Goal: Task Accomplishment & Management: Use online tool/utility

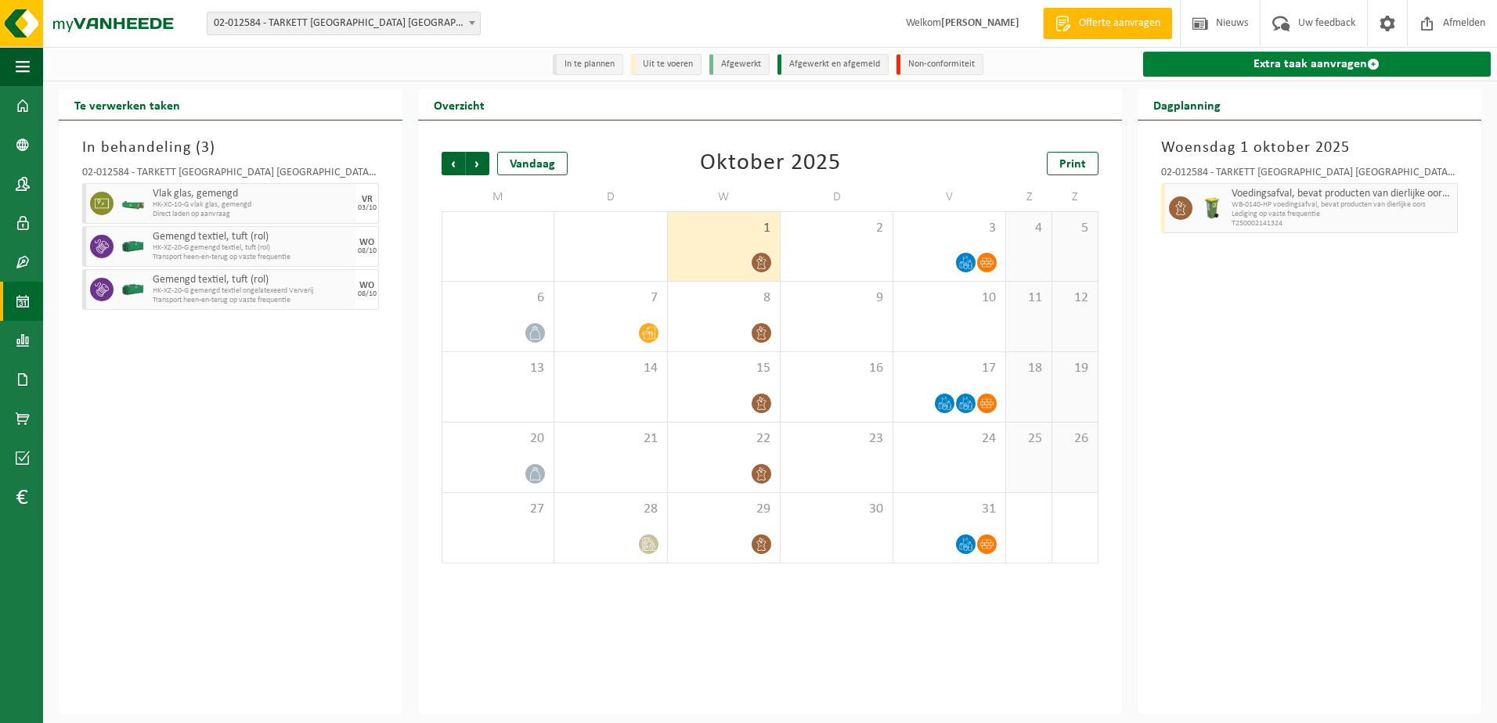
click at [1284, 61] on link "Extra taak aanvragen" at bounding box center [1317, 64] width 348 height 25
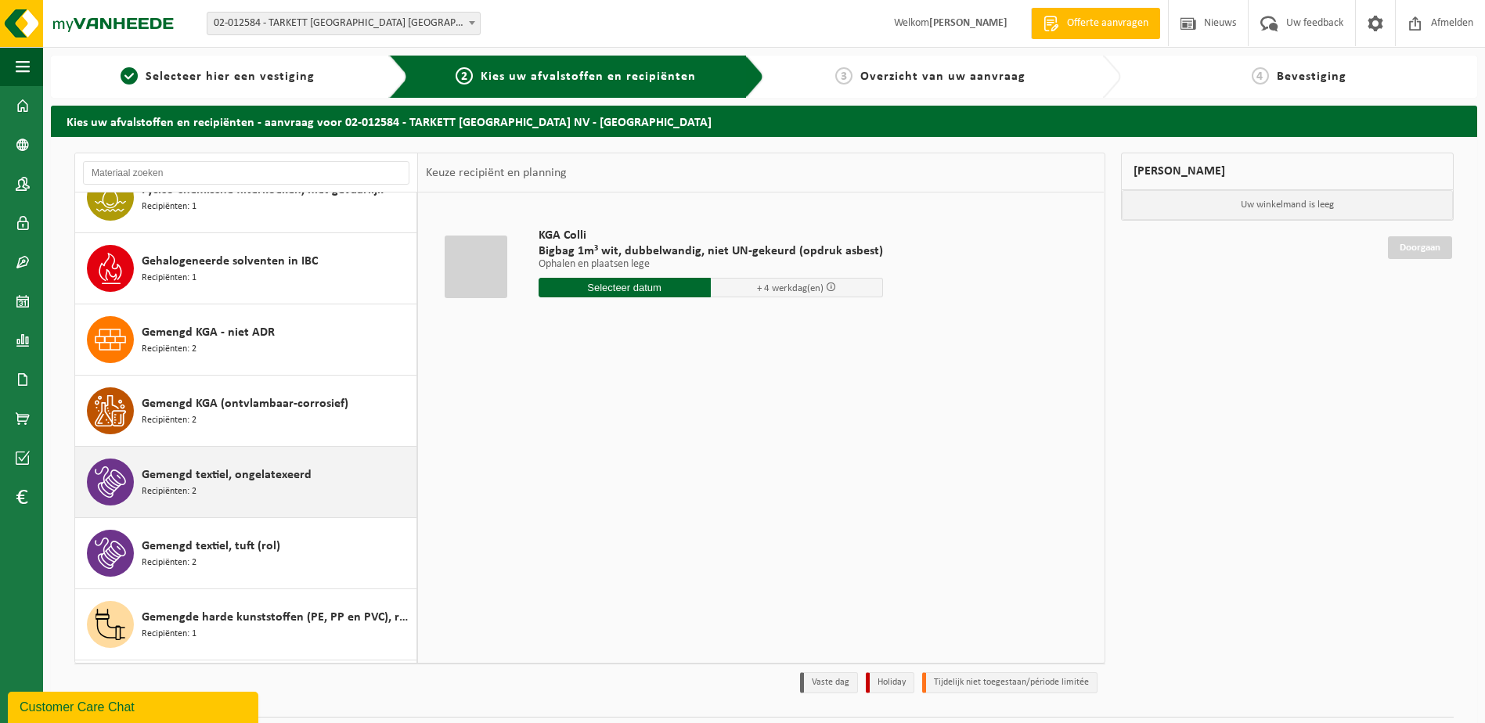
scroll to position [1409, 0]
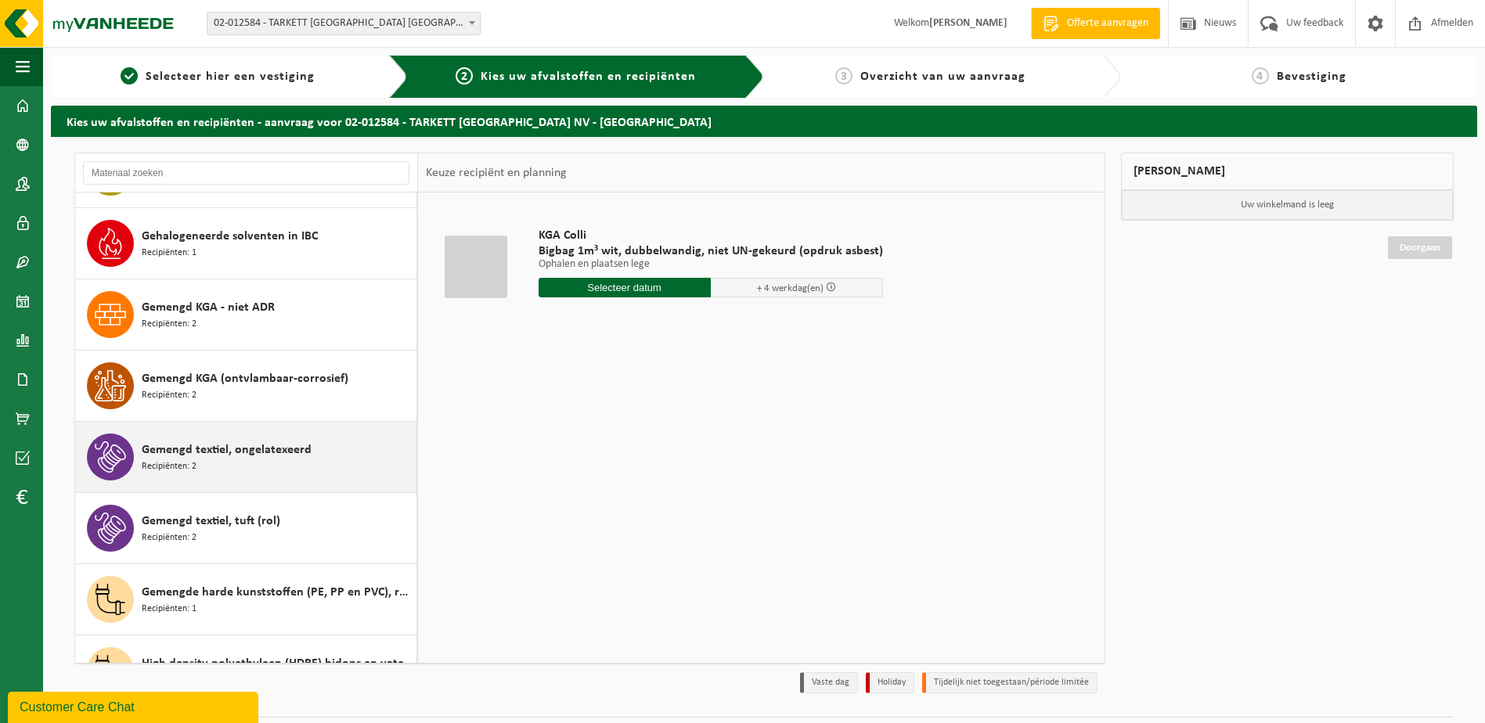
click at [300, 454] on span "Gemengd textiel, ongelatexeerd" at bounding box center [227, 450] width 170 height 19
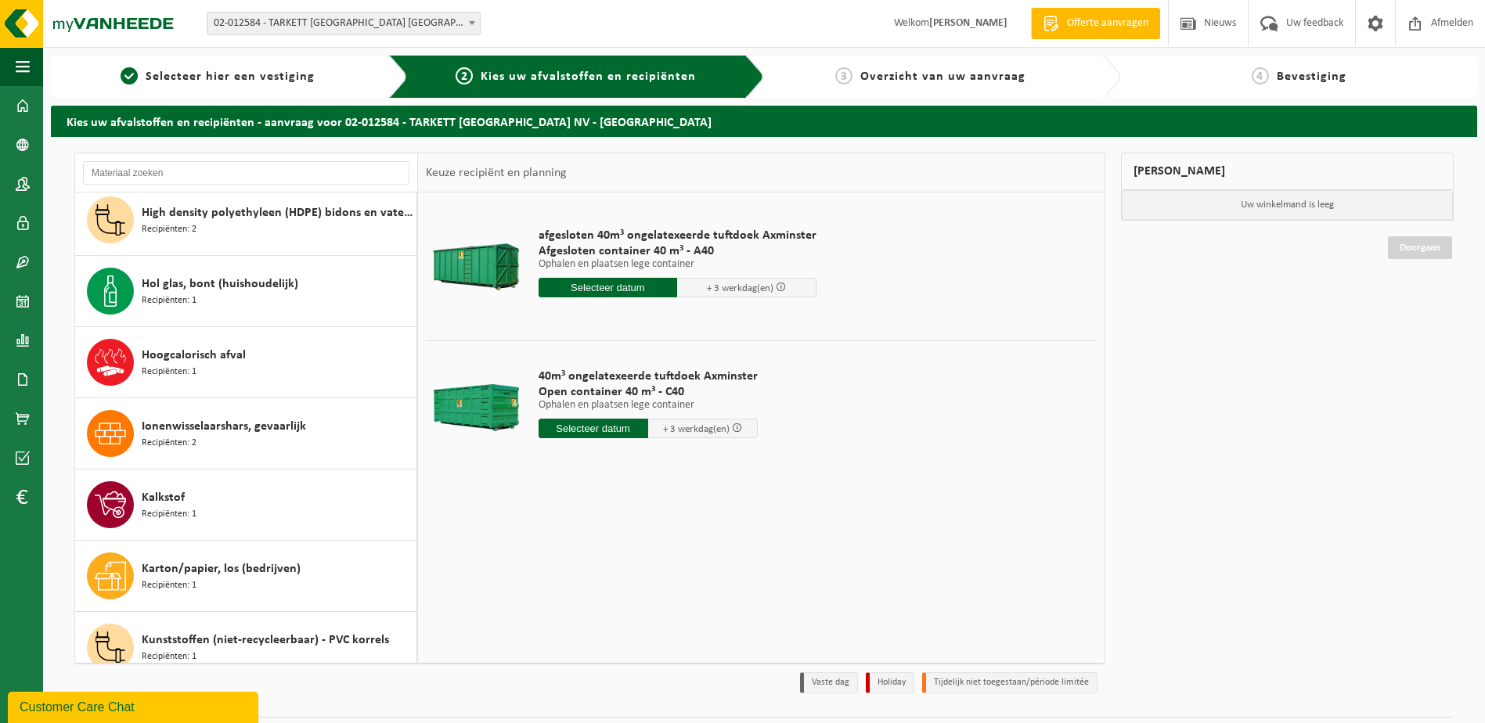
scroll to position [1639, 0]
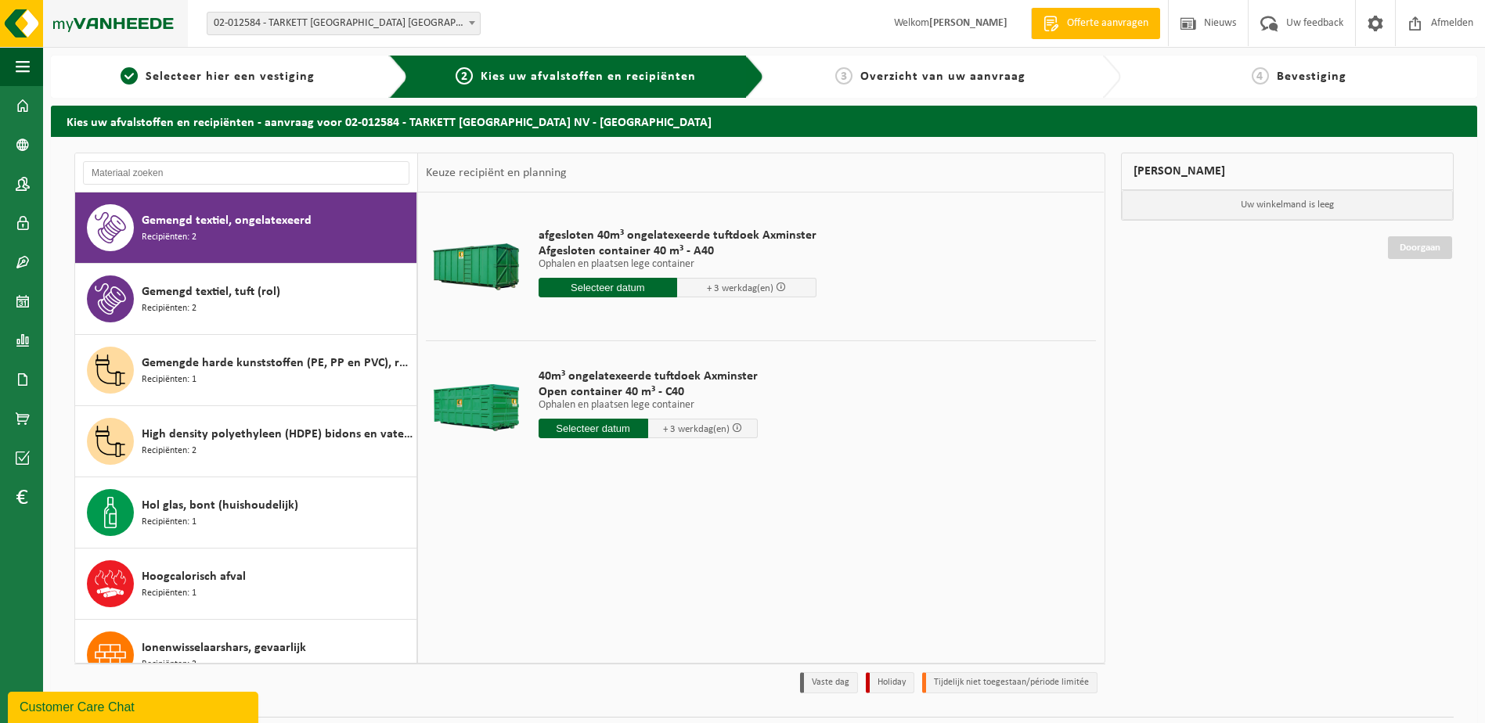
click at [101, 16] on img at bounding box center [94, 23] width 188 height 47
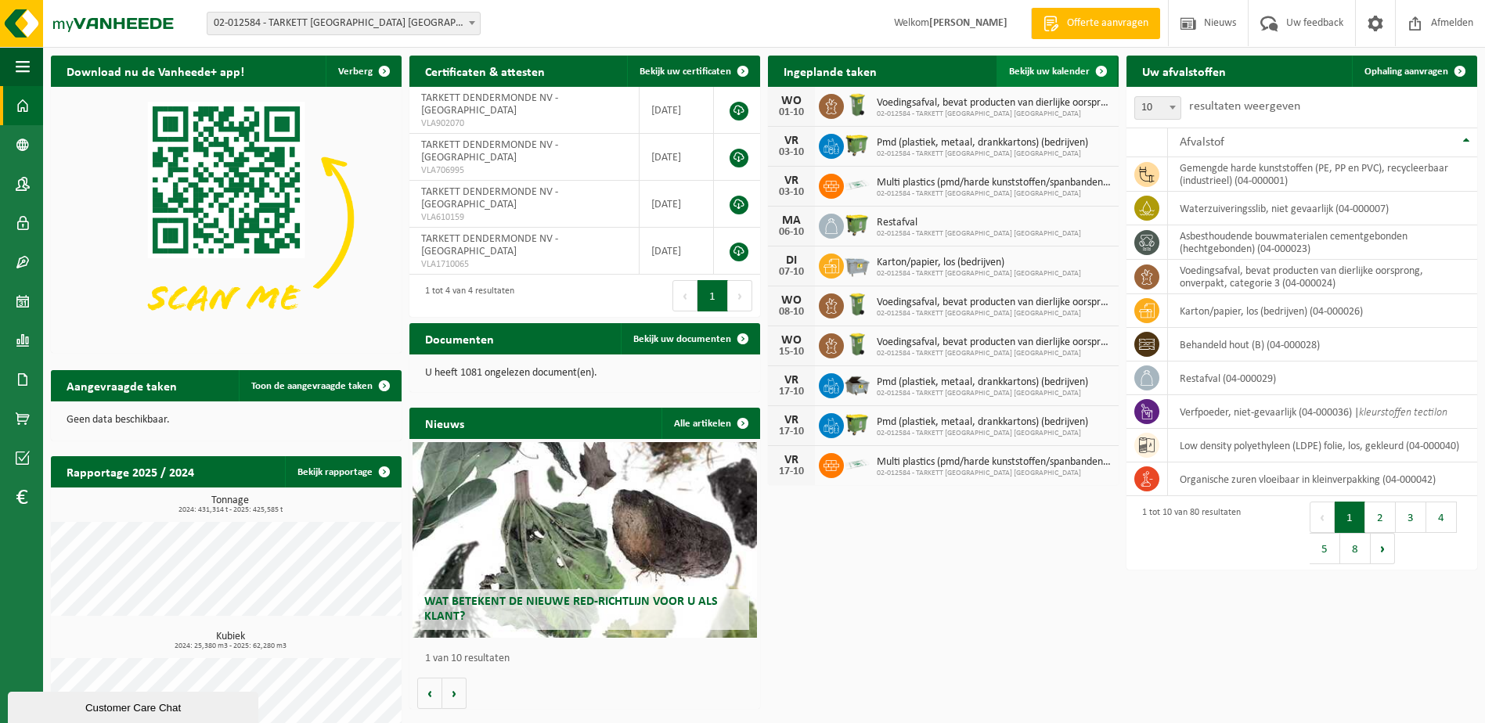
click at [1039, 75] on span "Bekijk uw kalender" at bounding box center [1049, 72] width 81 height 10
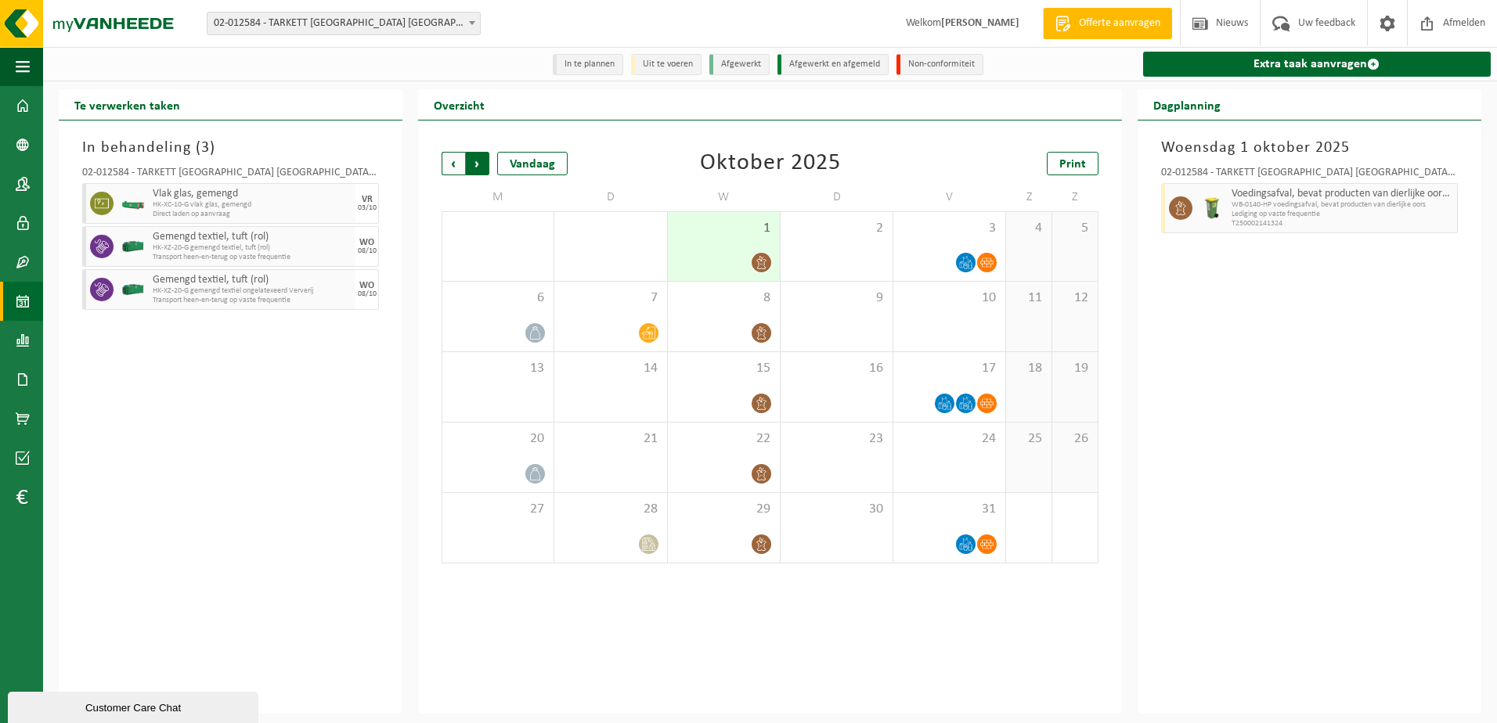
click at [449, 161] on span "Vorige" at bounding box center [453, 163] width 23 height 23
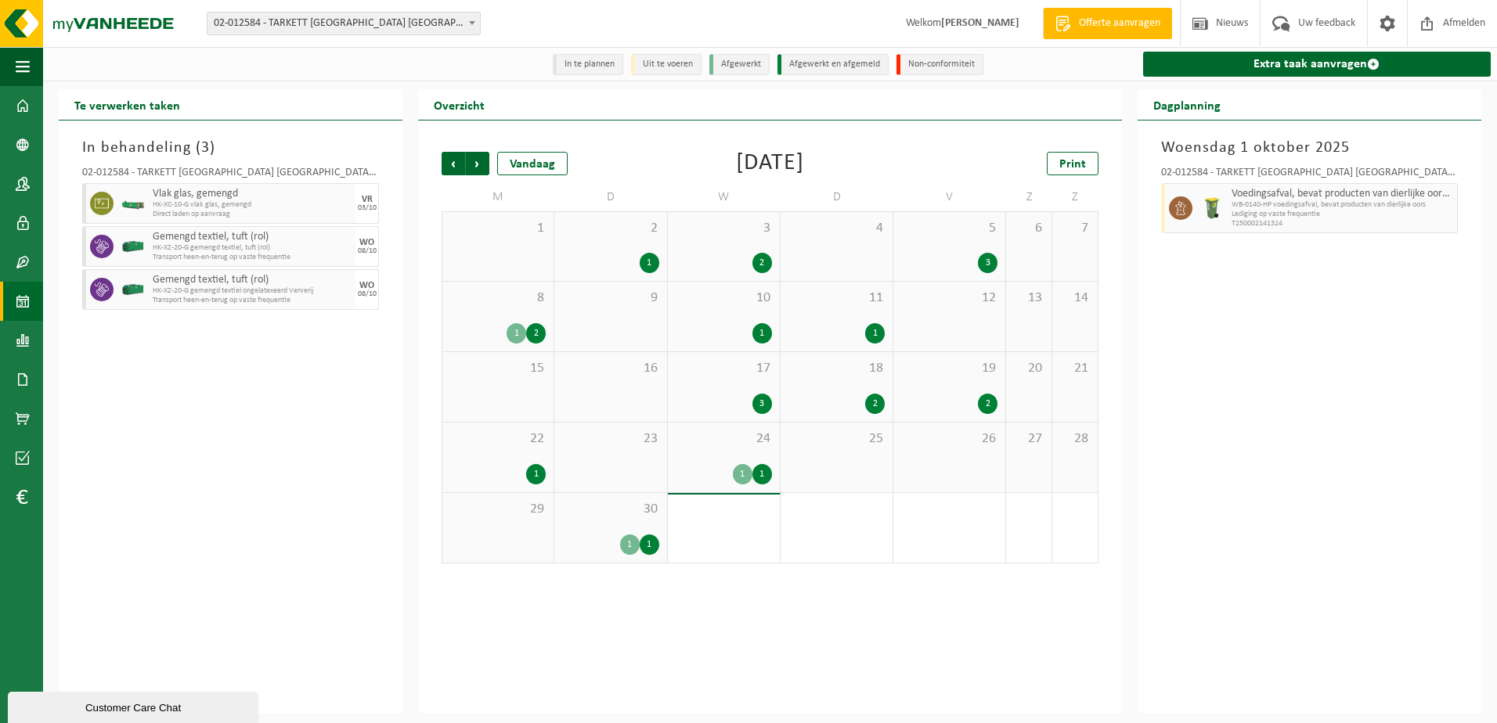
click at [725, 374] on span "17" at bounding box center [724, 368] width 96 height 17
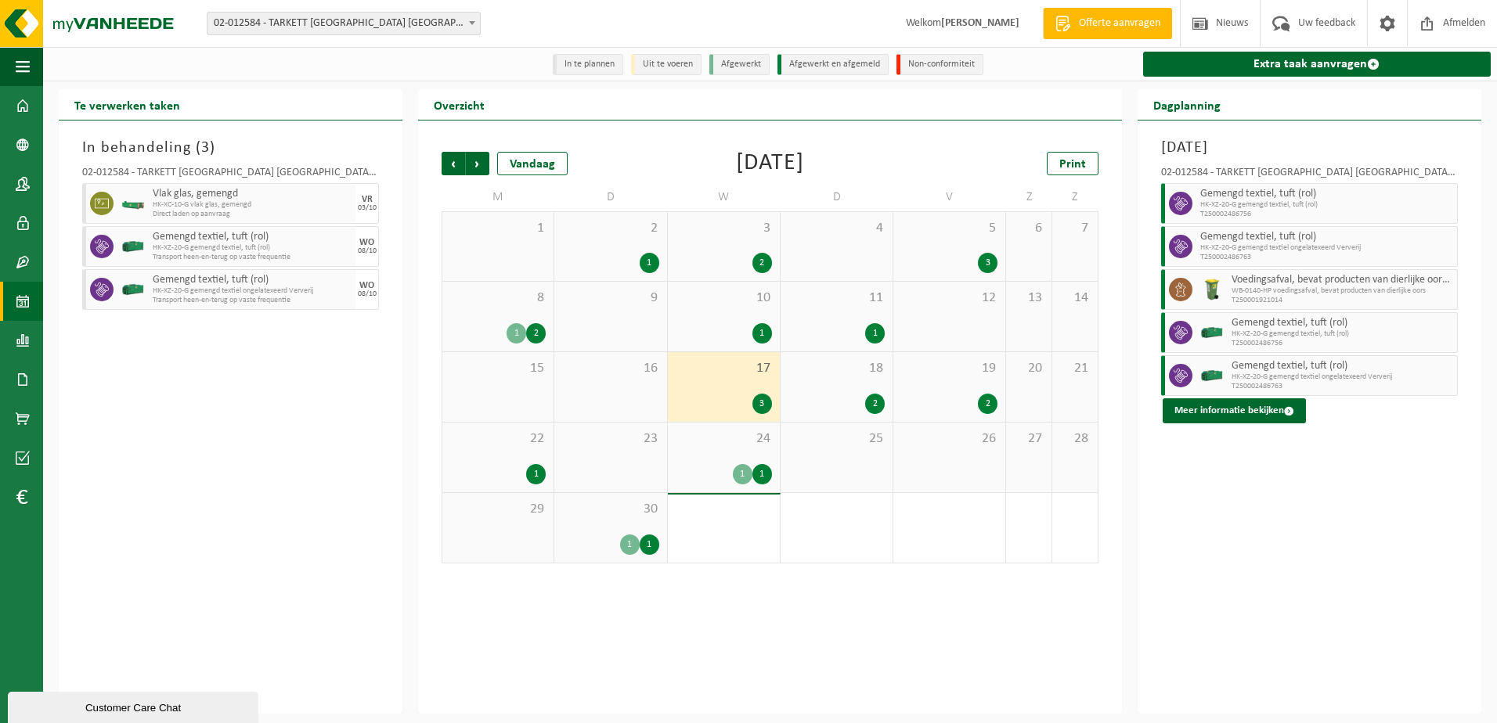
click at [719, 248] on div "3 2" at bounding box center [724, 246] width 112 height 69
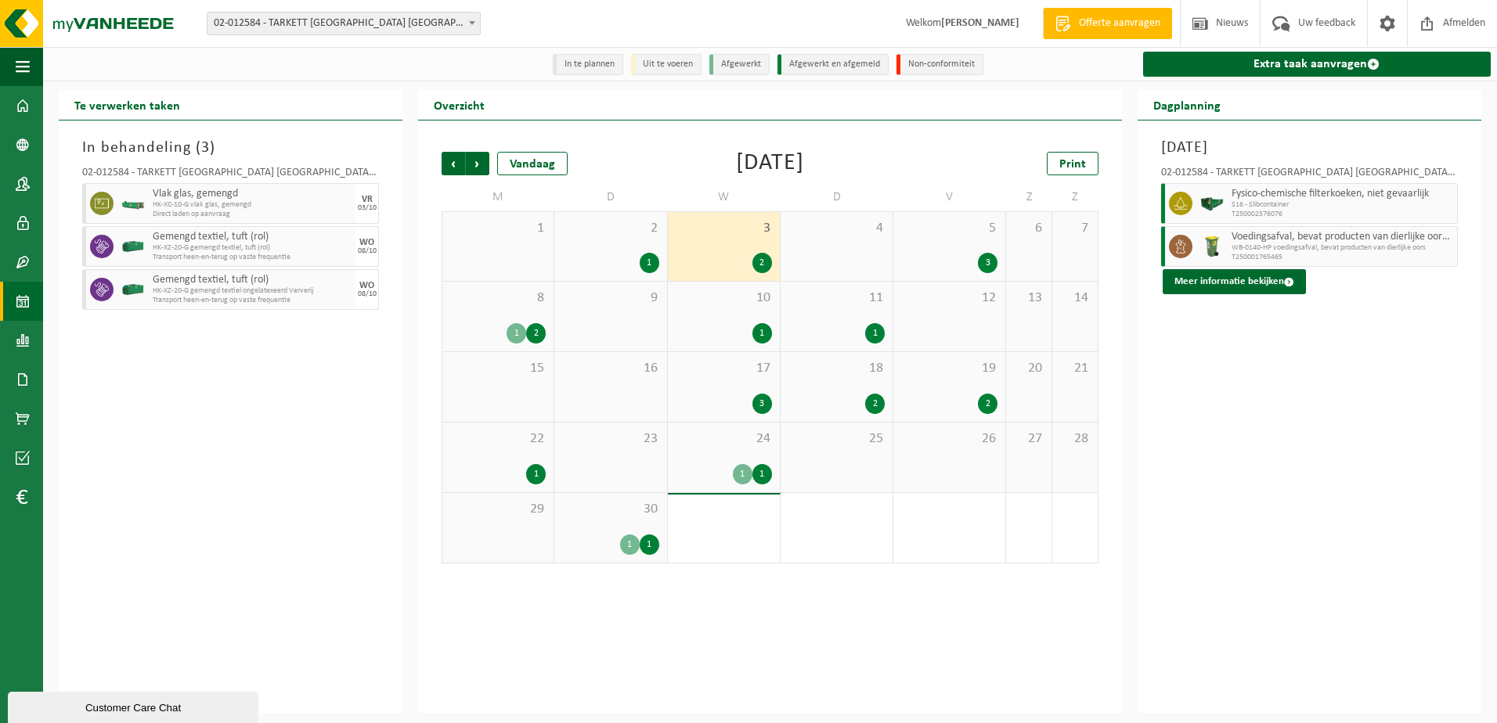
click at [726, 452] on div "24 1 1" at bounding box center [724, 458] width 112 height 70
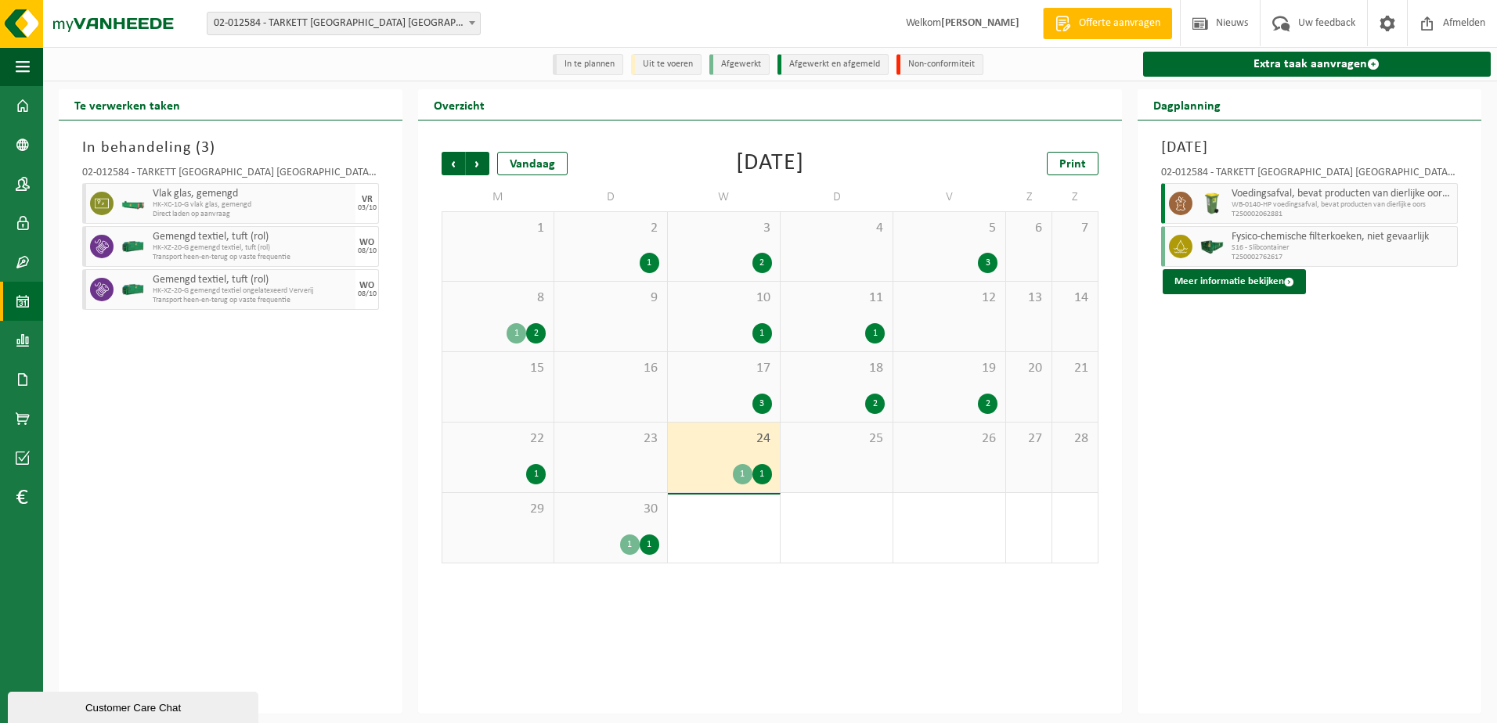
click at [719, 385] on div "17 3" at bounding box center [724, 387] width 112 height 70
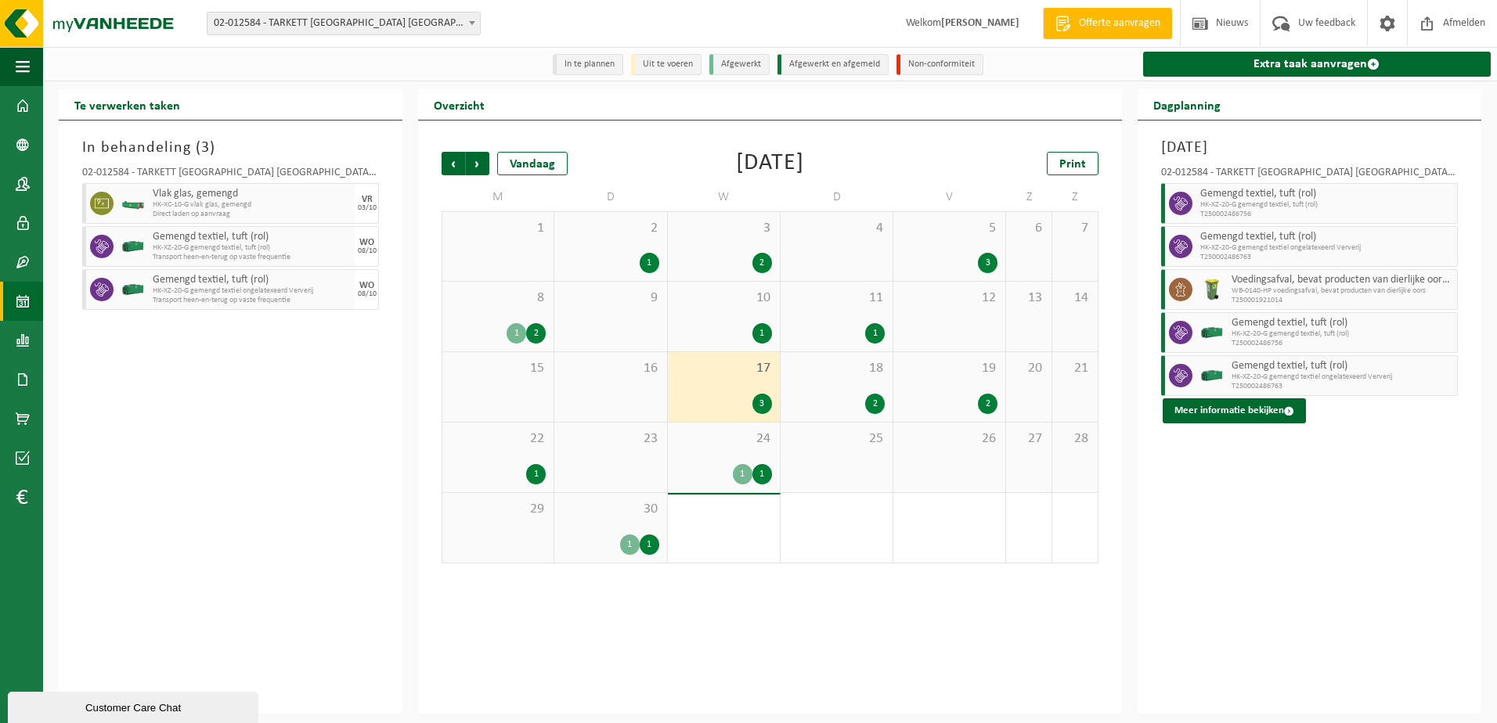
click at [1293, 205] on span "HK-XZ-20-G gemengd textiel, tuft (rol)" at bounding box center [1326, 204] width 253 height 9
click at [543, 160] on div "Vandaag" at bounding box center [532, 163] width 70 height 23
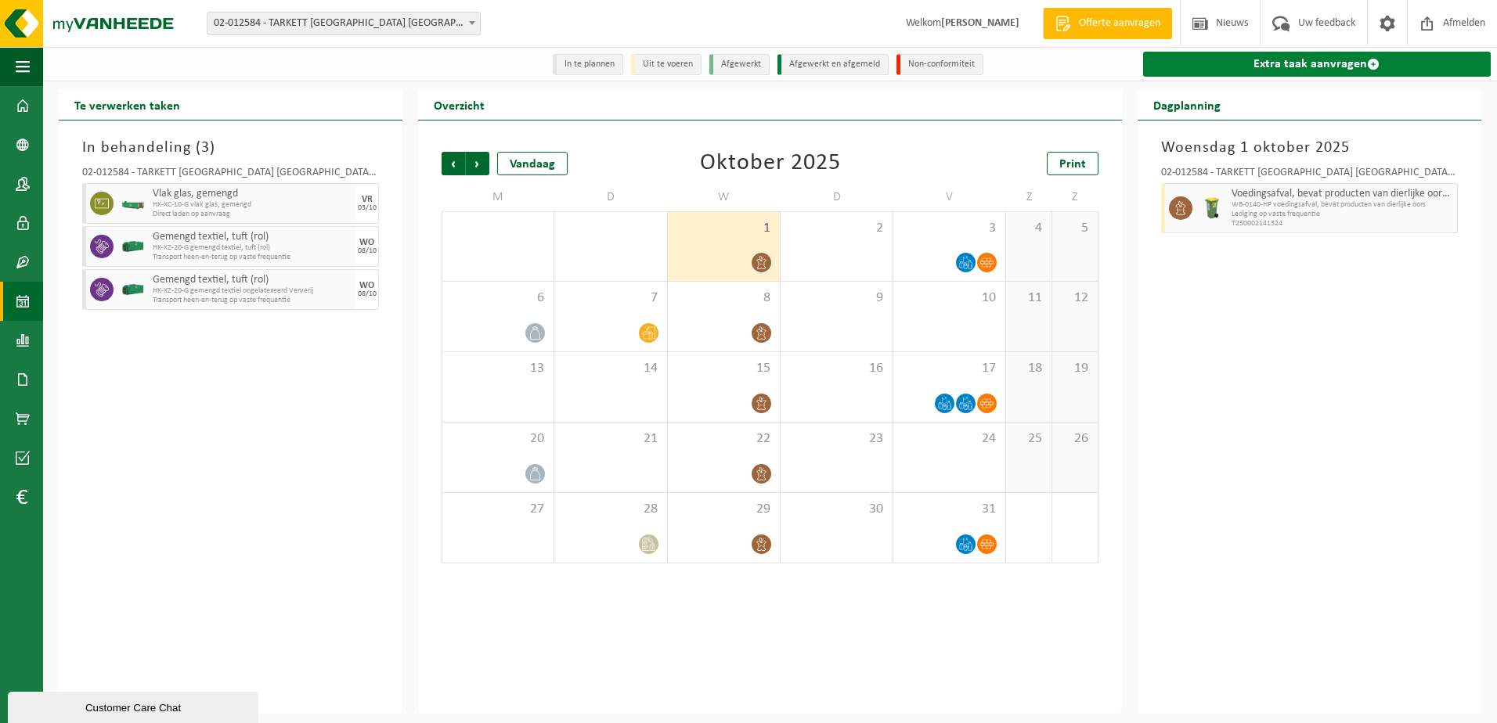
click at [1292, 61] on link "Extra taak aanvragen" at bounding box center [1317, 64] width 348 height 25
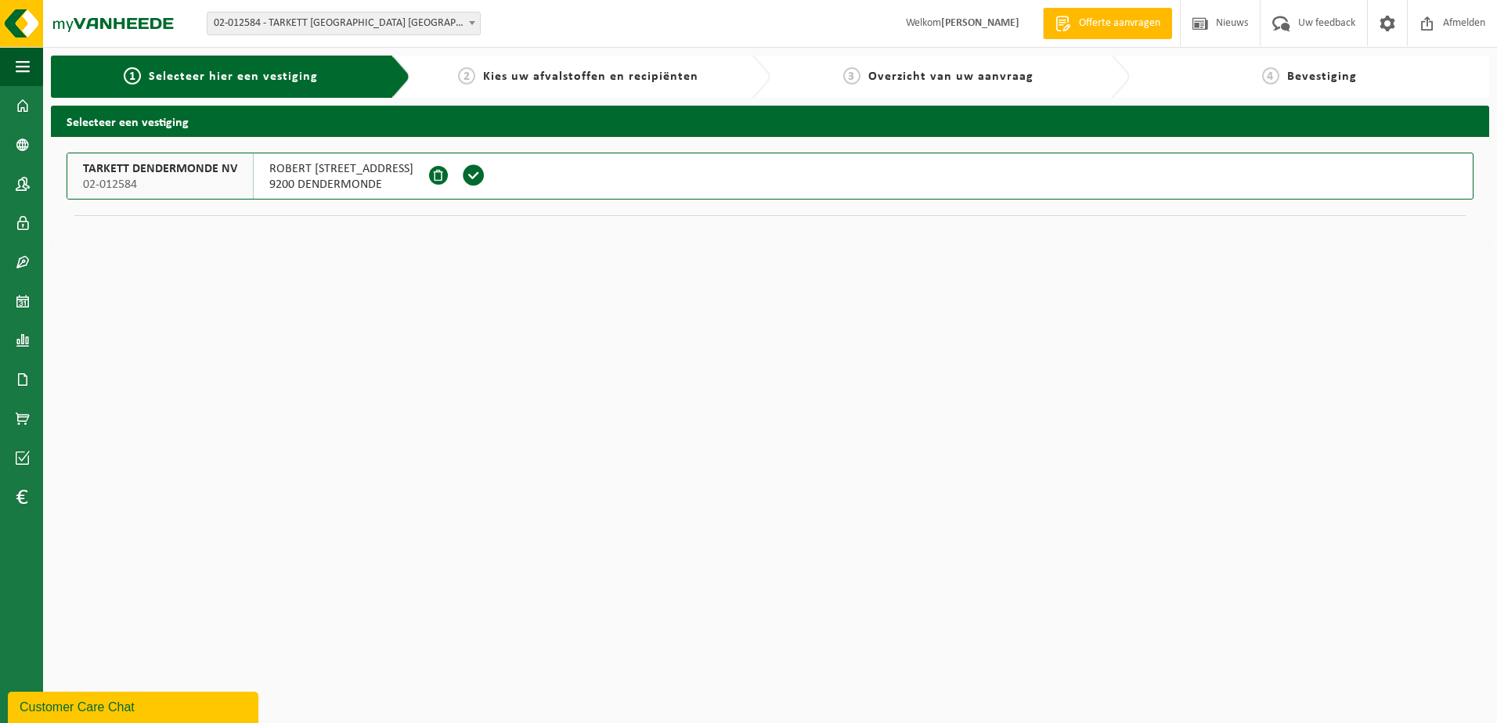
click at [474, 174] on span at bounding box center [473, 175] width 23 height 23
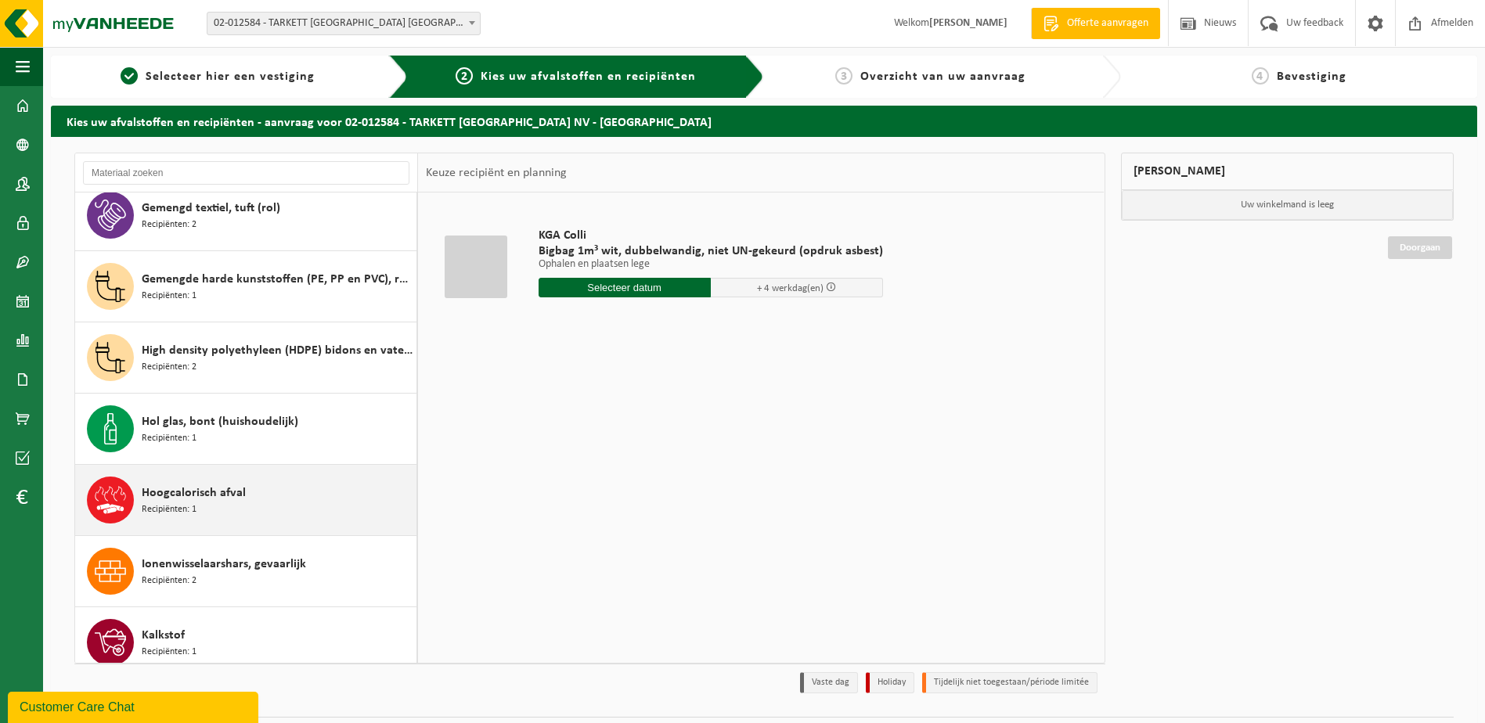
scroll to position [1644, 0]
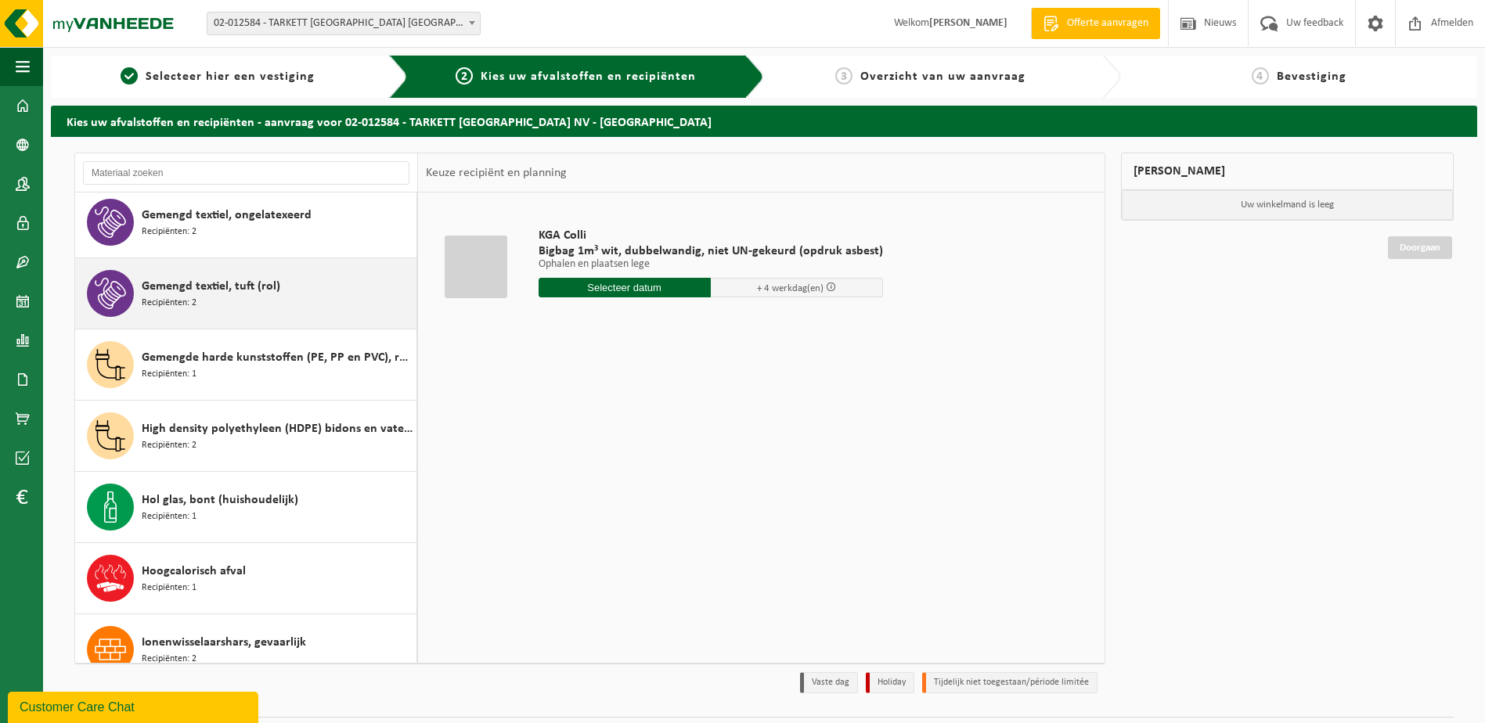
click at [243, 287] on span "Gemengd textiel, tuft (rol)" at bounding box center [211, 286] width 139 height 19
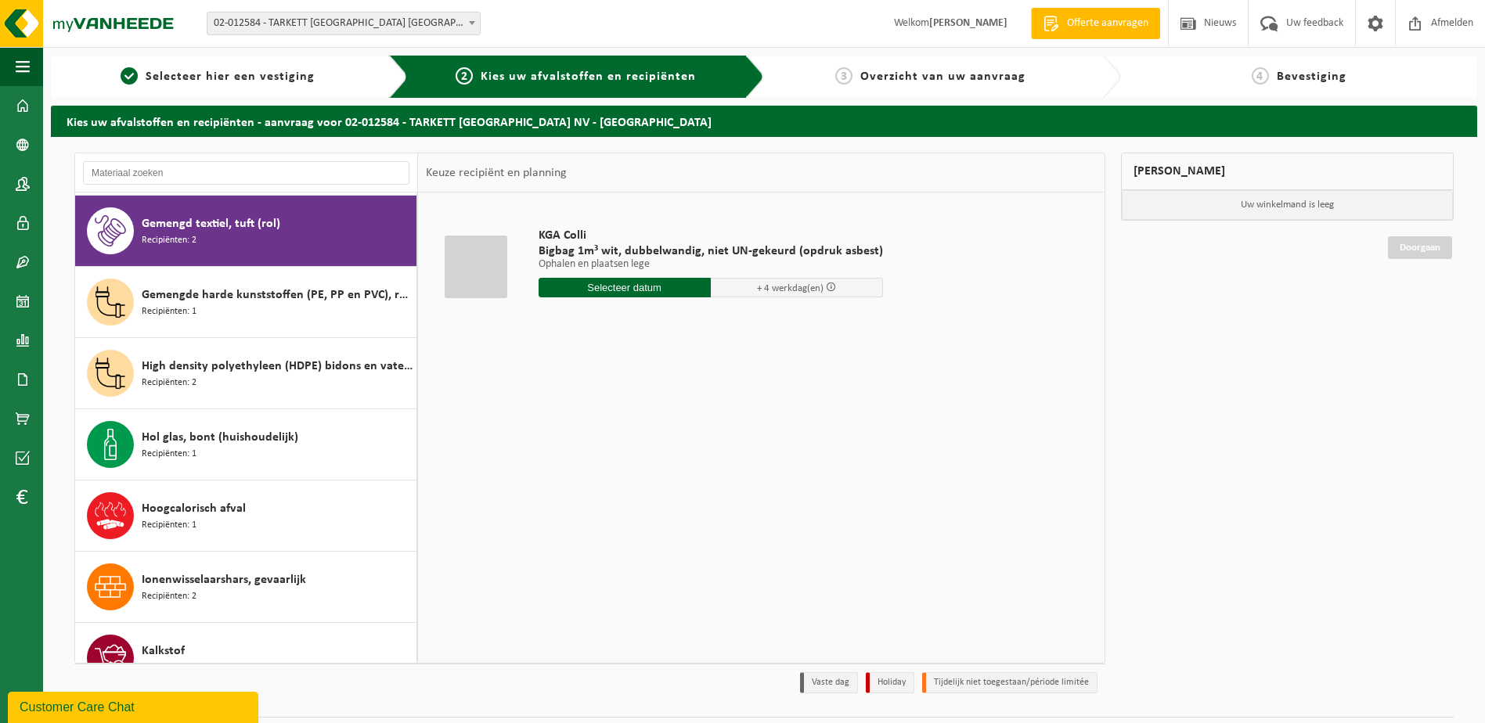
scroll to position [1710, 0]
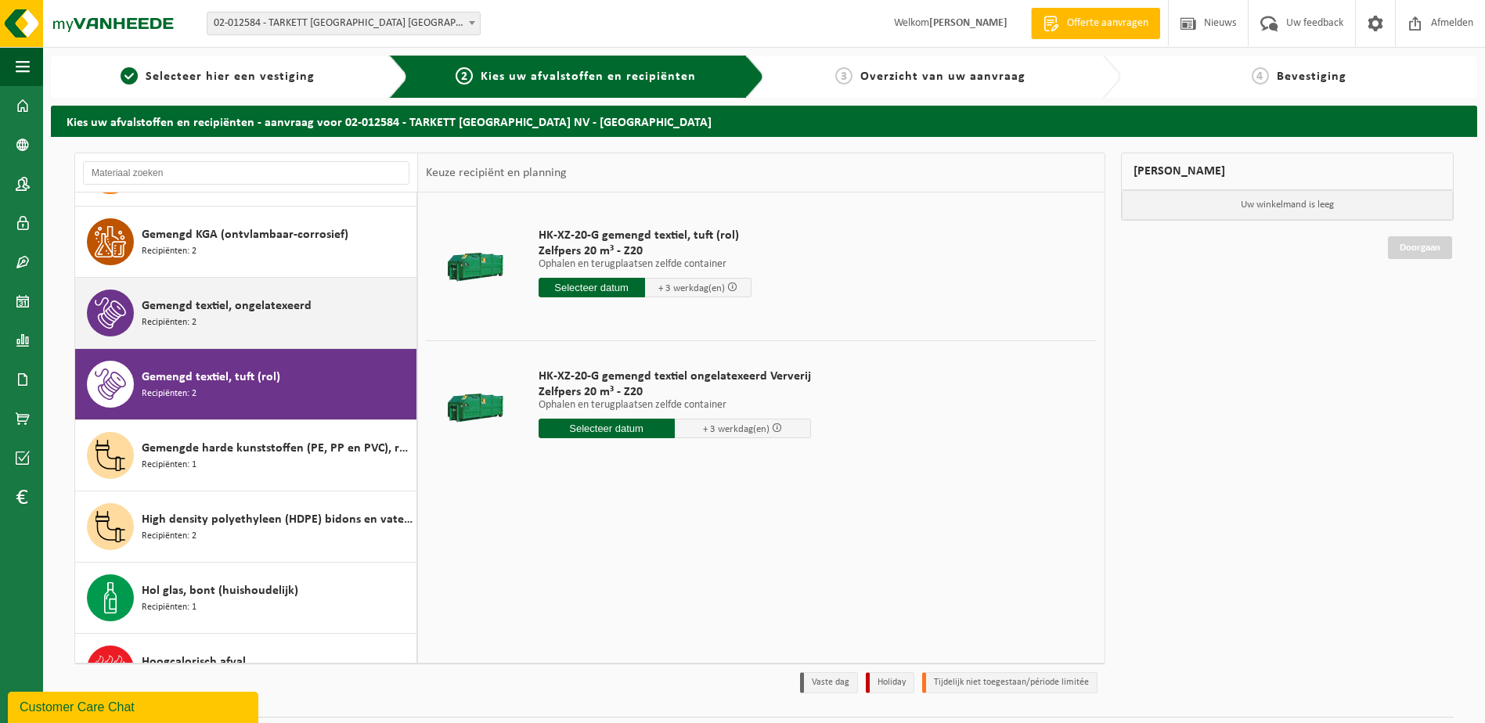
click at [282, 323] on div "Gemengd textiel, ongelatexeerd Recipiënten: 2" at bounding box center [277, 313] width 271 height 47
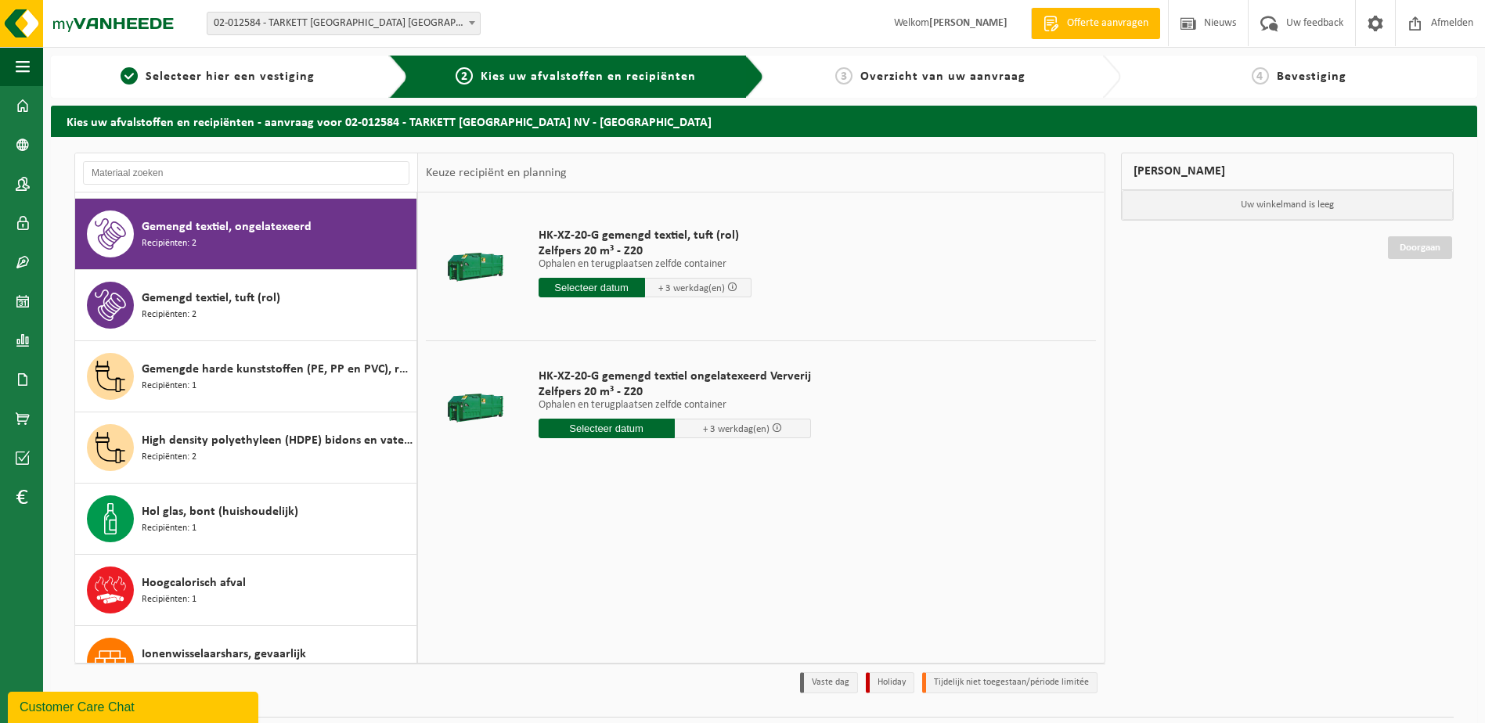
scroll to position [1639, 0]
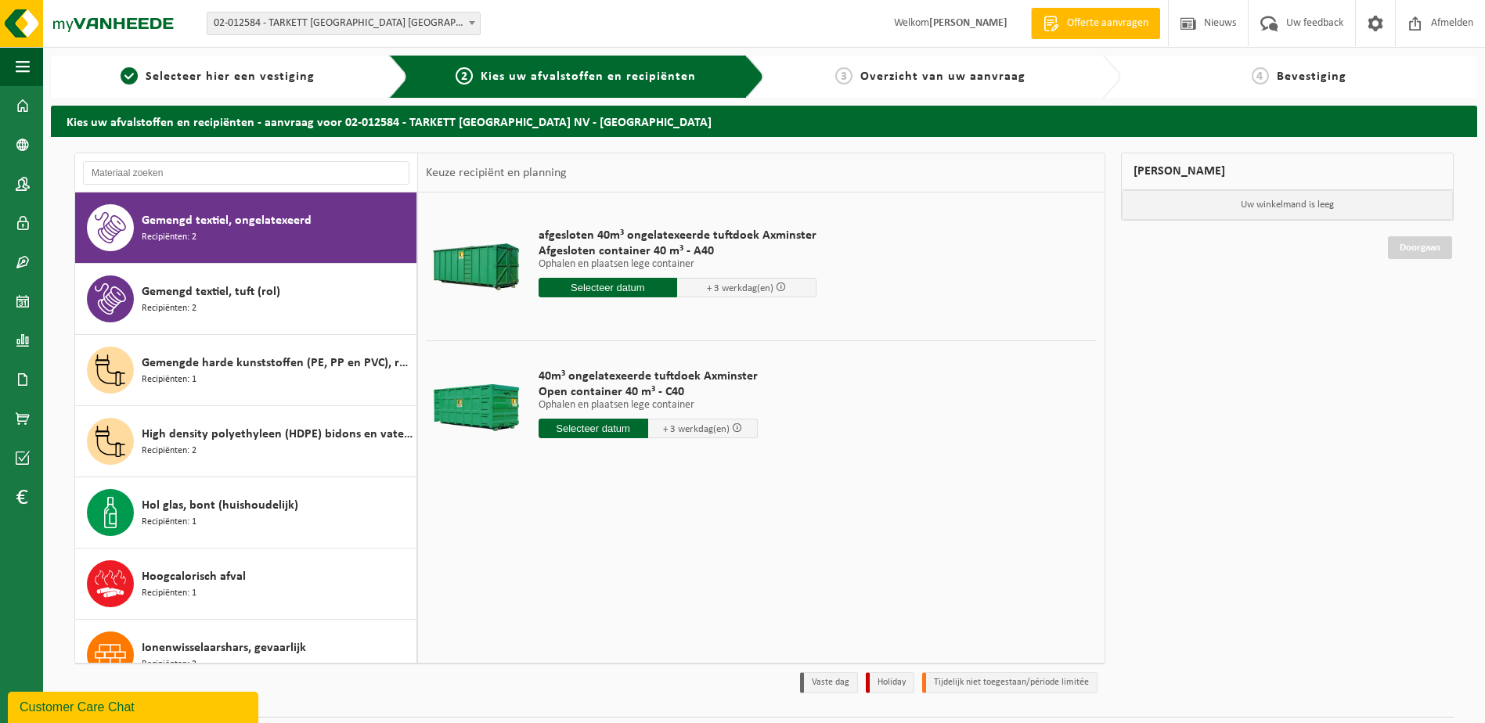
click at [707, 527] on div "afgesloten 40m³ ongelatexeerde tuftdoek Axminster Afgesloten container 40 m³ - …" at bounding box center [761, 428] width 686 height 470
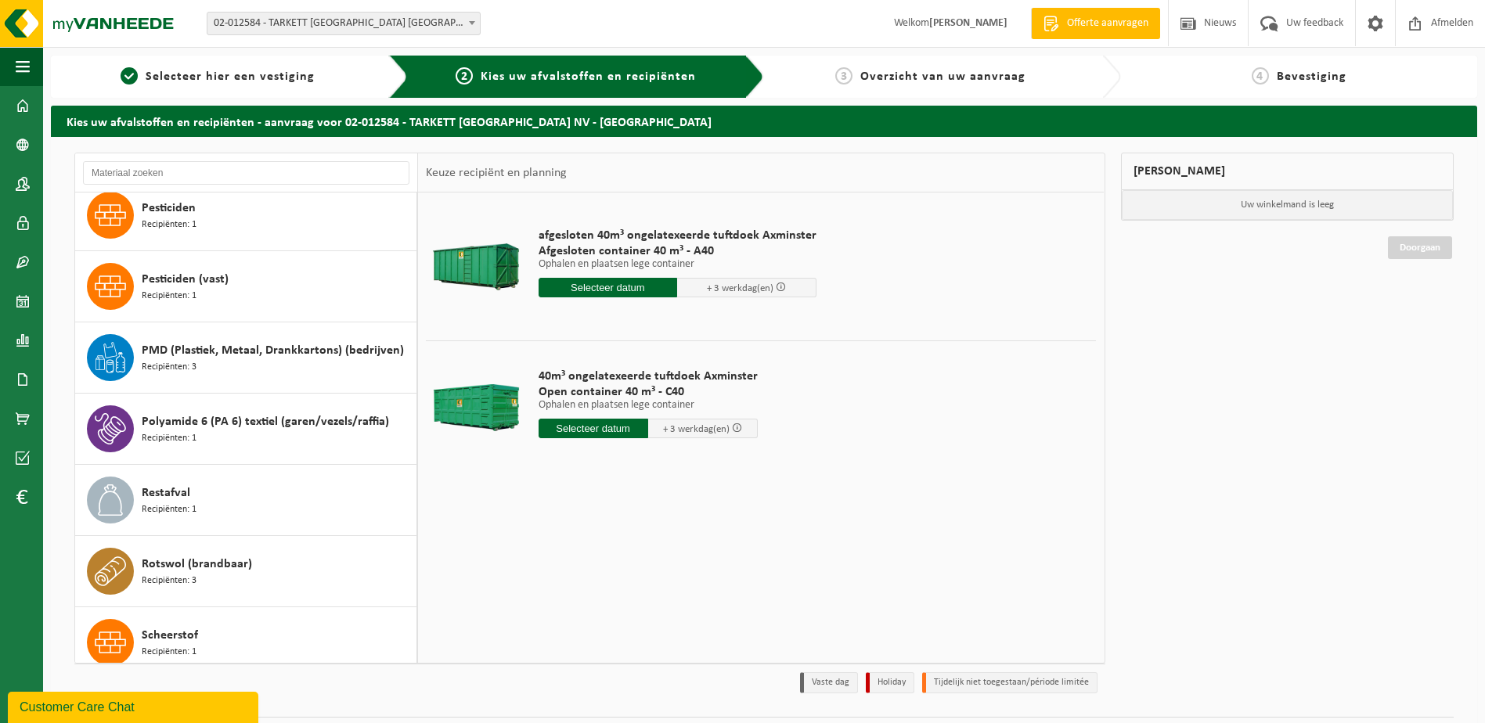
scroll to position [3752, 0]
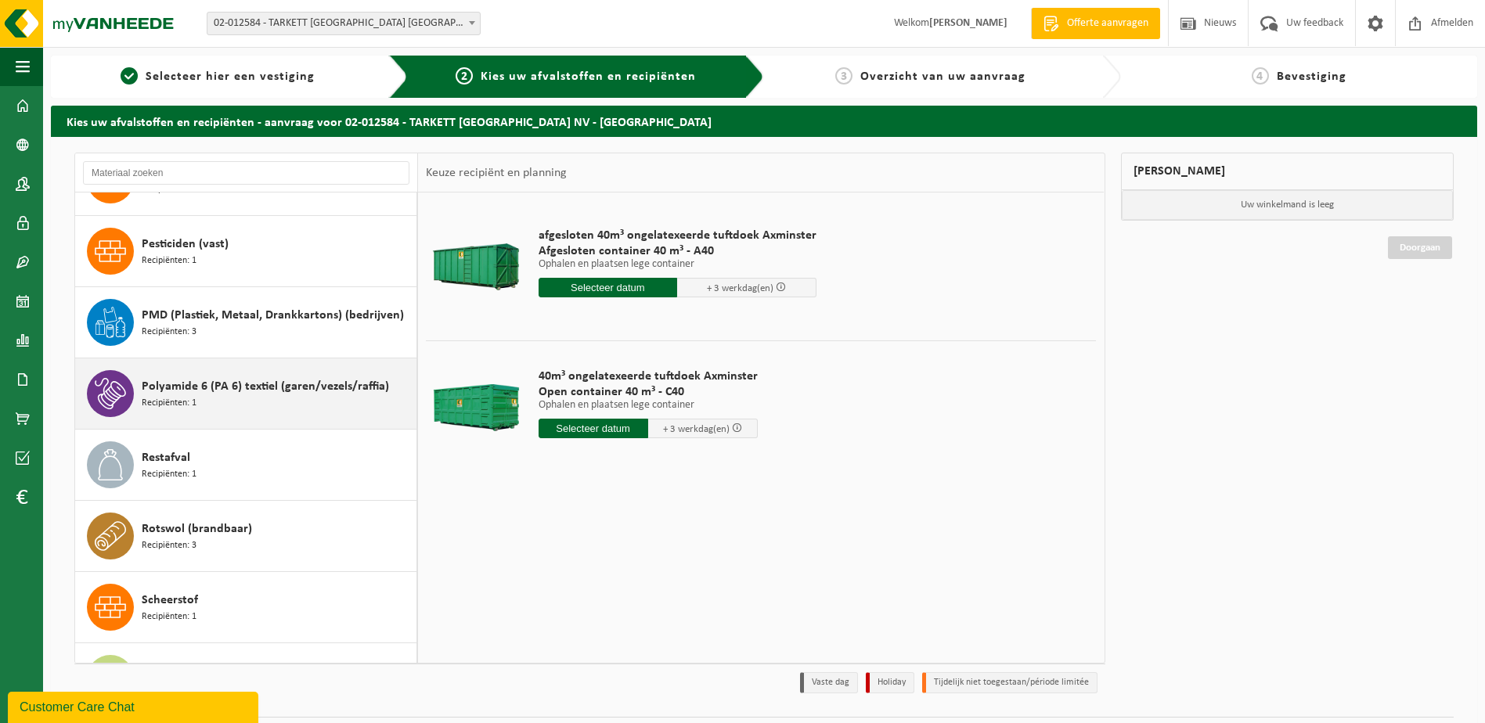
click at [297, 385] on span "Polyamide 6 (PA 6) textiel (garen/vezels/raffia)" at bounding box center [265, 386] width 247 height 19
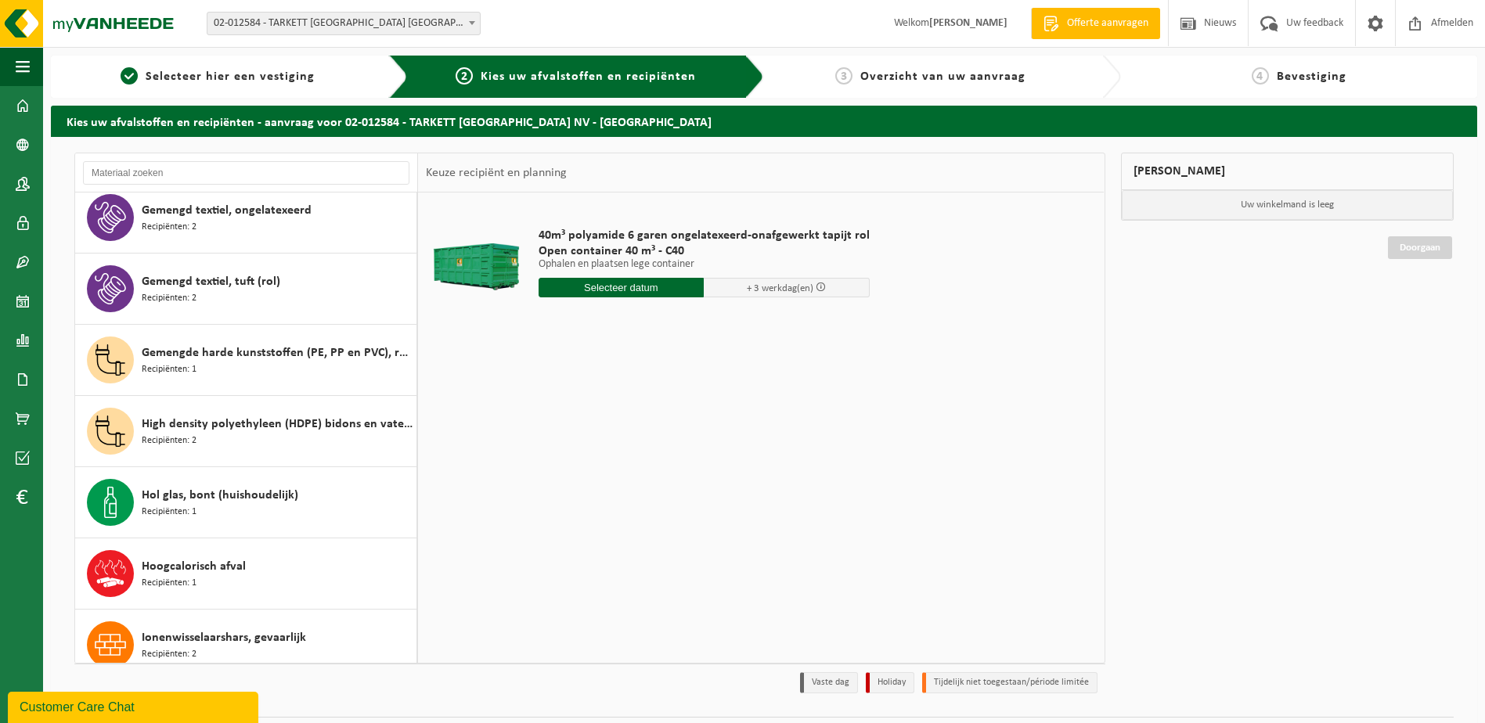
scroll to position [1648, 0]
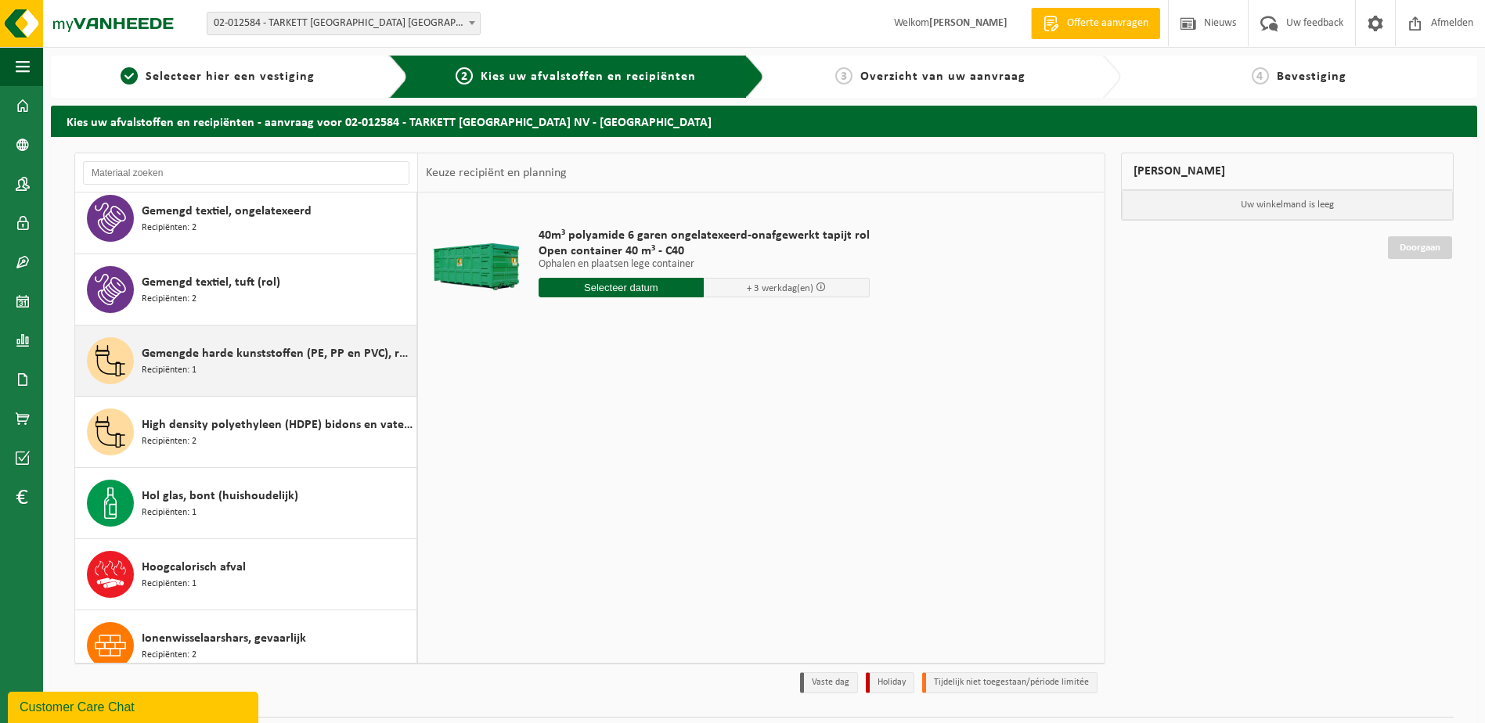
click at [221, 351] on span "Gemengde harde kunststoffen (PE, PP en PVC), recycleerbaar (industrieel)" at bounding box center [277, 353] width 271 height 19
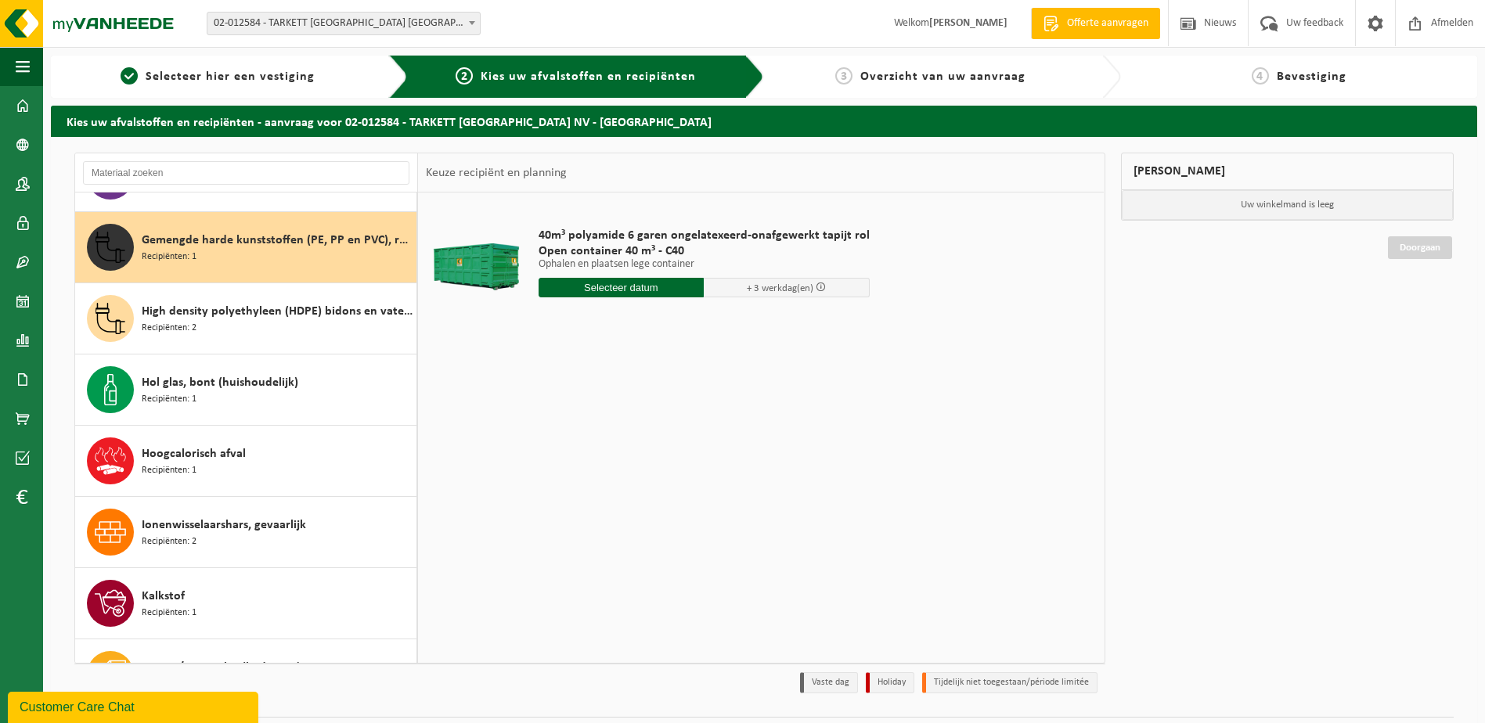
scroll to position [1781, 0]
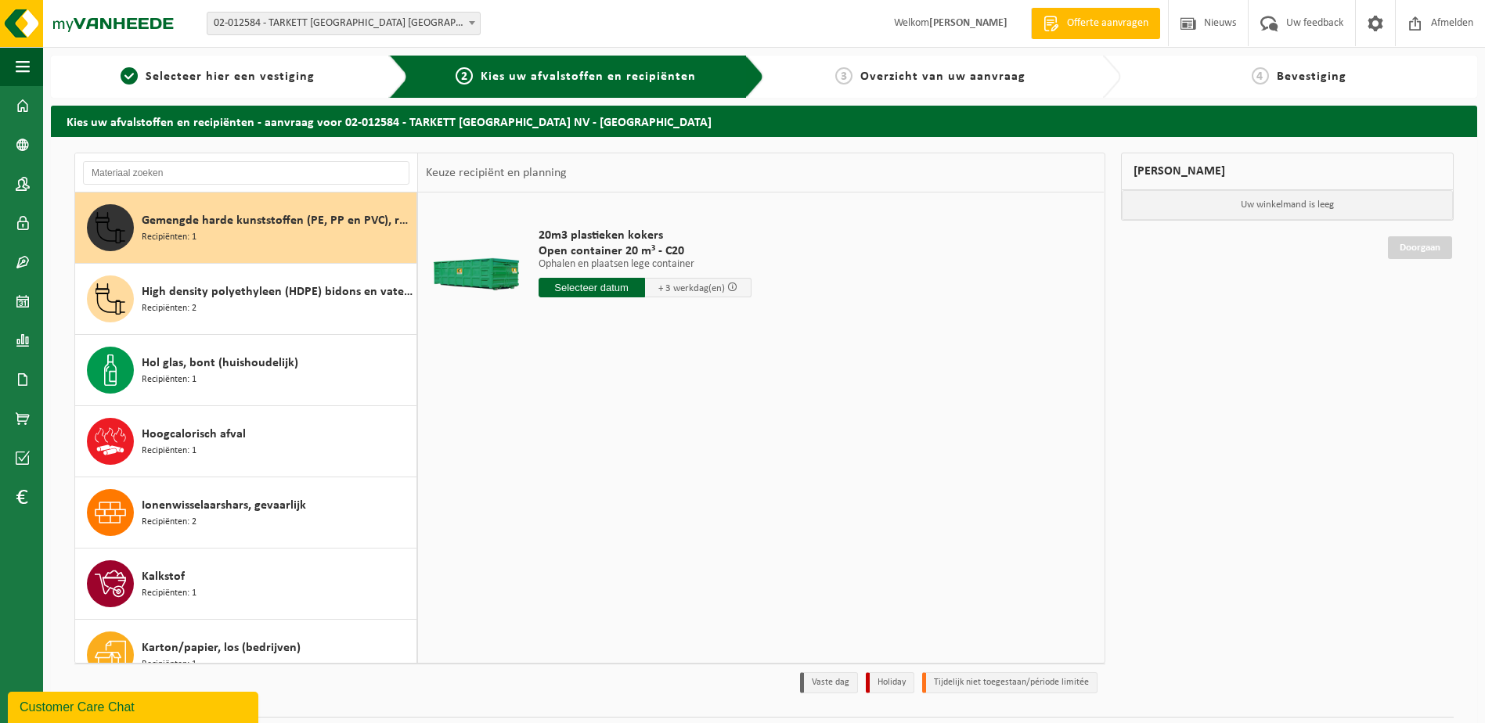
click at [576, 286] on input "text" at bounding box center [592, 288] width 106 height 20
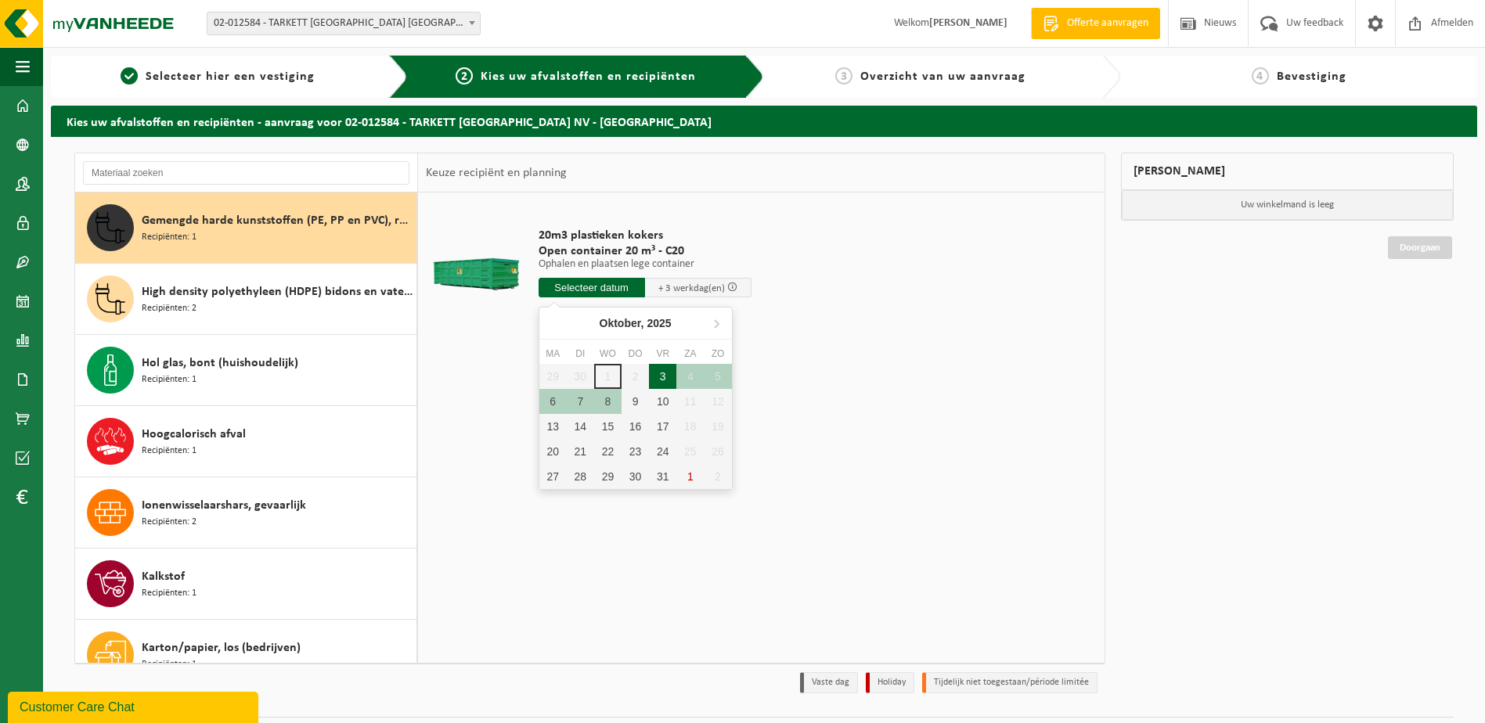
click at [666, 375] on div "3" at bounding box center [662, 376] width 27 height 25
type input "Van 2025-10-03"
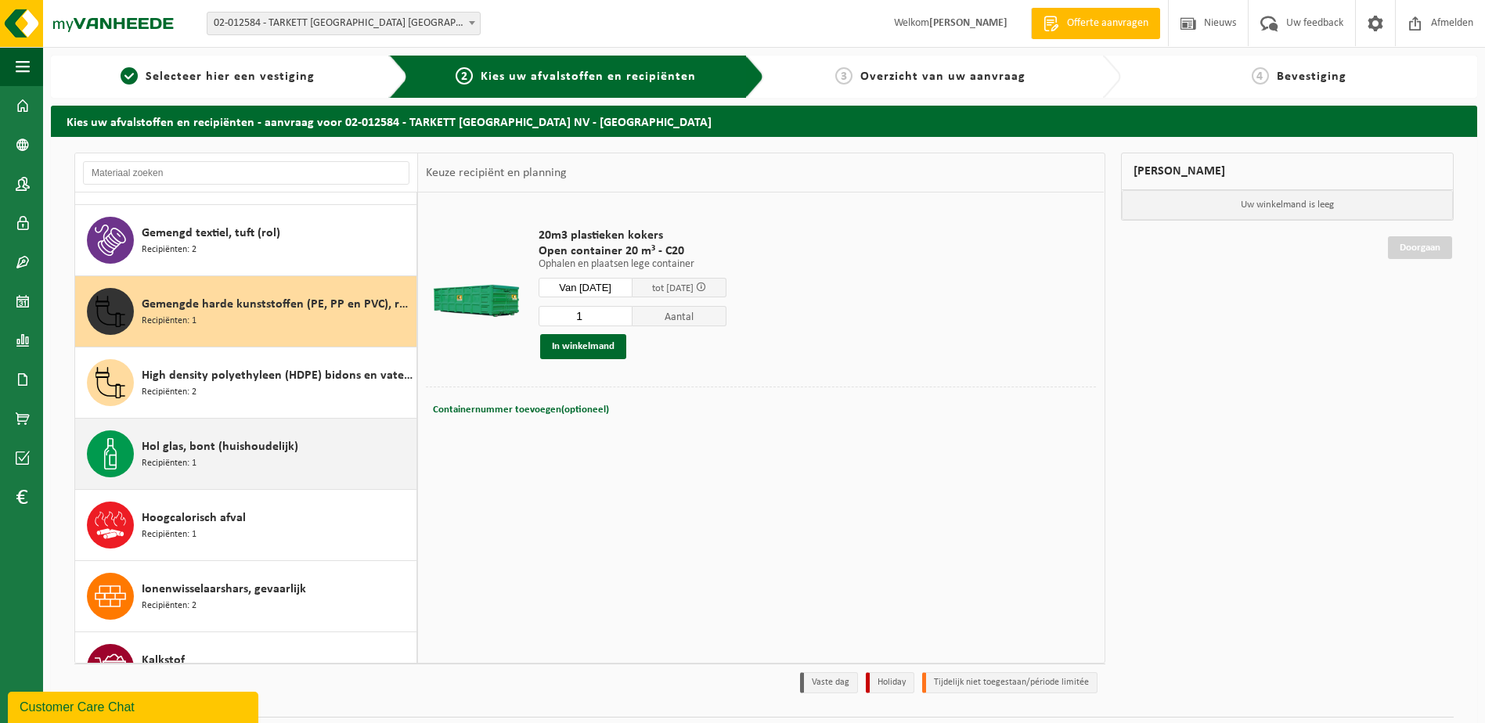
scroll to position [1624, 0]
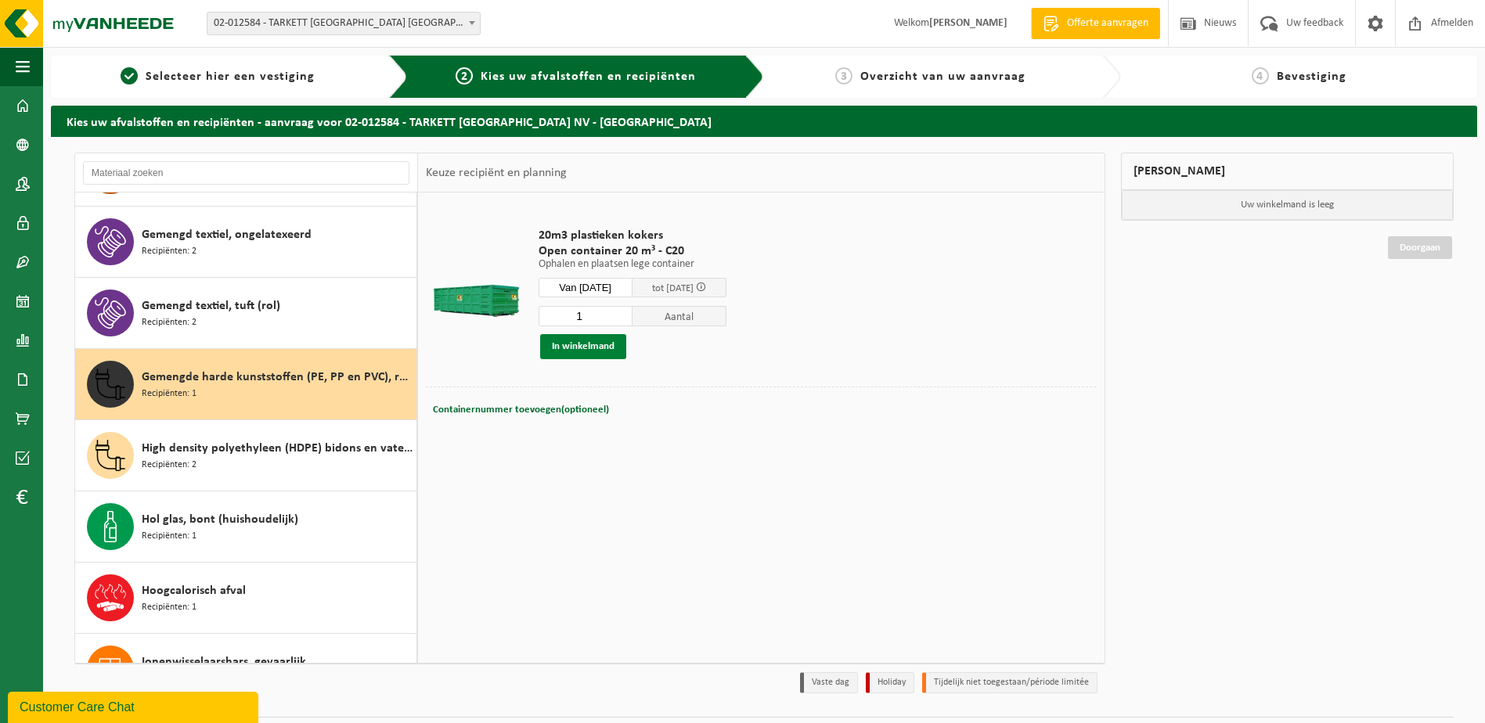
click at [589, 341] on button "In winkelmand" at bounding box center [583, 346] width 86 height 25
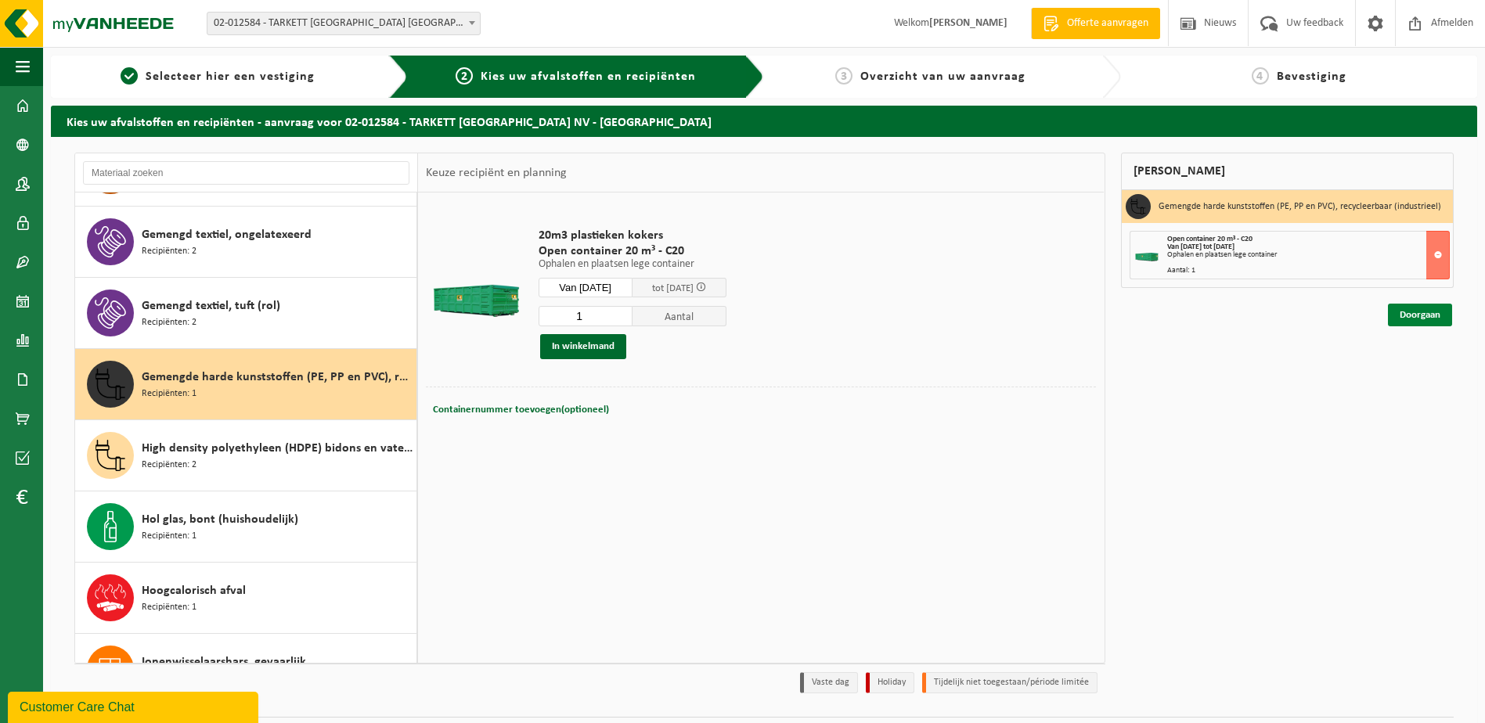
click at [1426, 317] on link "Doorgaan" at bounding box center [1420, 315] width 64 height 23
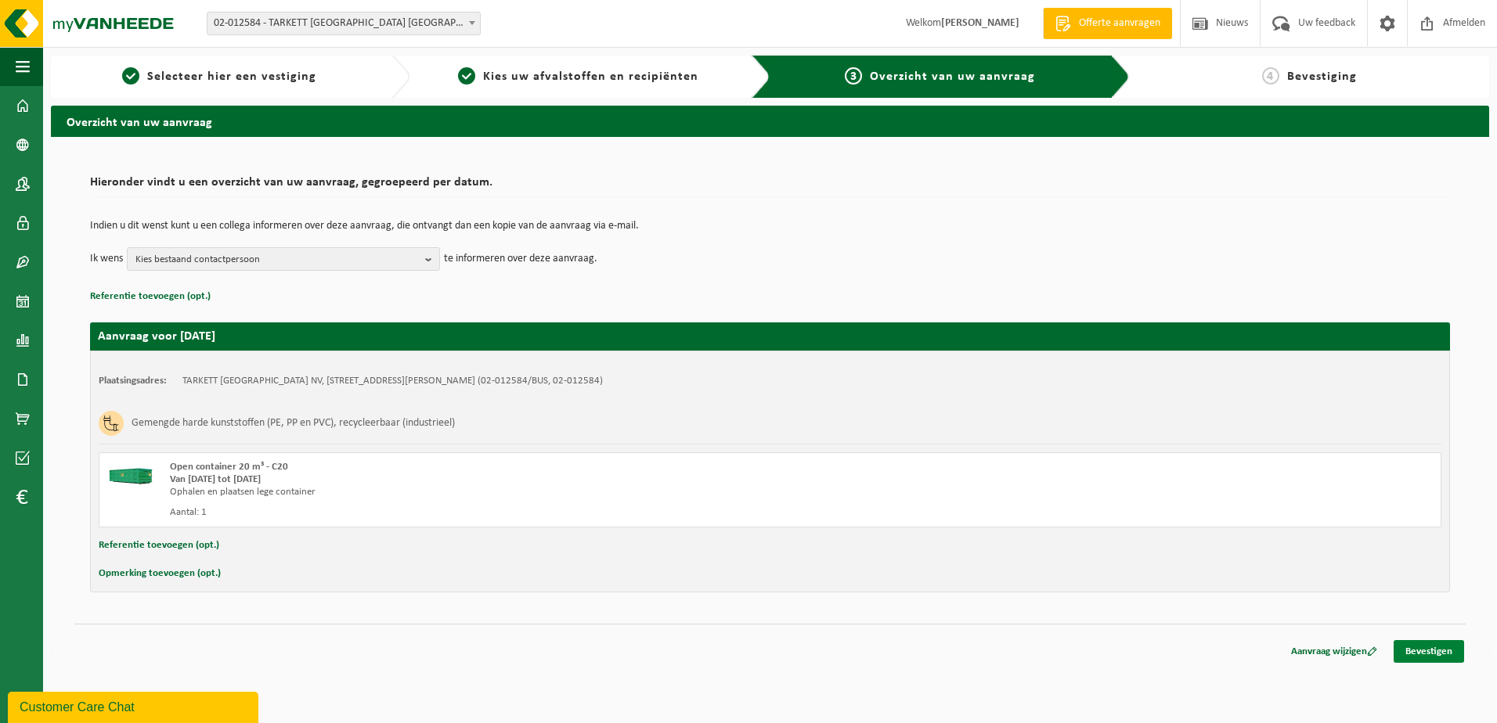
click at [1435, 651] on link "Bevestigen" at bounding box center [1428, 651] width 70 height 23
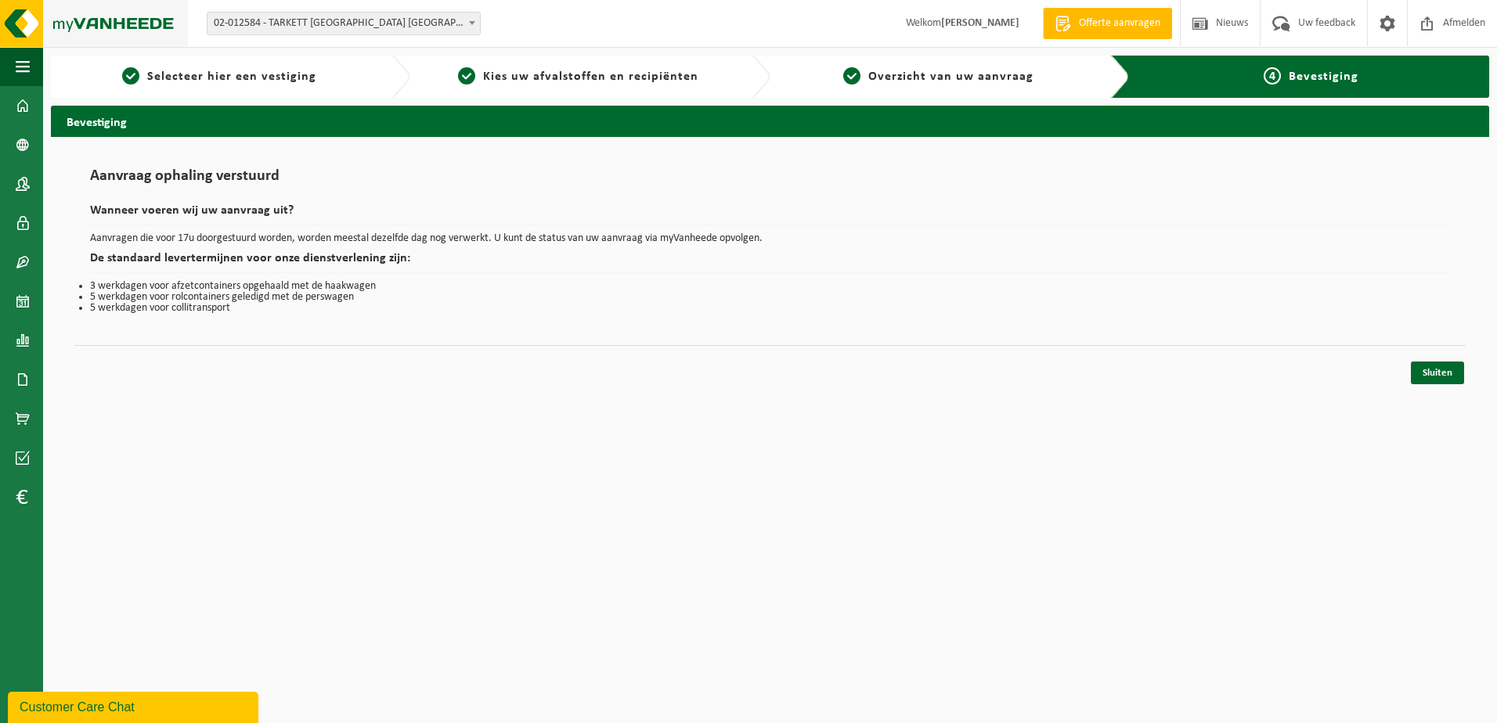
click at [104, 25] on img at bounding box center [94, 23] width 188 height 47
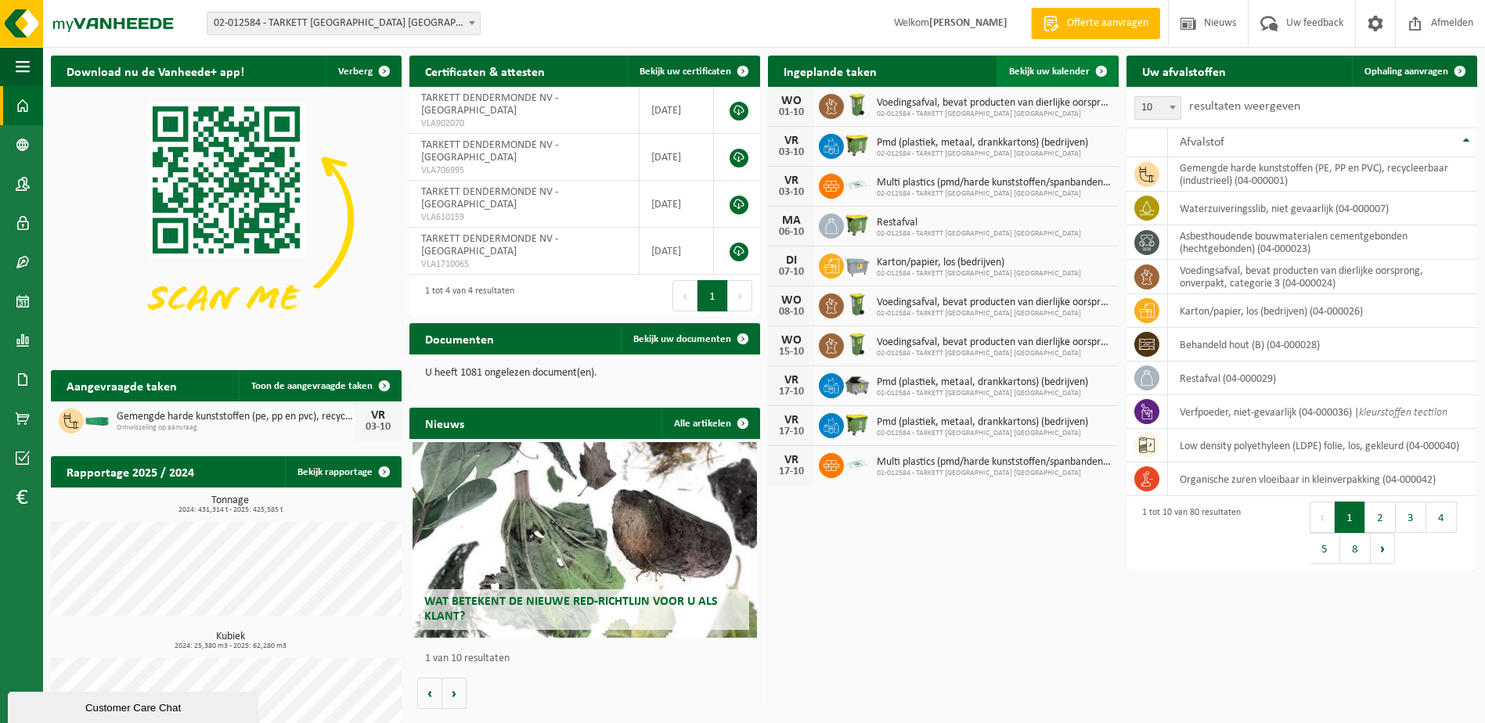
click at [1044, 70] on span "Bekijk uw kalender" at bounding box center [1049, 72] width 81 height 10
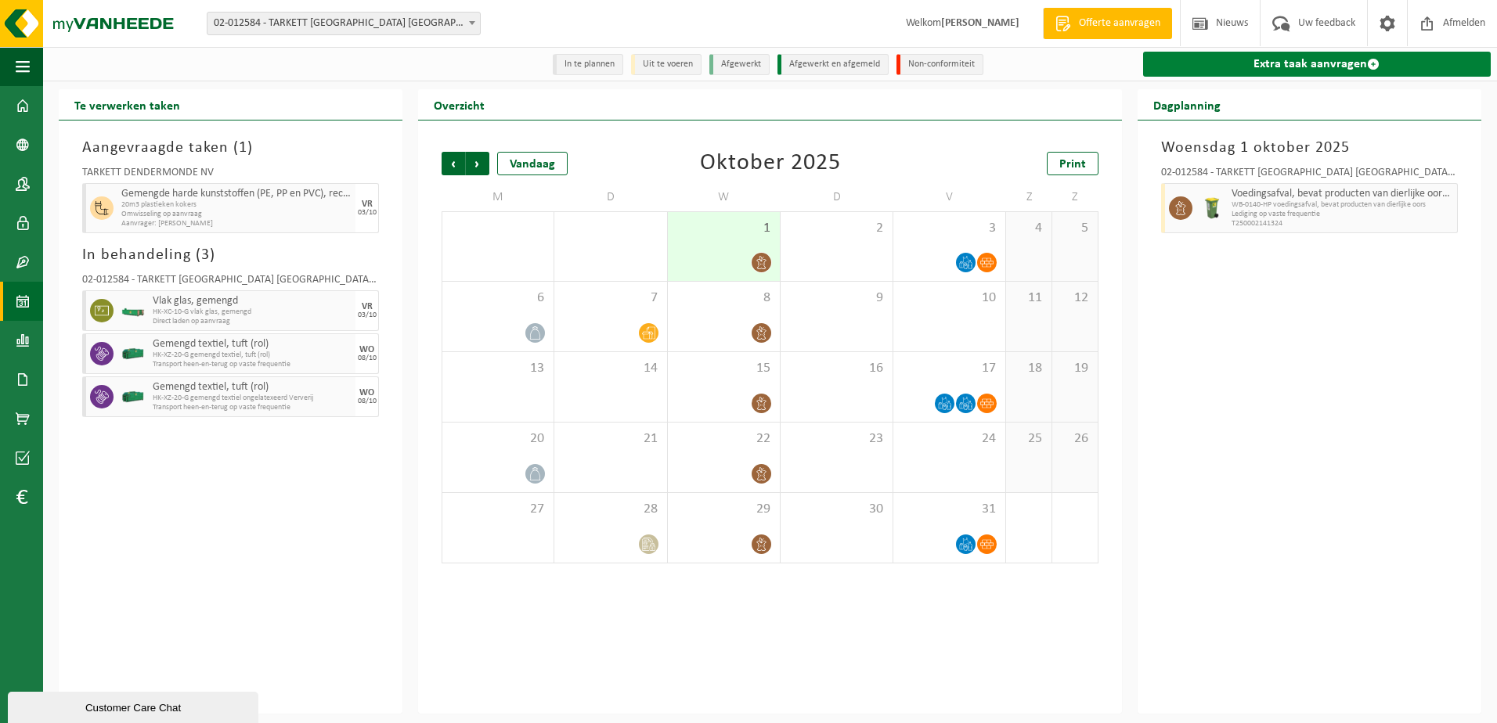
click at [1290, 68] on link "Extra taak aanvragen" at bounding box center [1317, 64] width 348 height 25
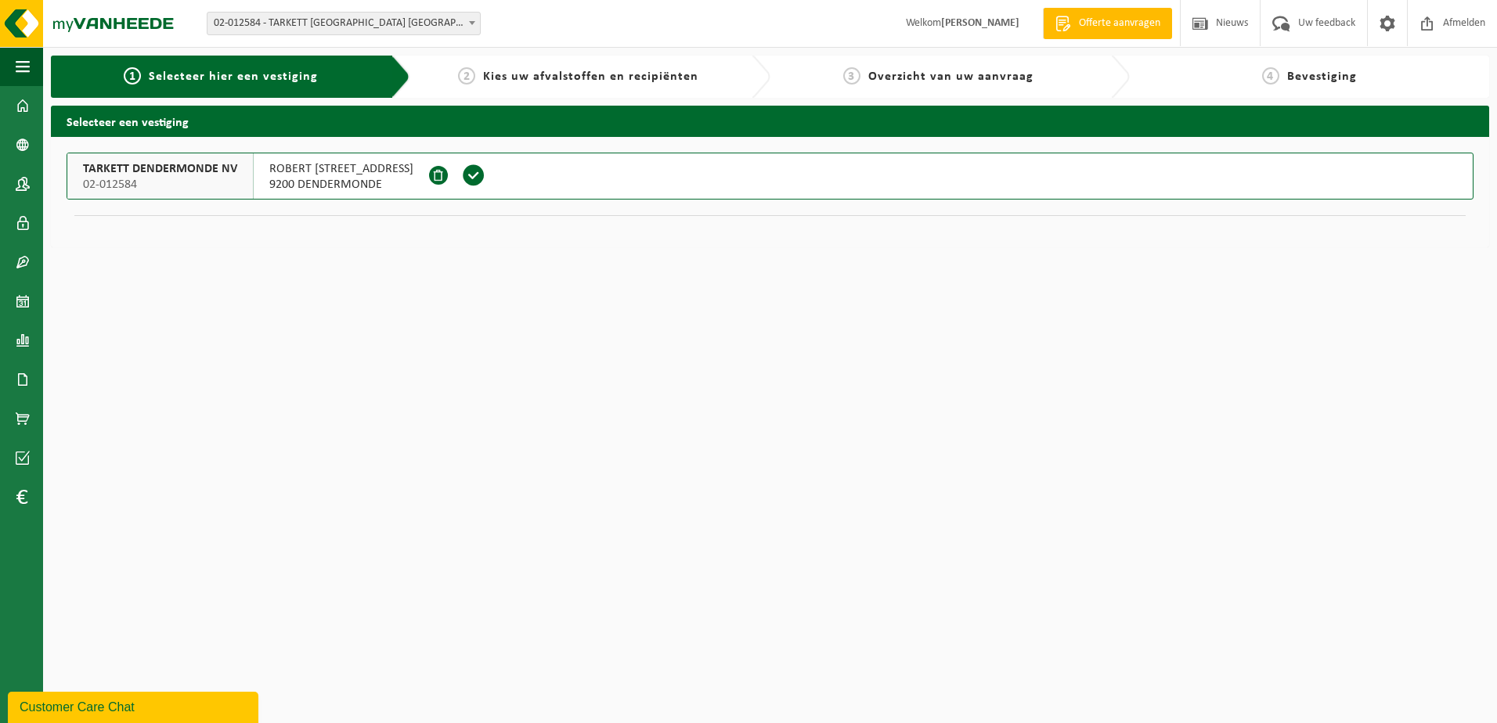
click at [108, 171] on span "TARKETT DENDERMONDE NV" at bounding box center [160, 169] width 154 height 16
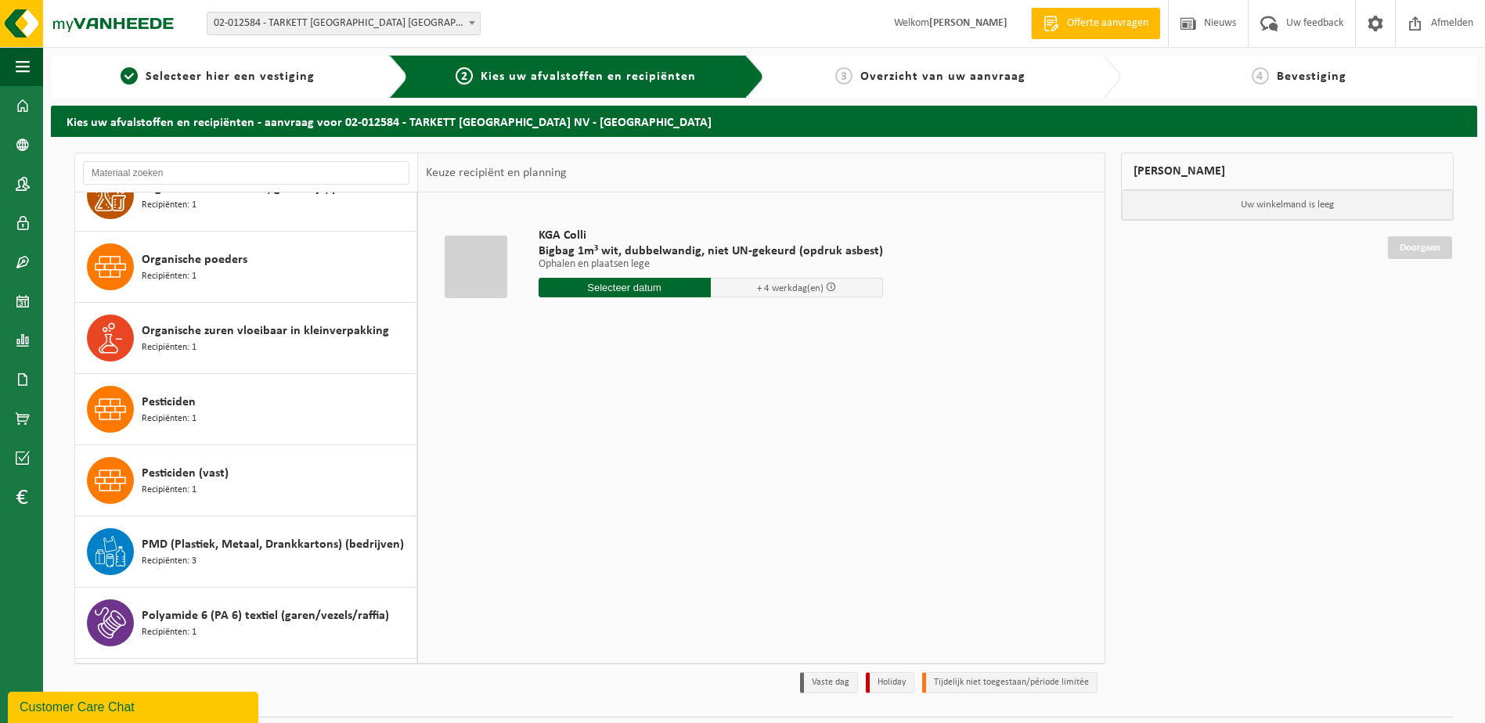
scroll to position [3601, 0]
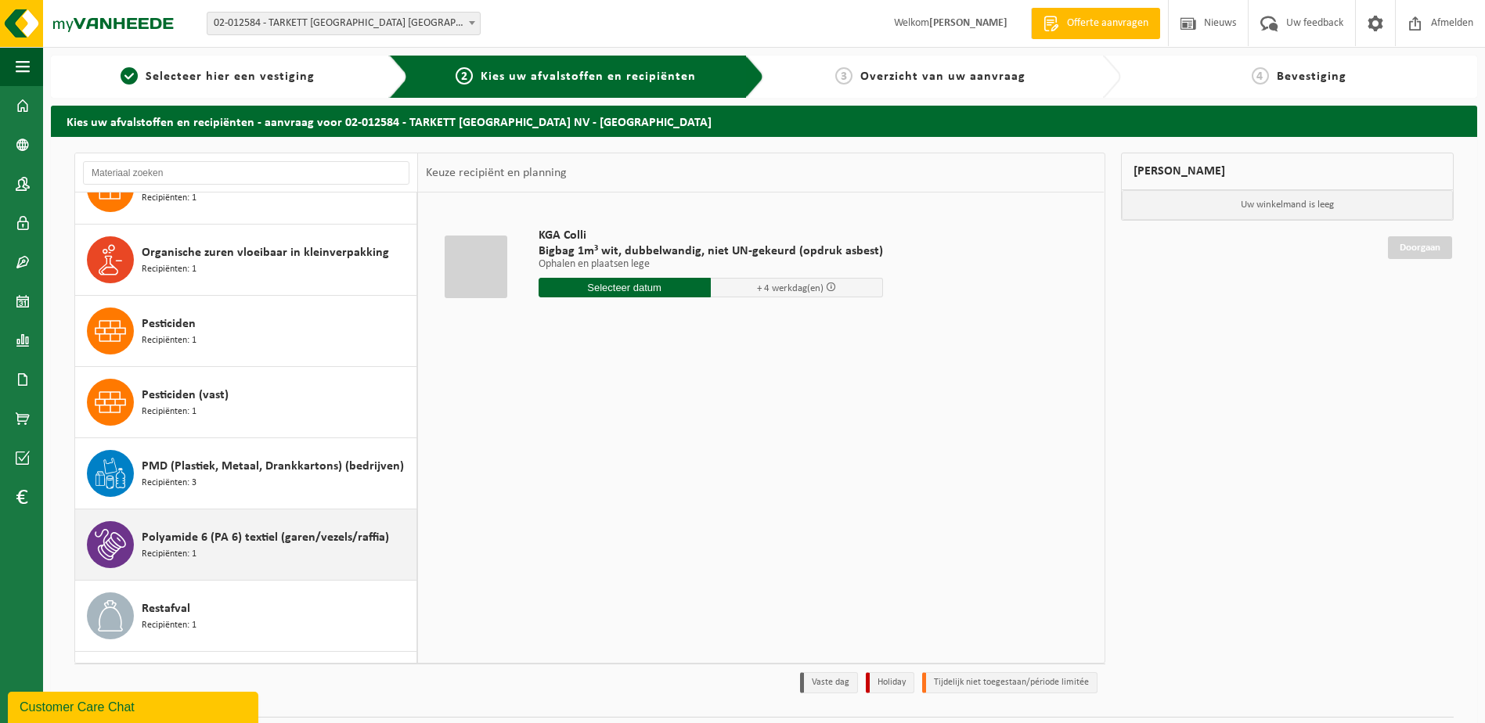
click at [276, 549] on div "Polyamide 6 (PA 6) textiel (garen/vezels/raffia) Recipiënten: 1" at bounding box center [277, 544] width 271 height 47
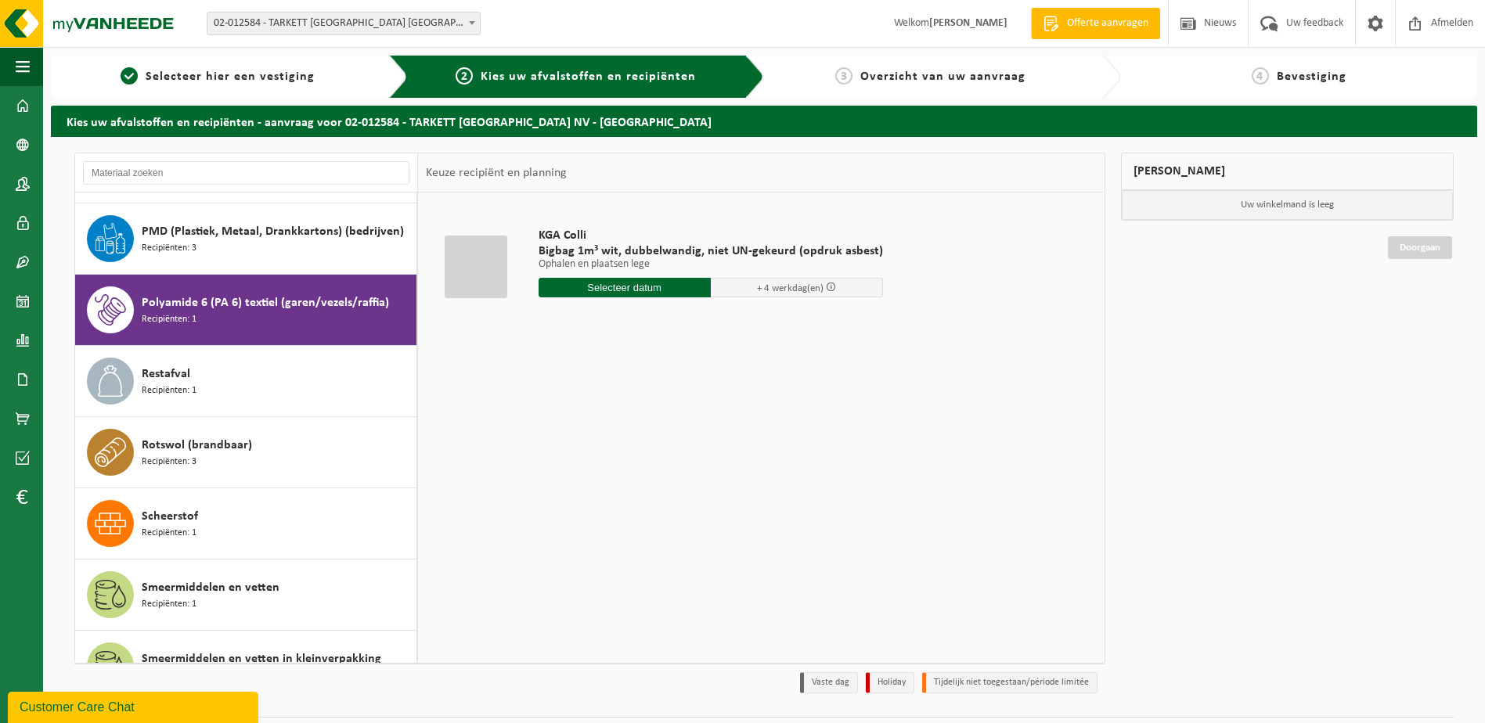
scroll to position [3918, 0]
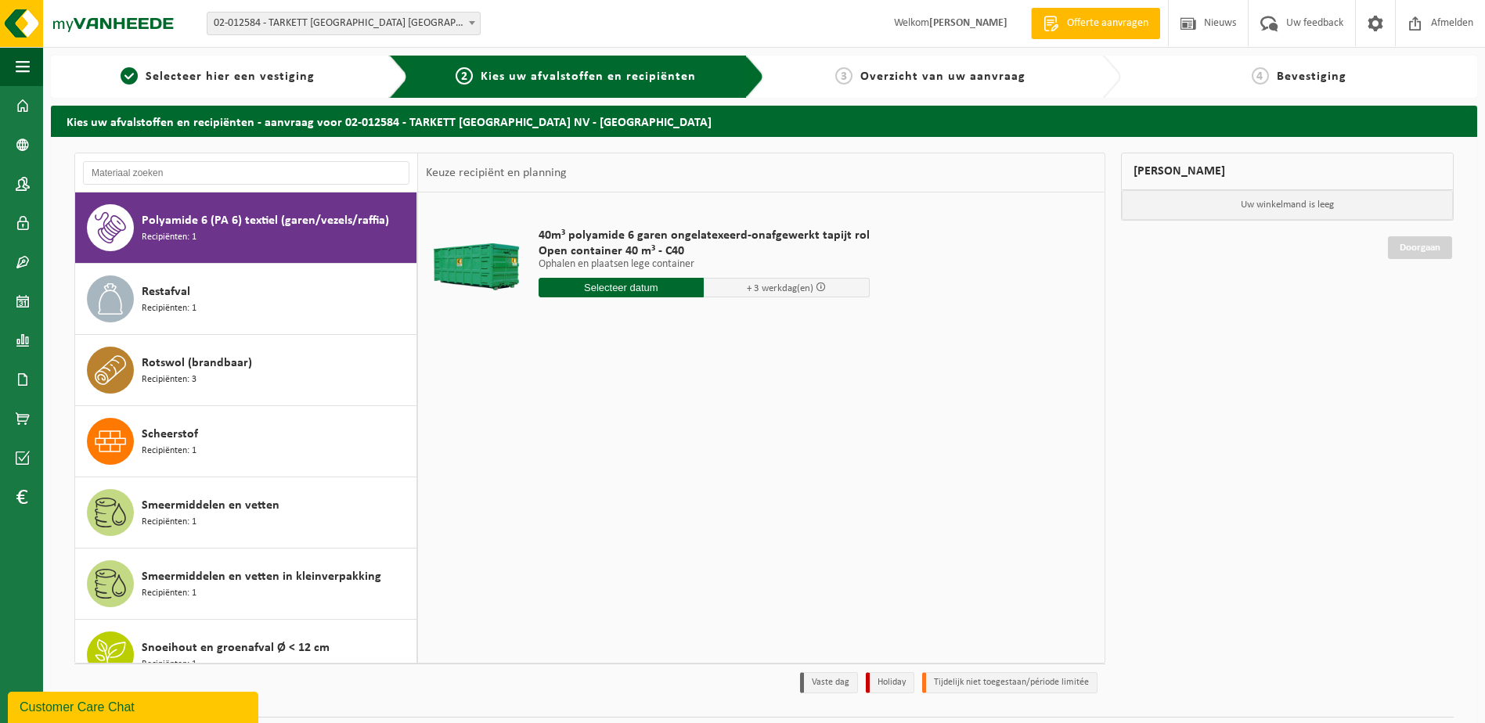
click at [622, 280] on input "text" at bounding box center [622, 288] width 166 height 20
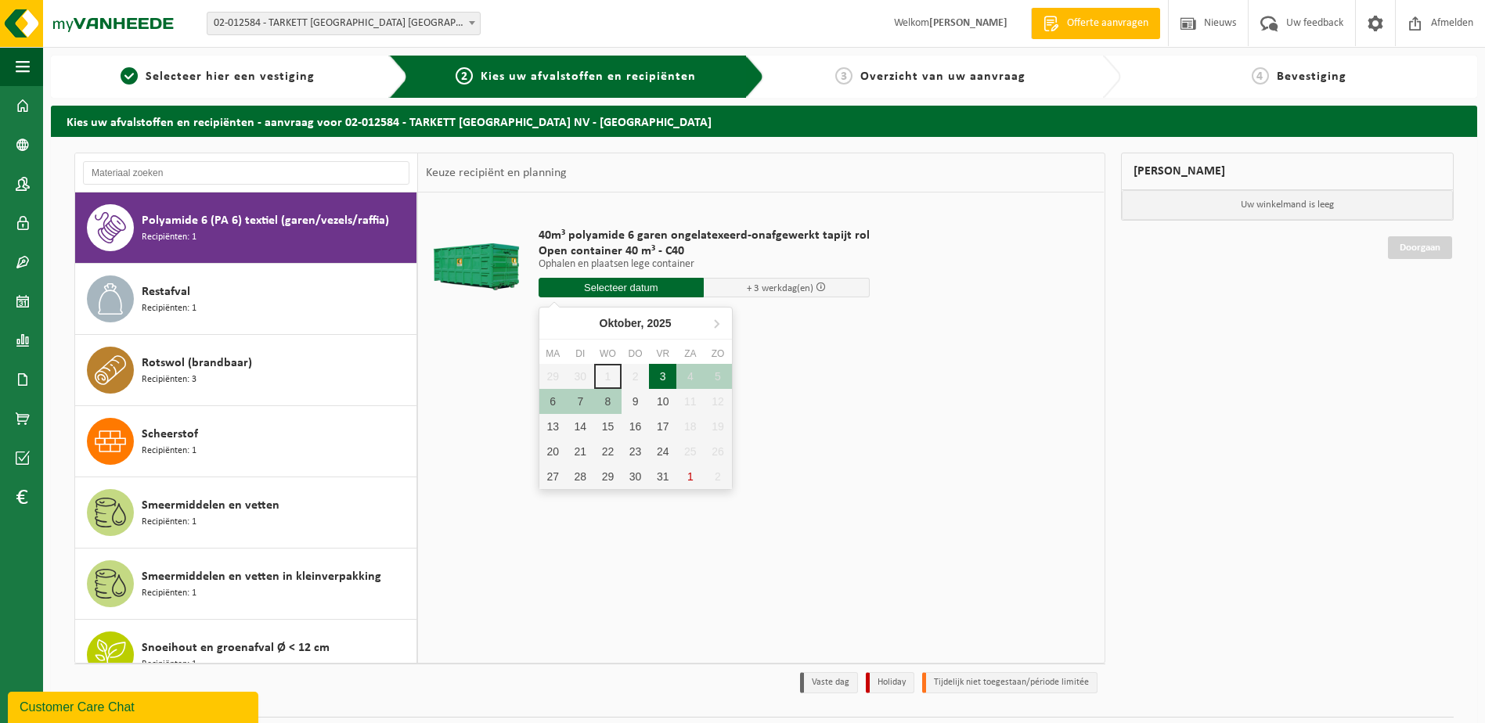
click at [664, 373] on div "3" at bounding box center [662, 376] width 27 height 25
type input "Van 2025-10-03"
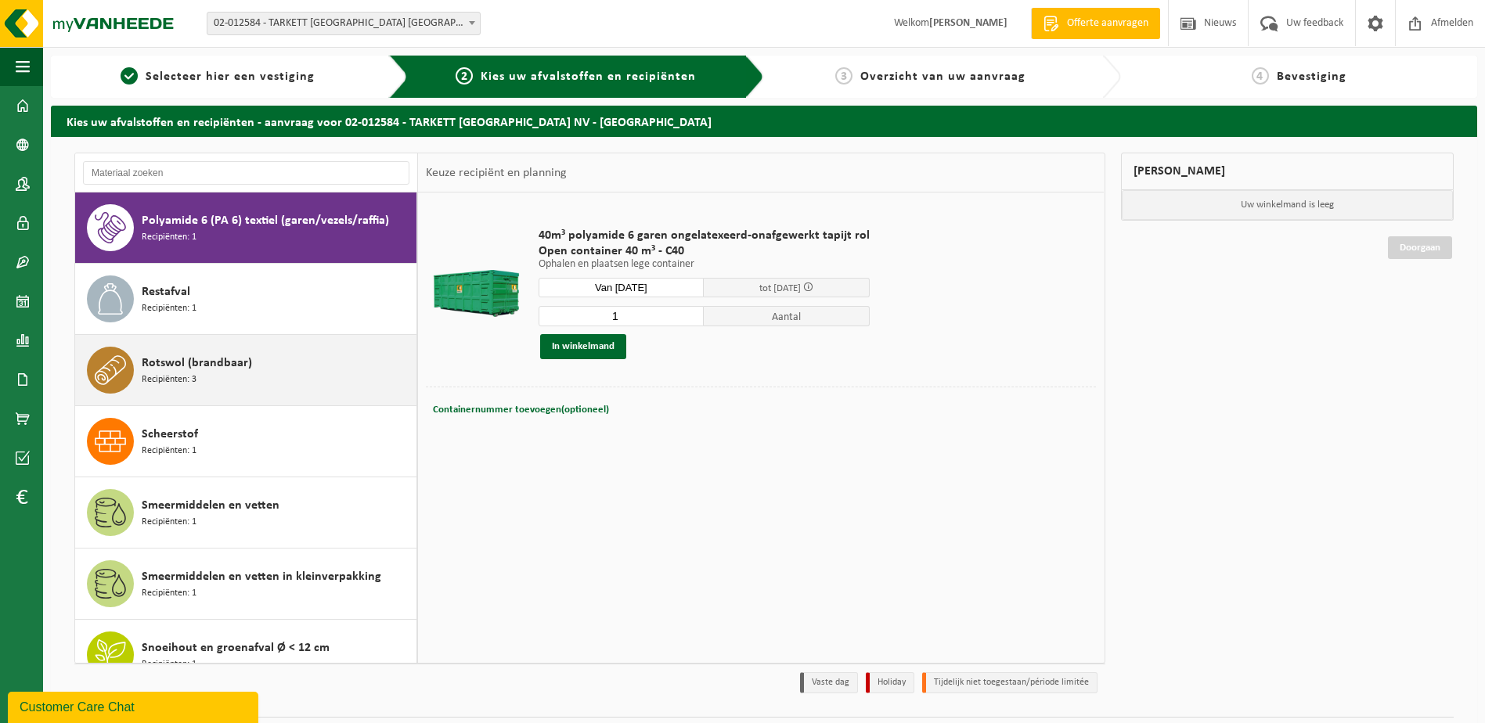
scroll to position [3840, 0]
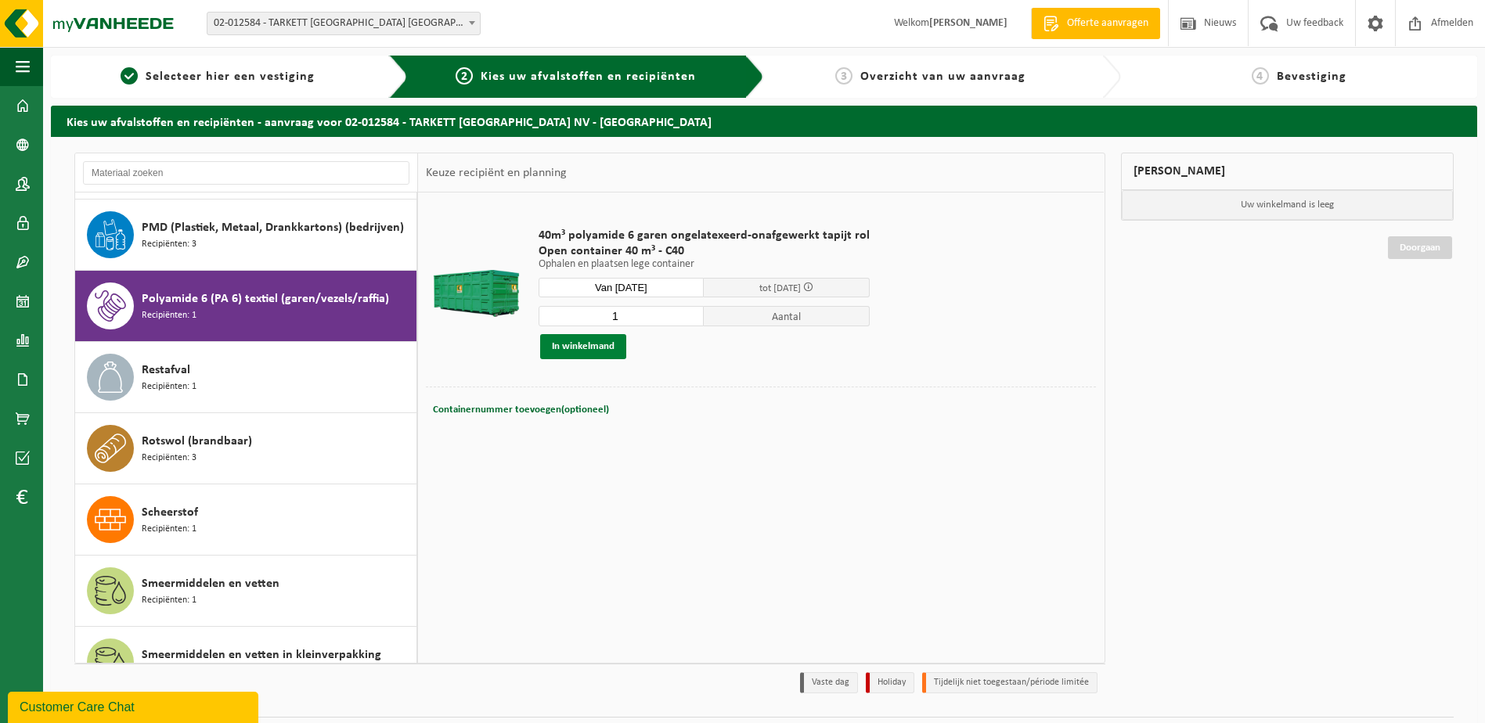
click at [585, 343] on button "In winkelmand" at bounding box center [583, 346] width 86 height 25
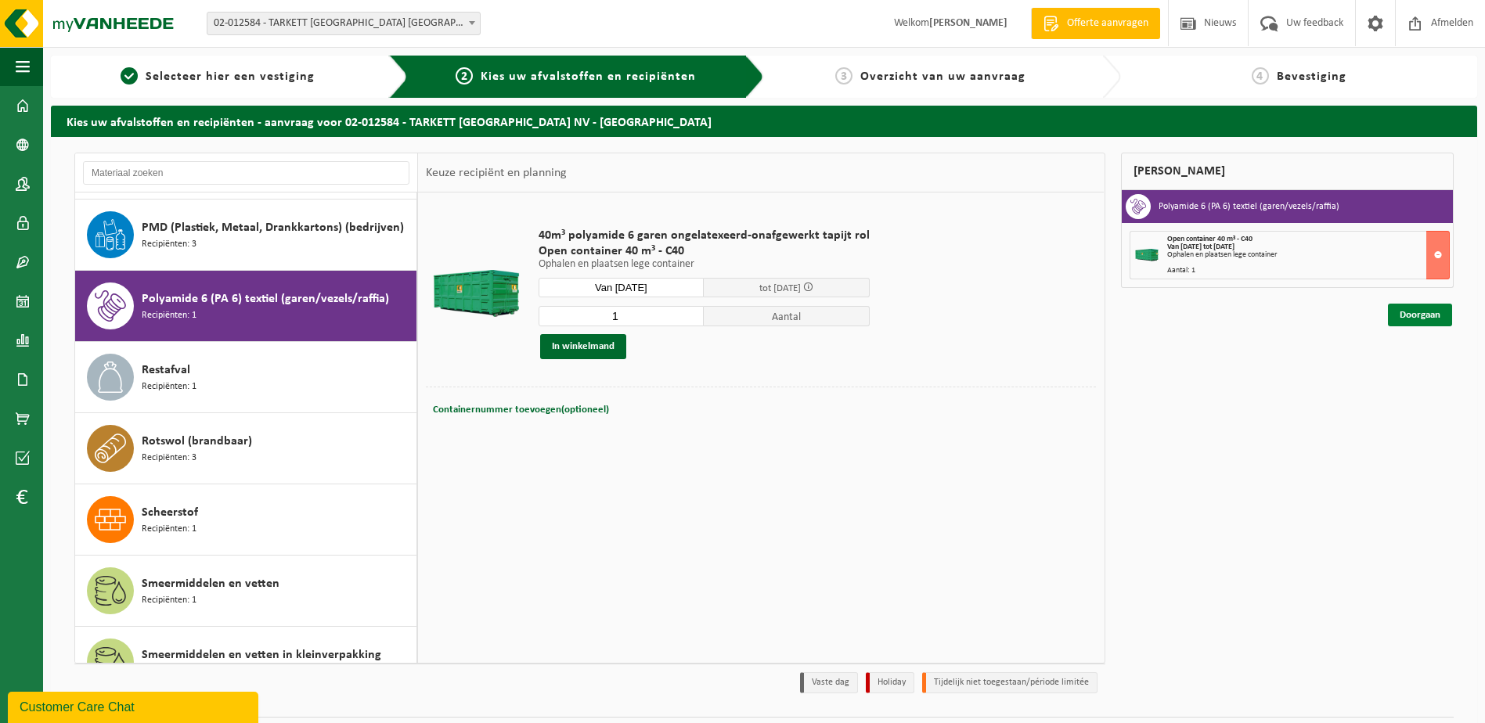
click at [1422, 319] on link "Doorgaan" at bounding box center [1420, 315] width 64 height 23
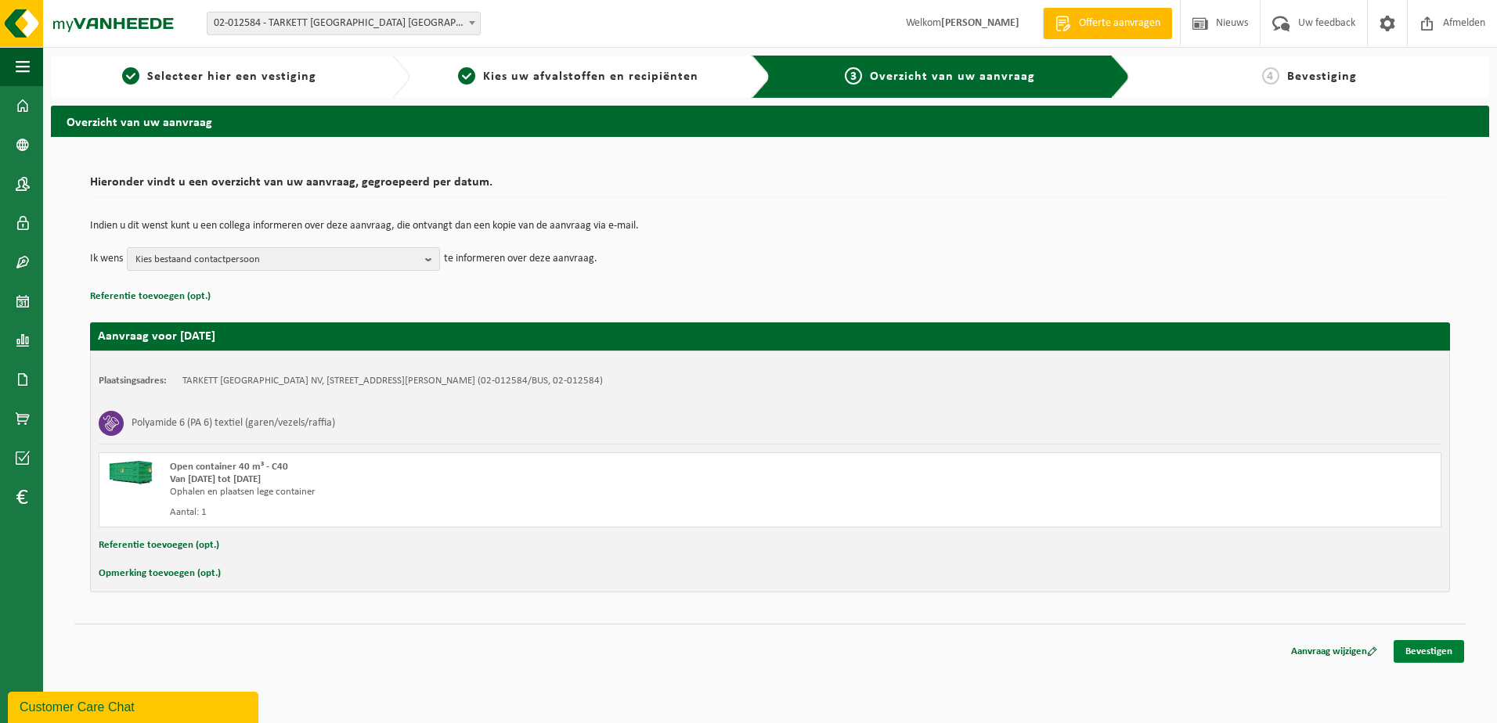
click at [1450, 658] on link "Bevestigen" at bounding box center [1428, 651] width 70 height 23
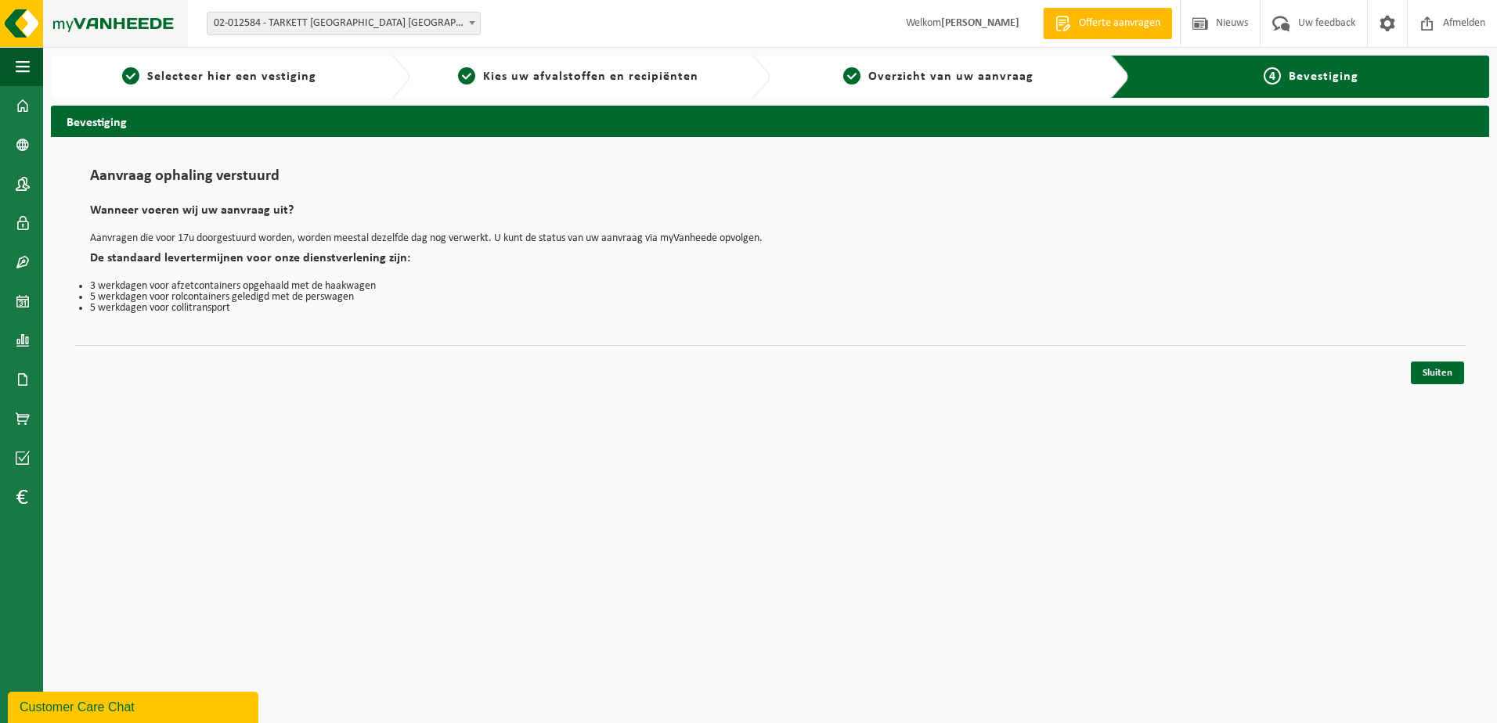
click at [103, 22] on img at bounding box center [94, 23] width 188 height 47
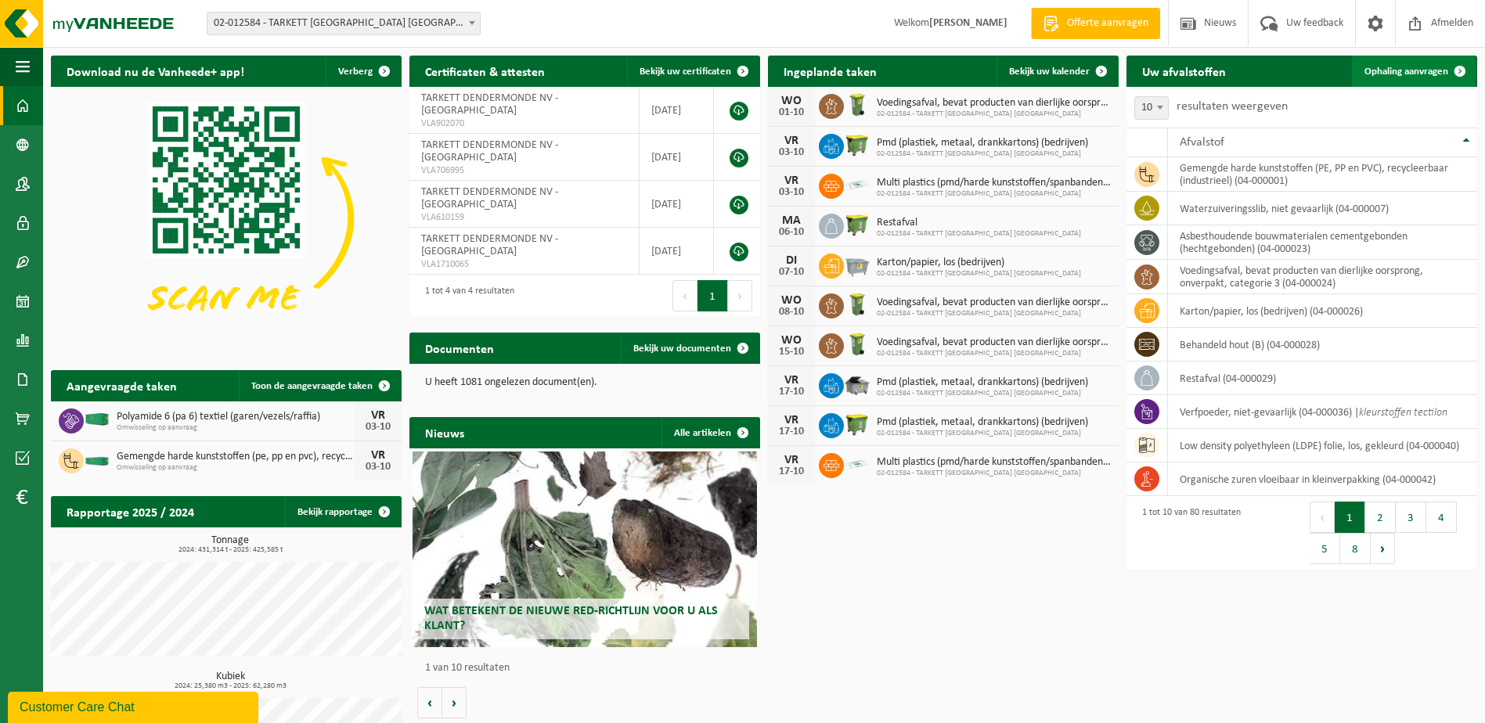
click at [1415, 67] on span "Ophaling aanvragen" at bounding box center [1407, 72] width 84 height 10
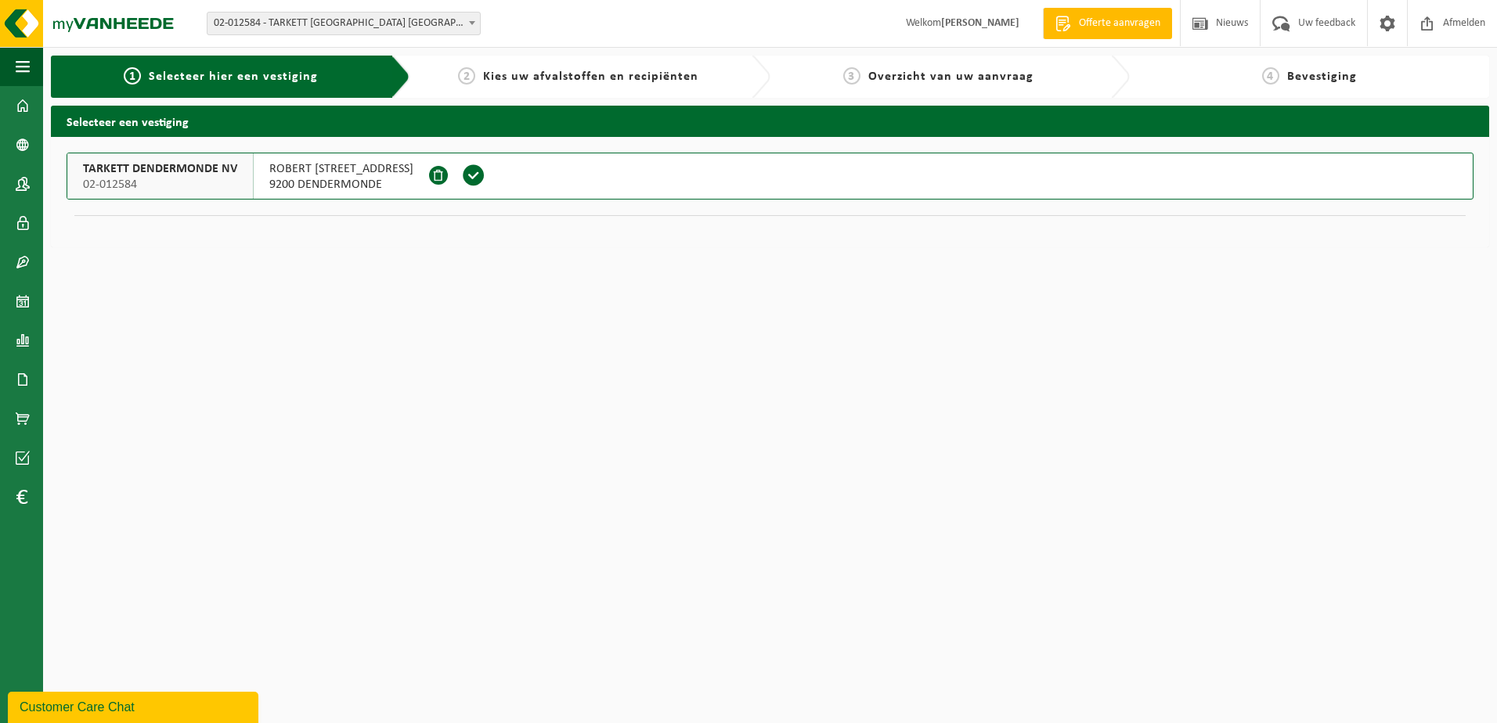
click at [168, 171] on span "TARKETT DENDERMONDE NV" at bounding box center [160, 169] width 154 height 16
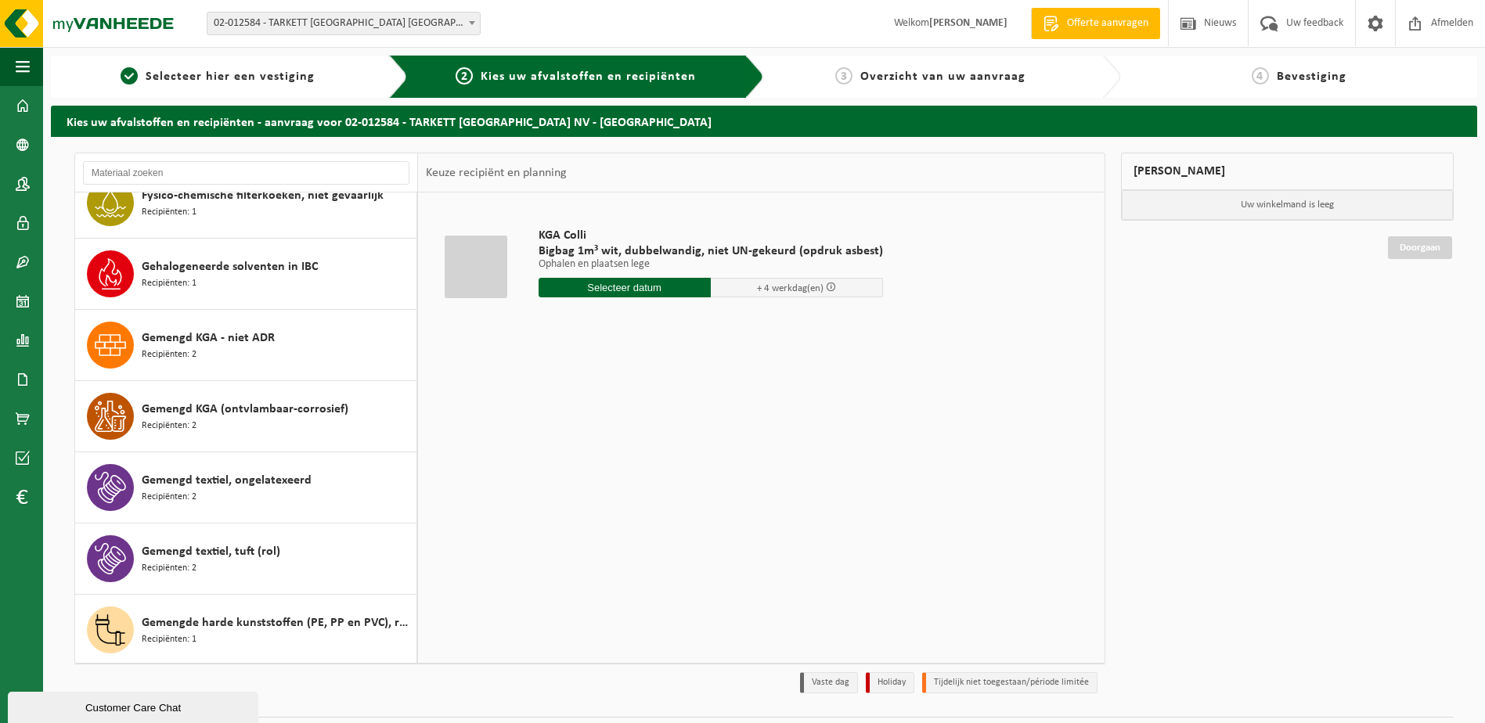
scroll to position [1409, 0]
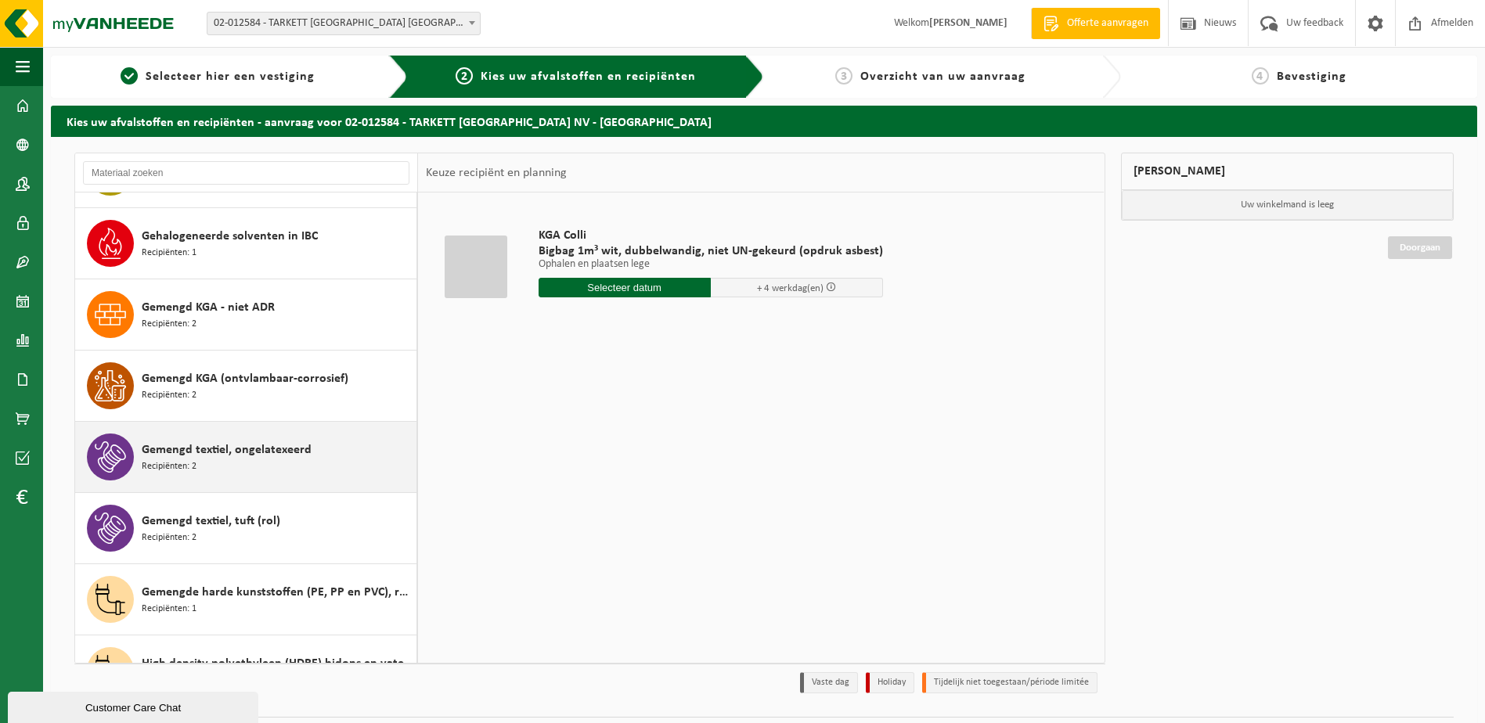
click at [297, 451] on span "Gemengd textiel, ongelatexeerd" at bounding box center [227, 450] width 170 height 19
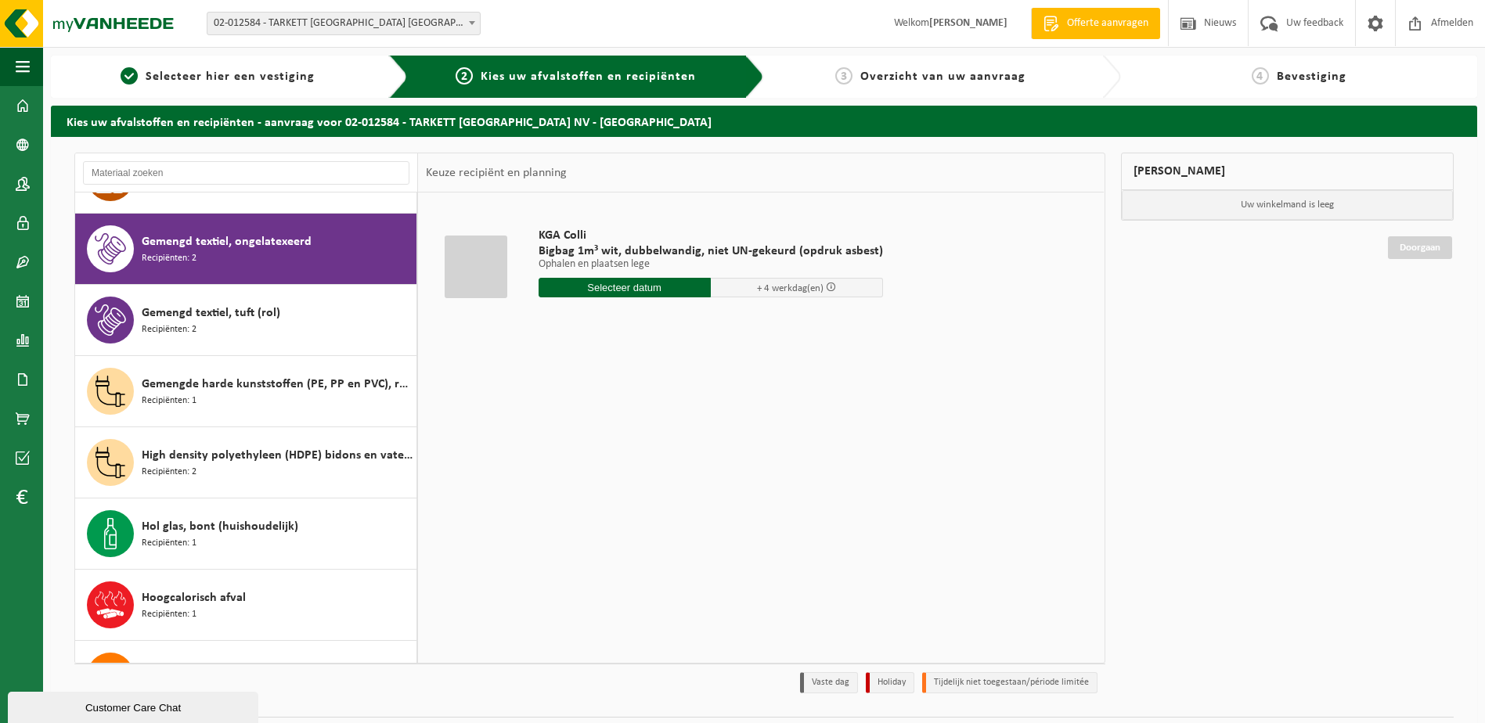
scroll to position [1639, 0]
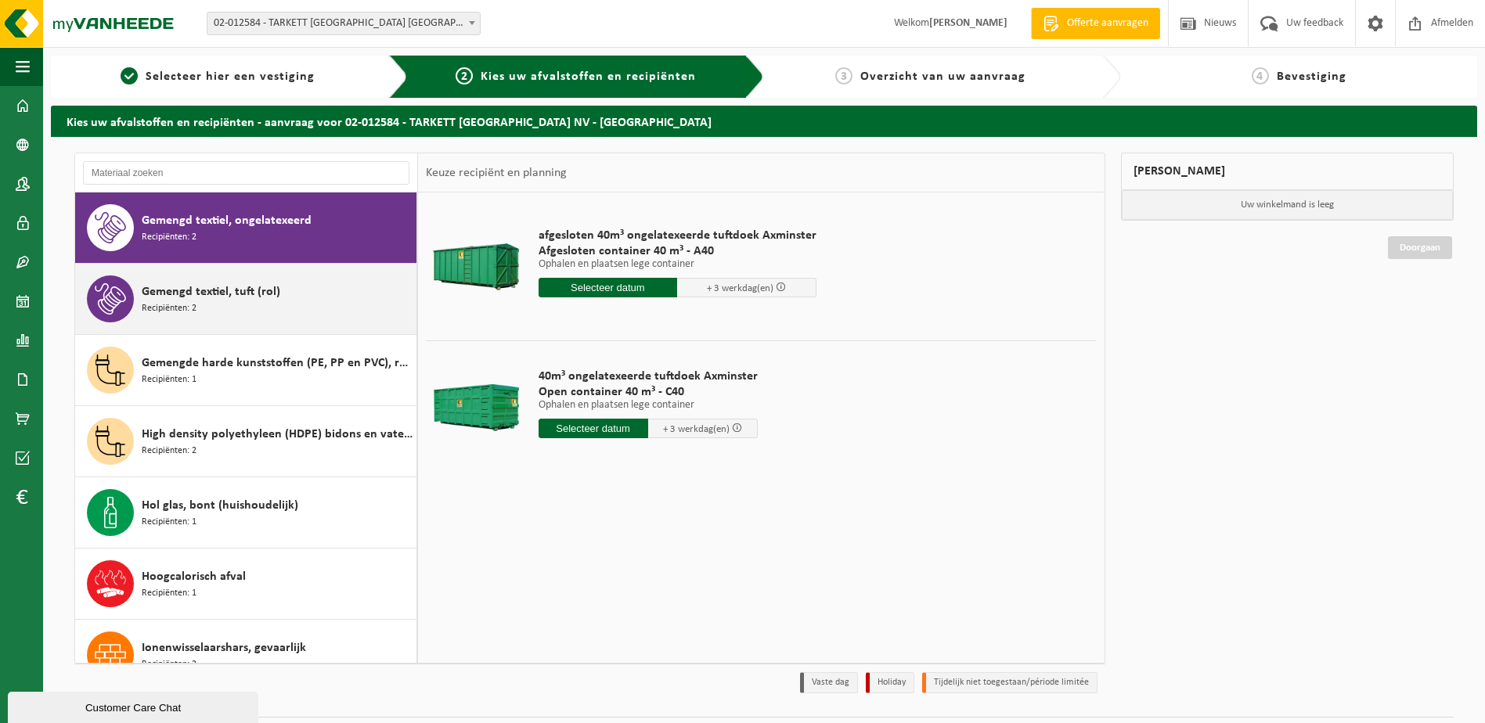
click at [289, 289] on div "Gemengd textiel, tuft (rol) Recipiënten: 2" at bounding box center [277, 299] width 271 height 47
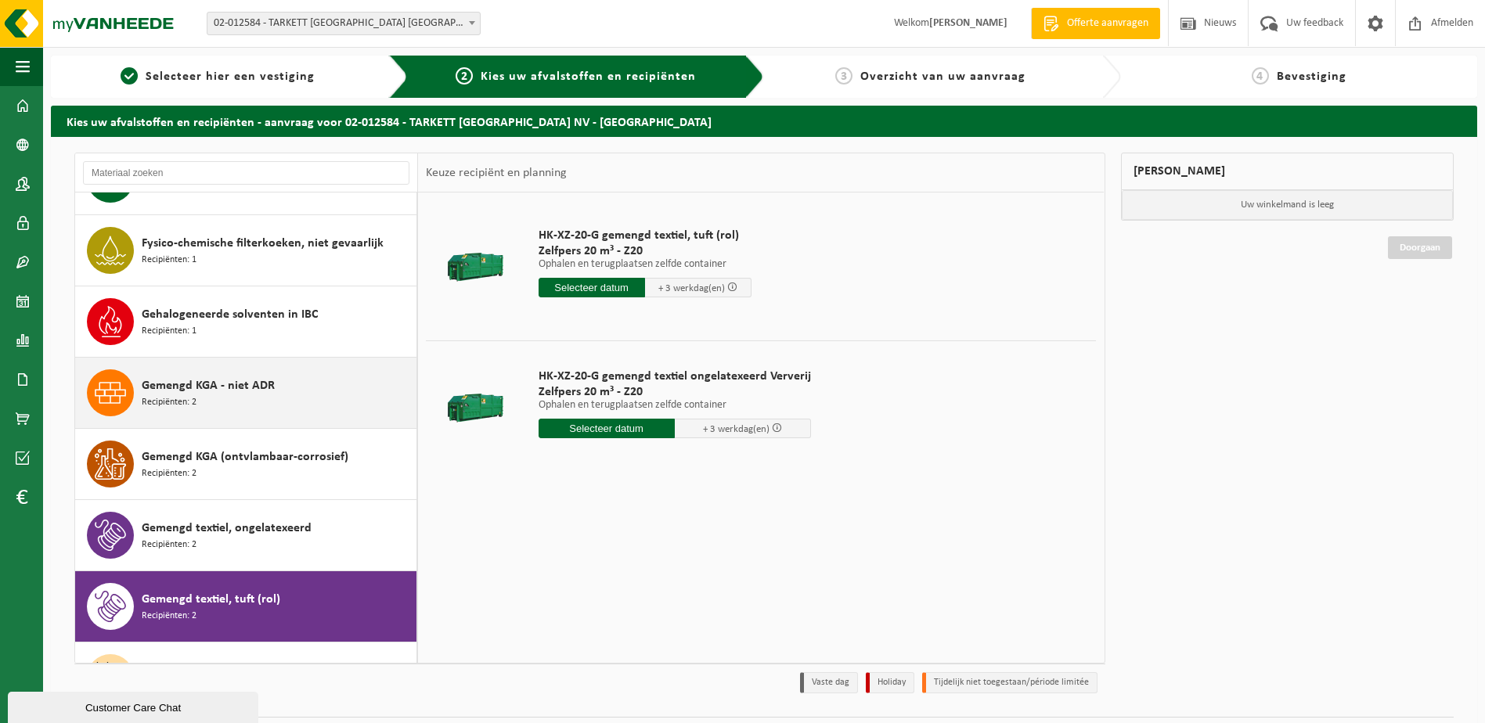
scroll to position [1409, 0]
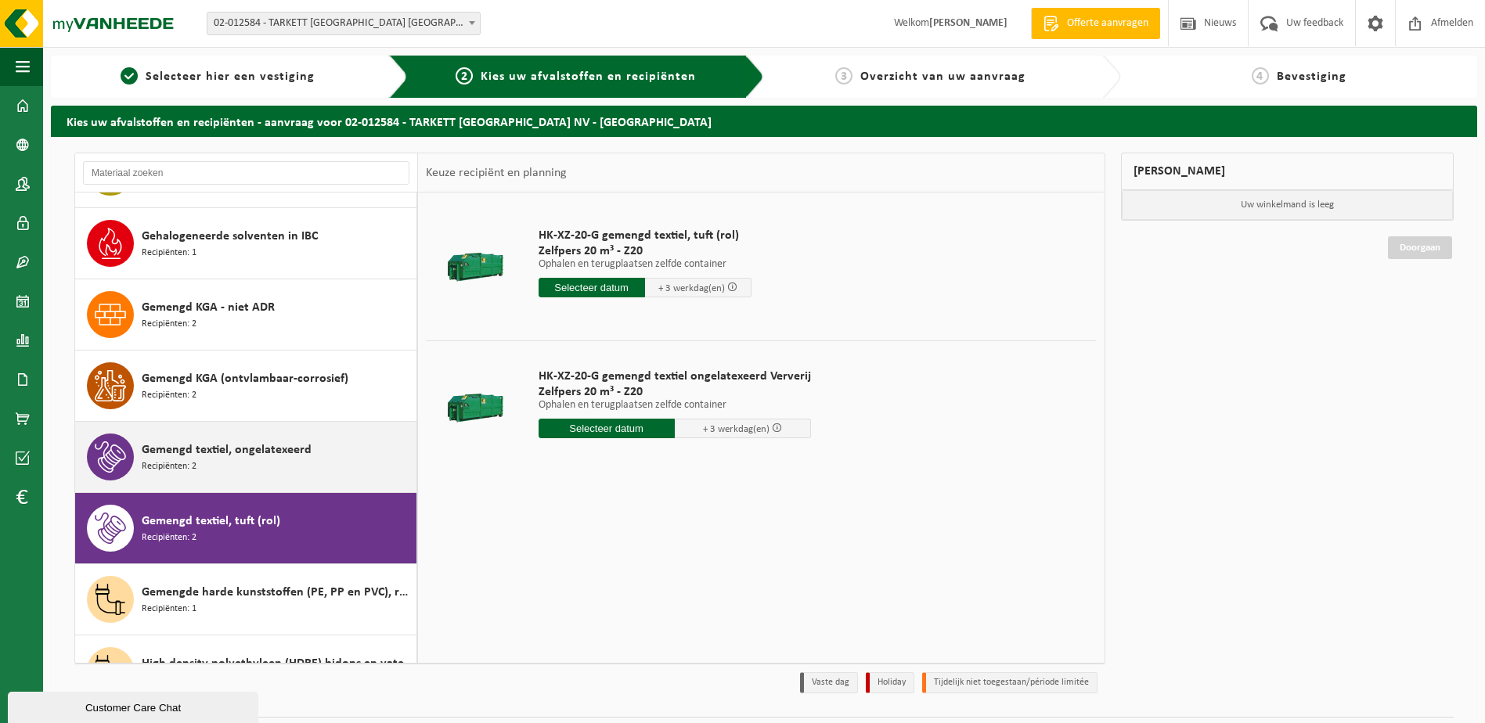
click at [146, 444] on span "Gemengd textiel, ongelatexeerd" at bounding box center [227, 450] width 170 height 19
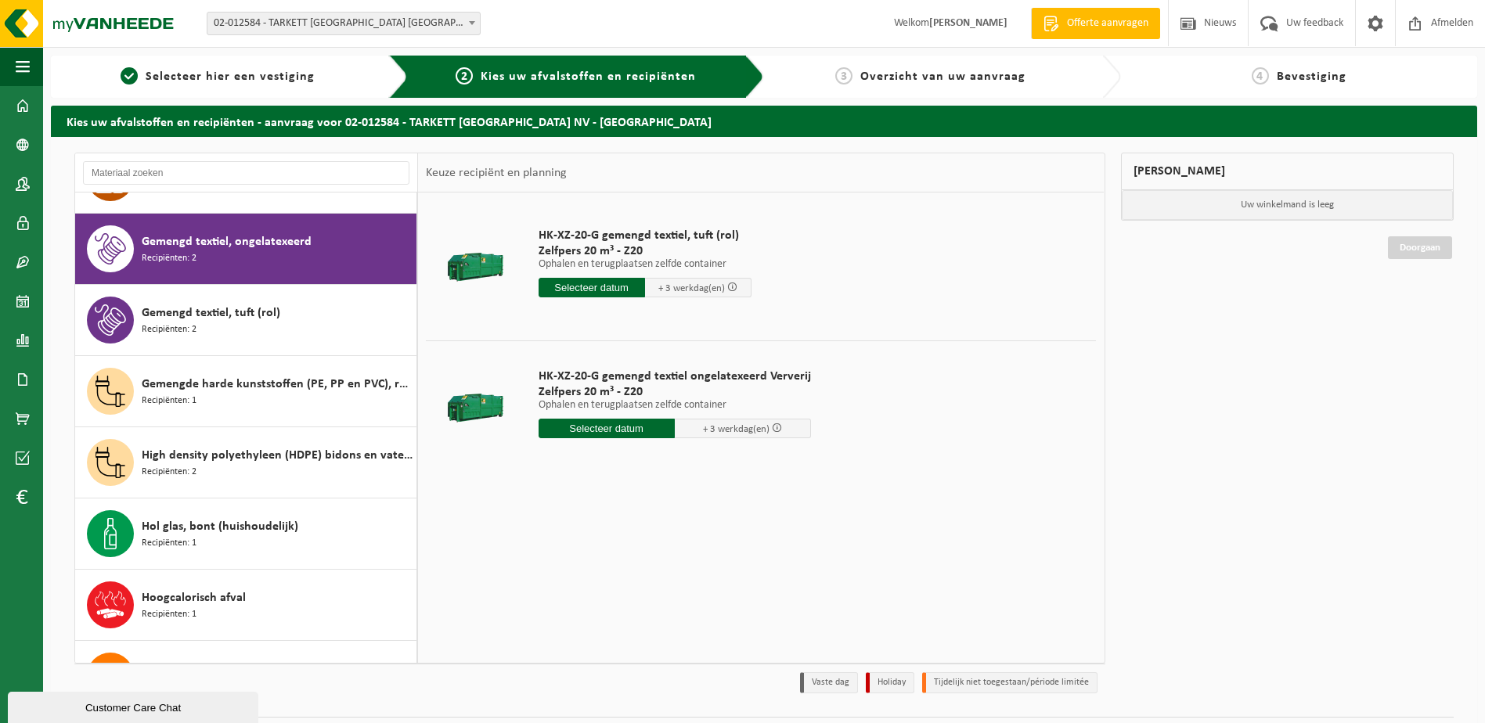
scroll to position [1639, 0]
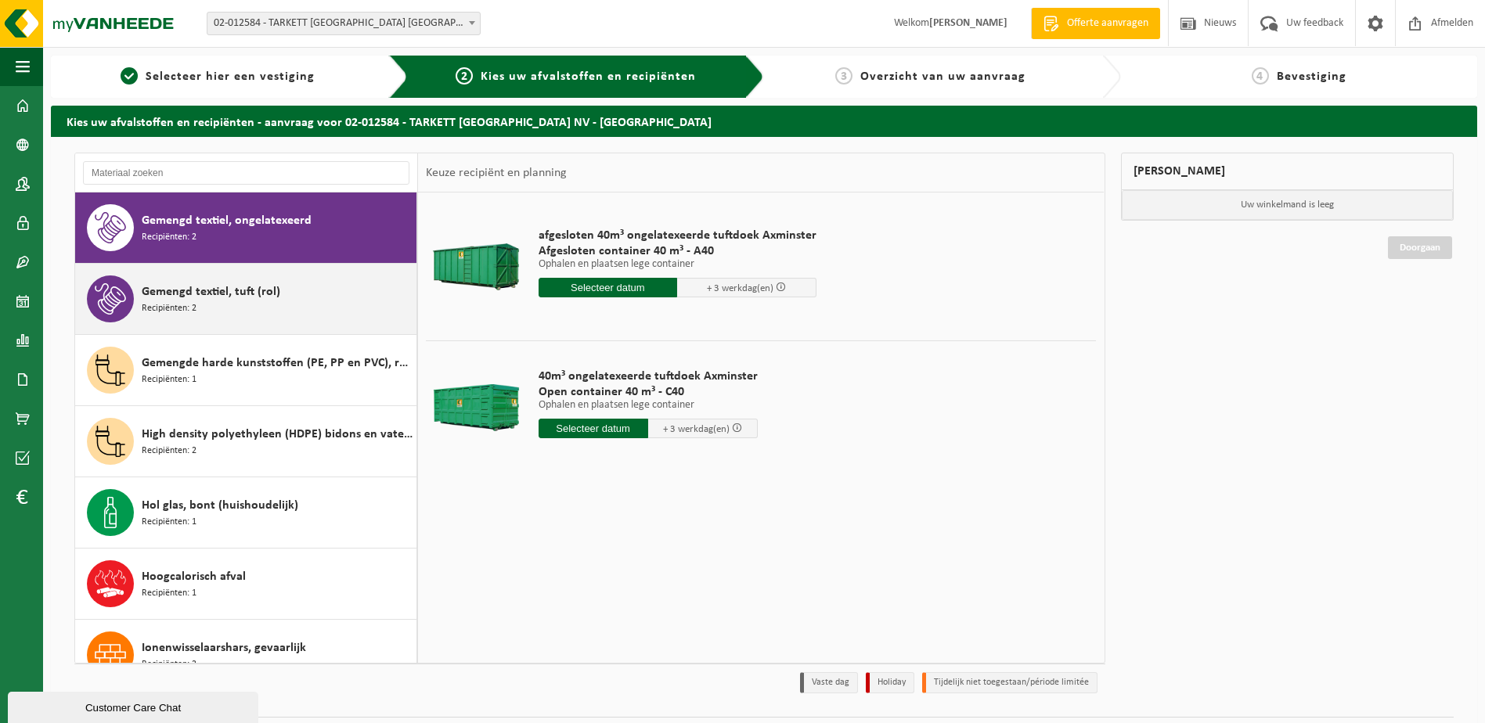
click at [279, 307] on div "Gemengd textiel, tuft (rol) Recipiënten: 2" at bounding box center [277, 299] width 271 height 47
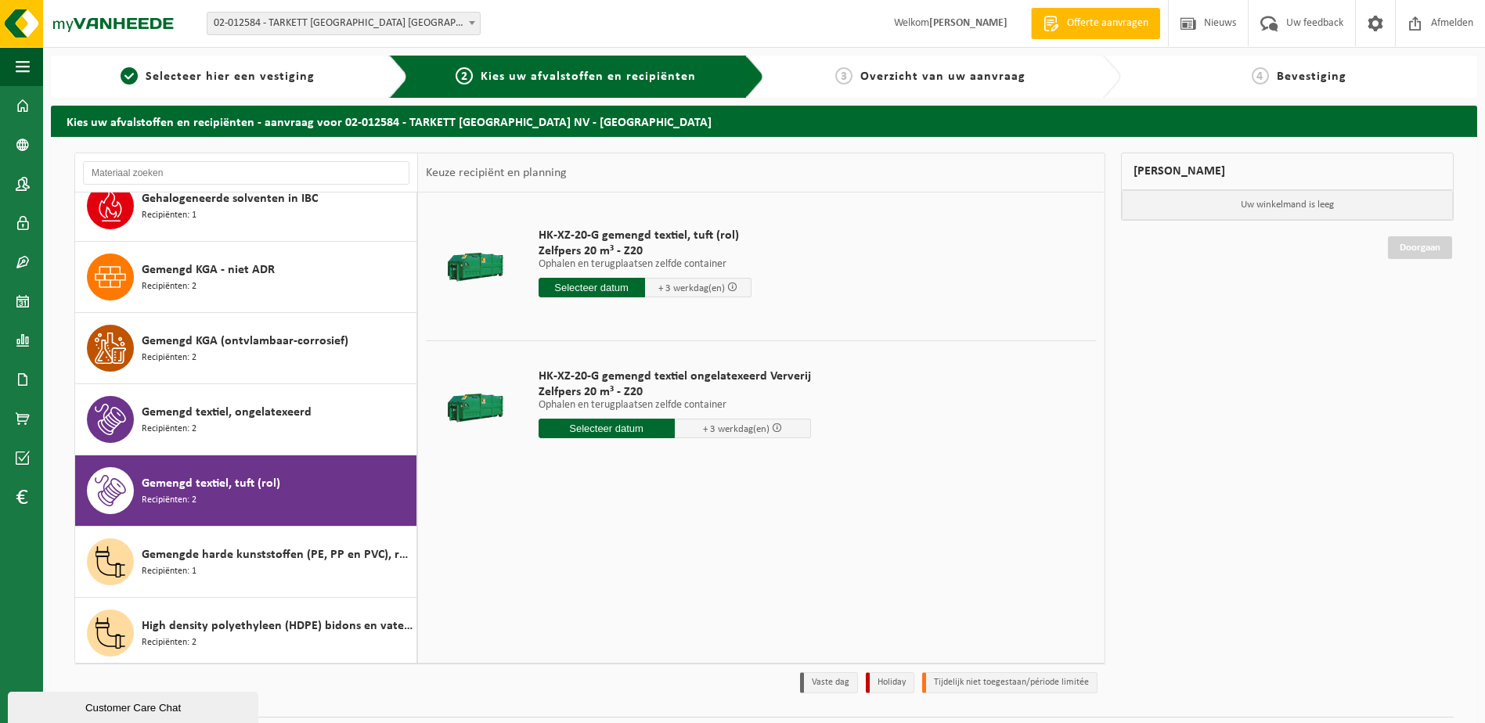
scroll to position [1487, 0]
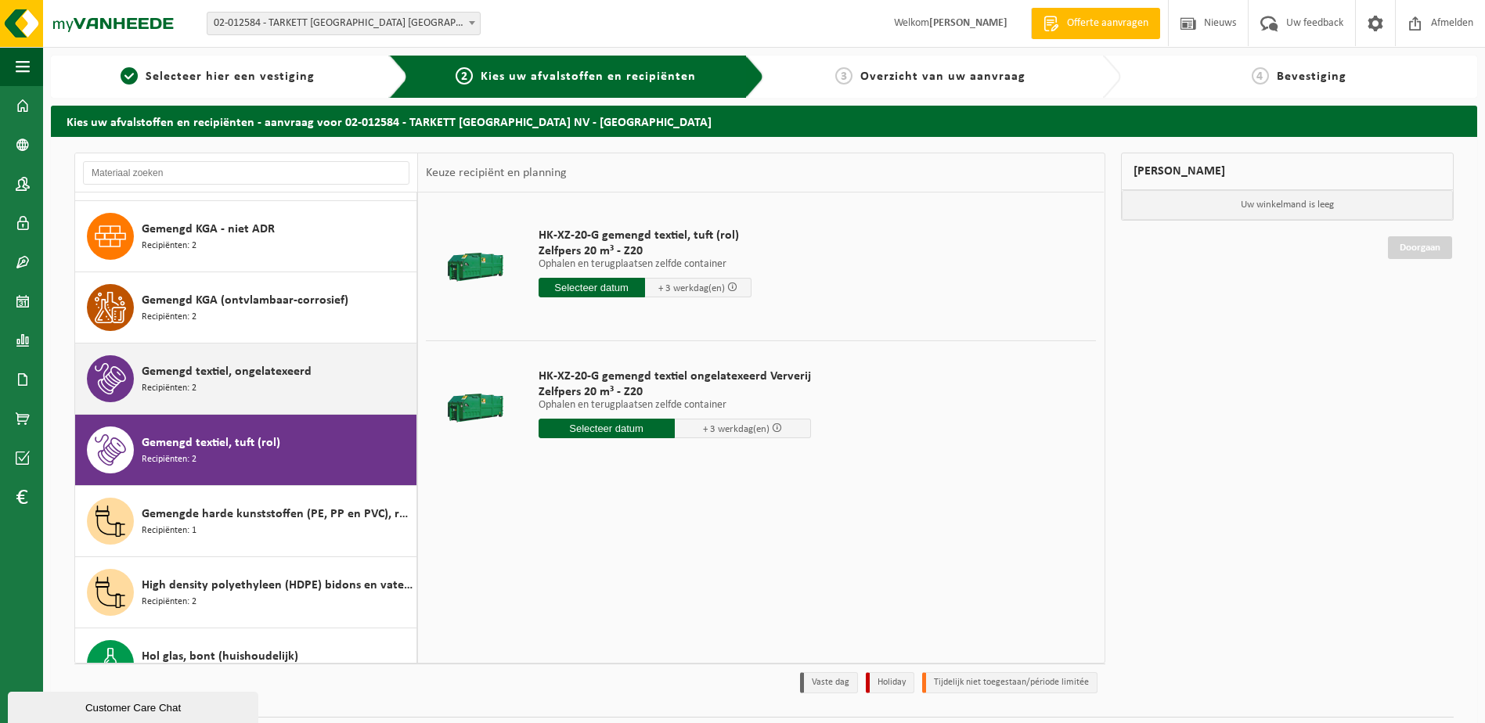
click at [265, 381] on div "Gemengd textiel, ongelatexeerd Recipiënten: 2" at bounding box center [277, 378] width 271 height 47
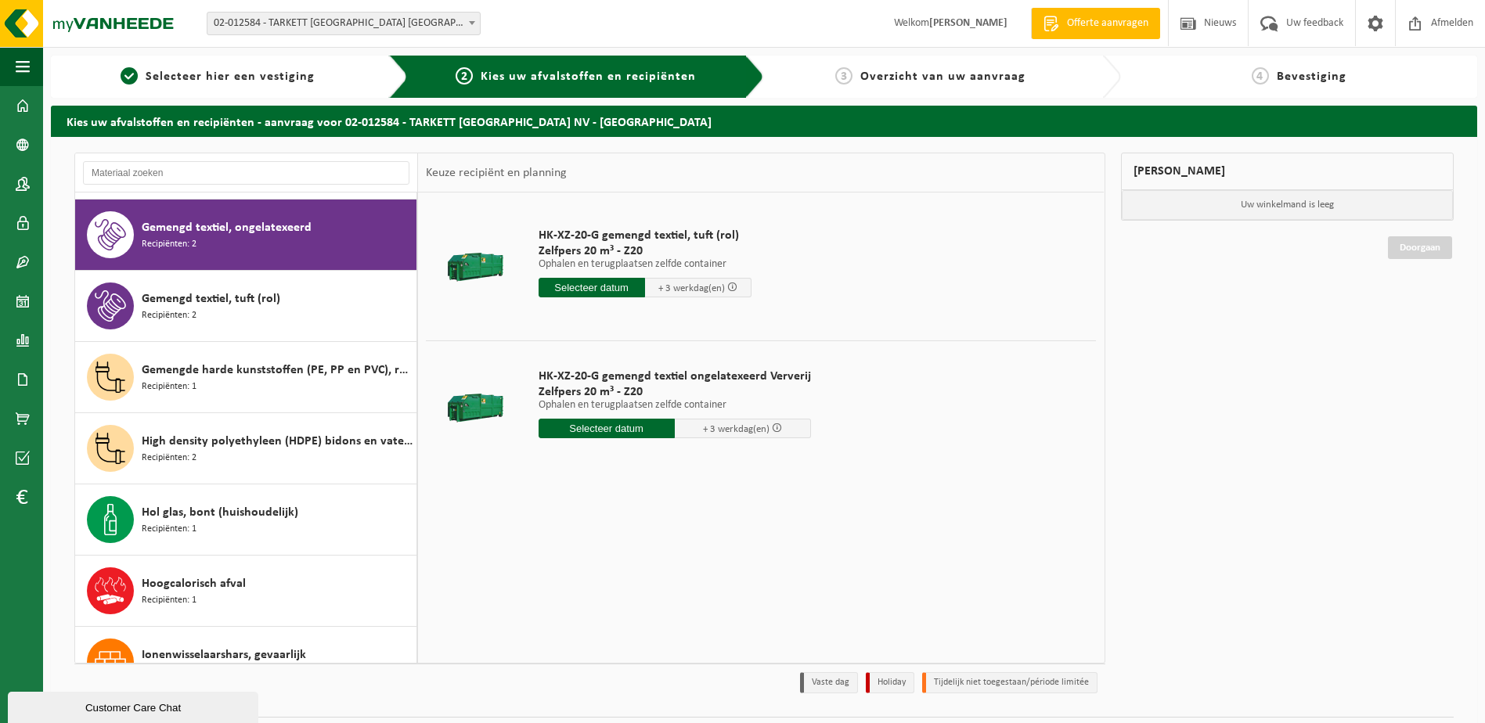
scroll to position [1639, 0]
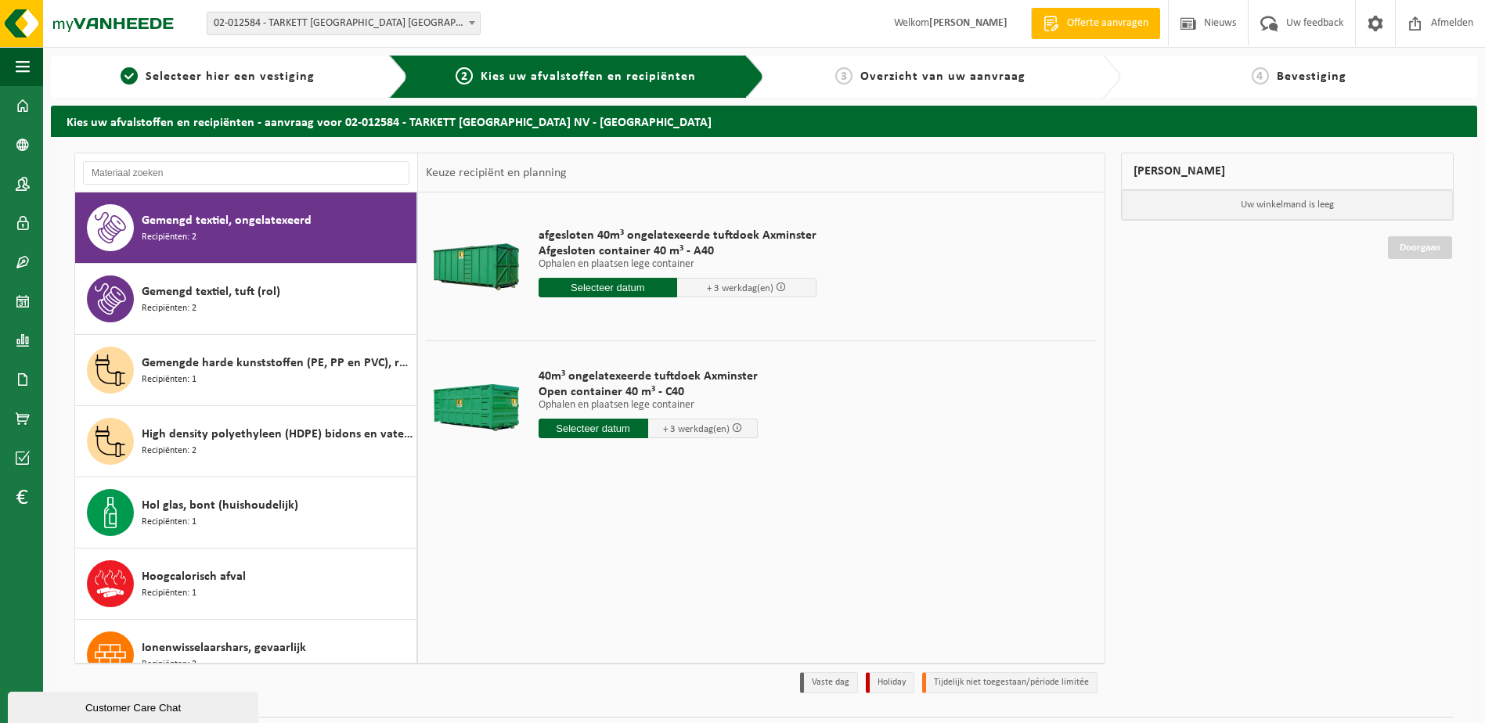
click at [650, 225] on div "afgesloten 40m³ ongelatexeerde tuftdoek Axminster Afgesloten container 40 m³ - …" at bounding box center [678, 266] width 294 height 109
click at [607, 286] on input "text" at bounding box center [608, 288] width 139 height 20
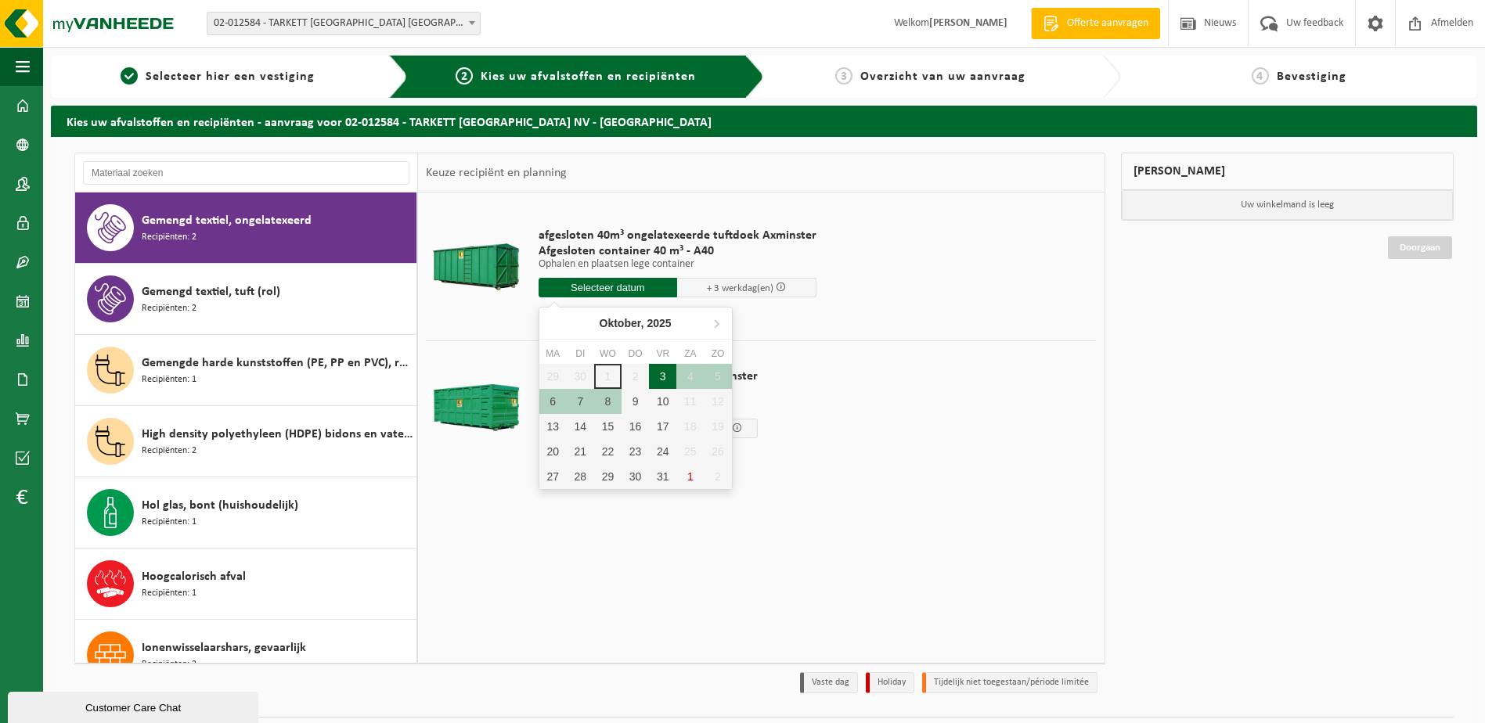
click at [662, 373] on div "3" at bounding box center [662, 376] width 27 height 25
type input "Van 2025-10-03"
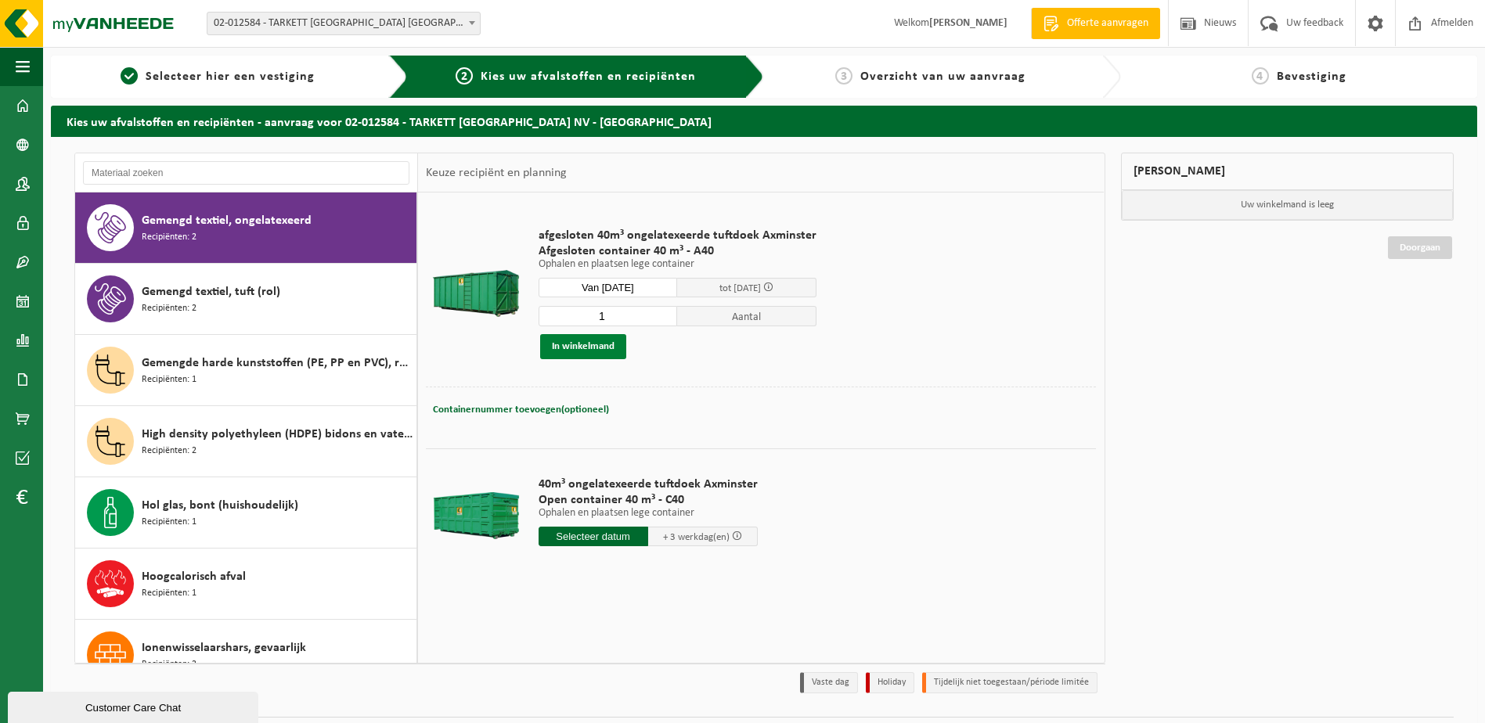
click at [571, 340] on button "In winkelmand" at bounding box center [583, 346] width 86 height 25
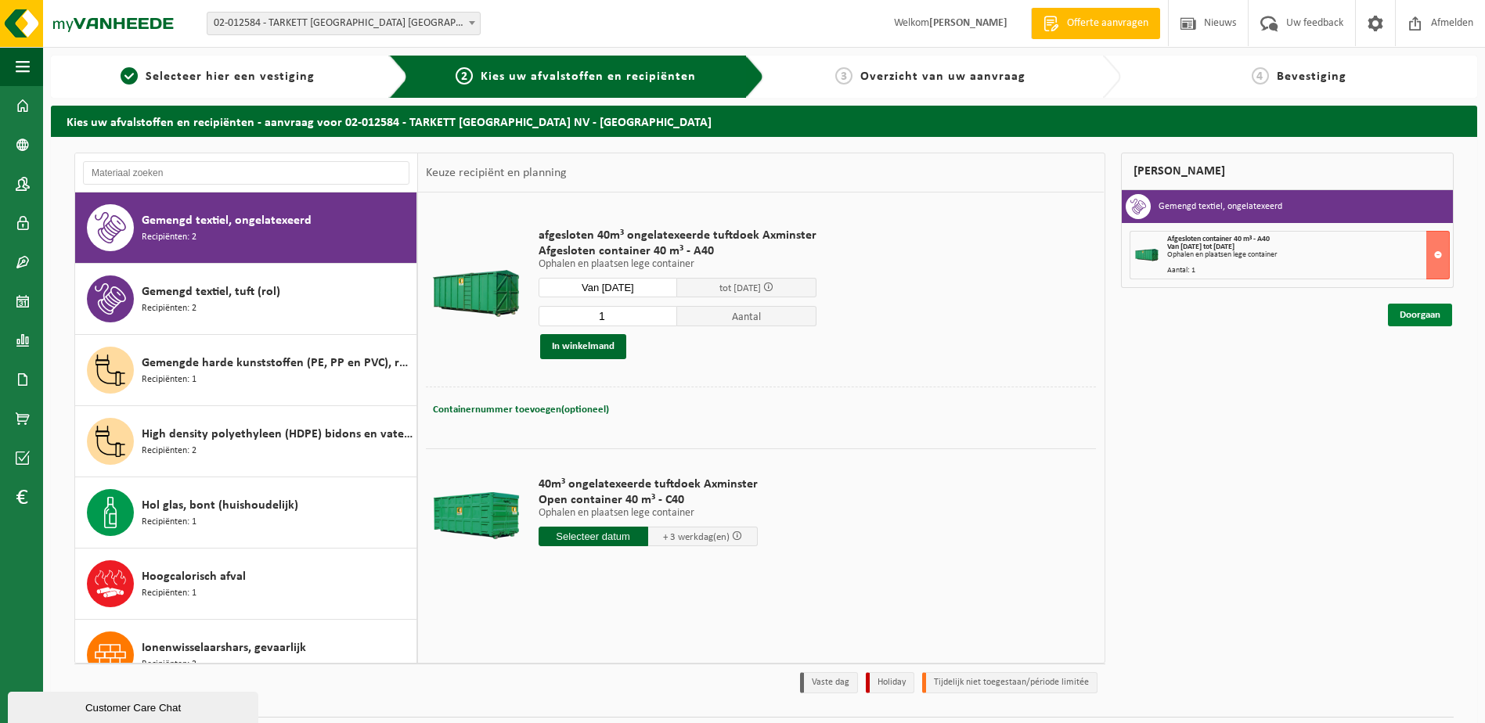
click at [1427, 308] on link "Doorgaan" at bounding box center [1420, 315] width 64 height 23
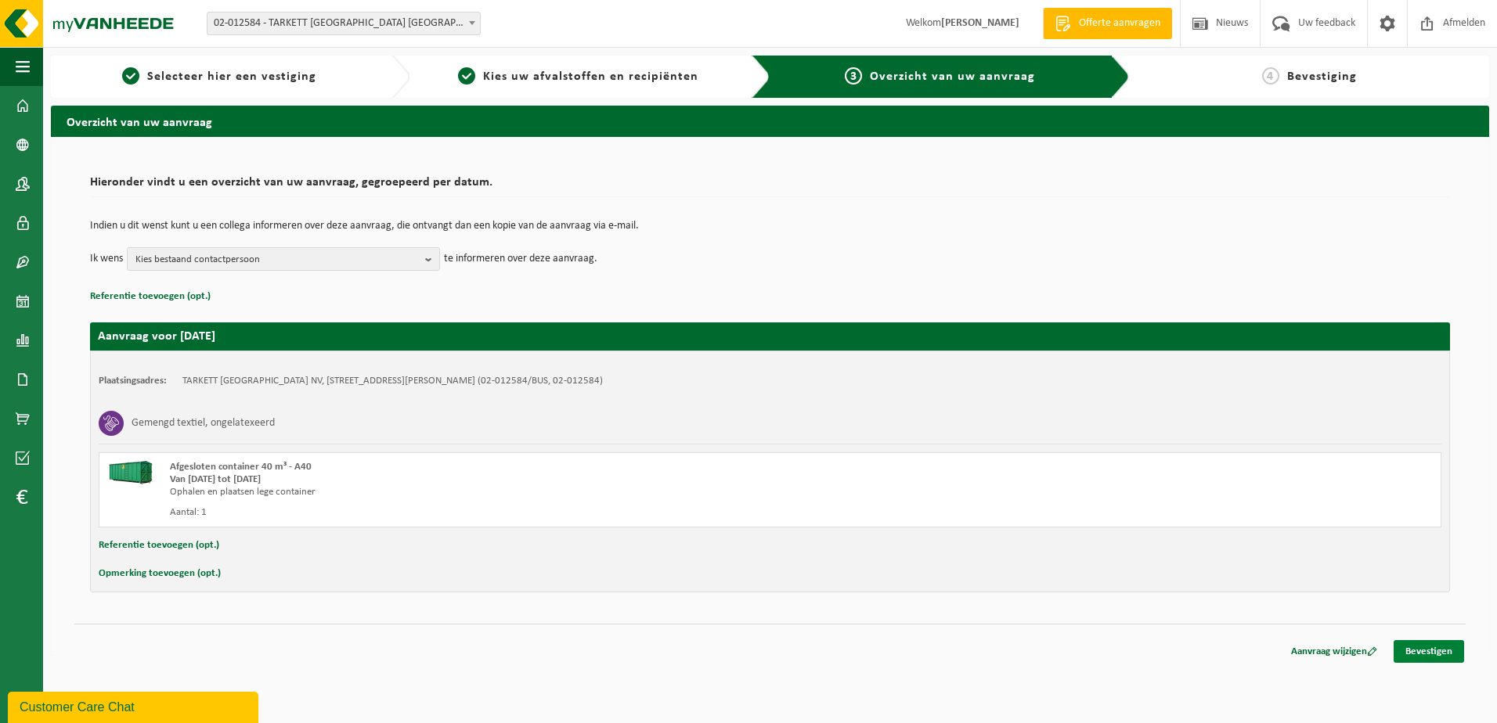
click at [1433, 651] on link "Bevestigen" at bounding box center [1428, 651] width 70 height 23
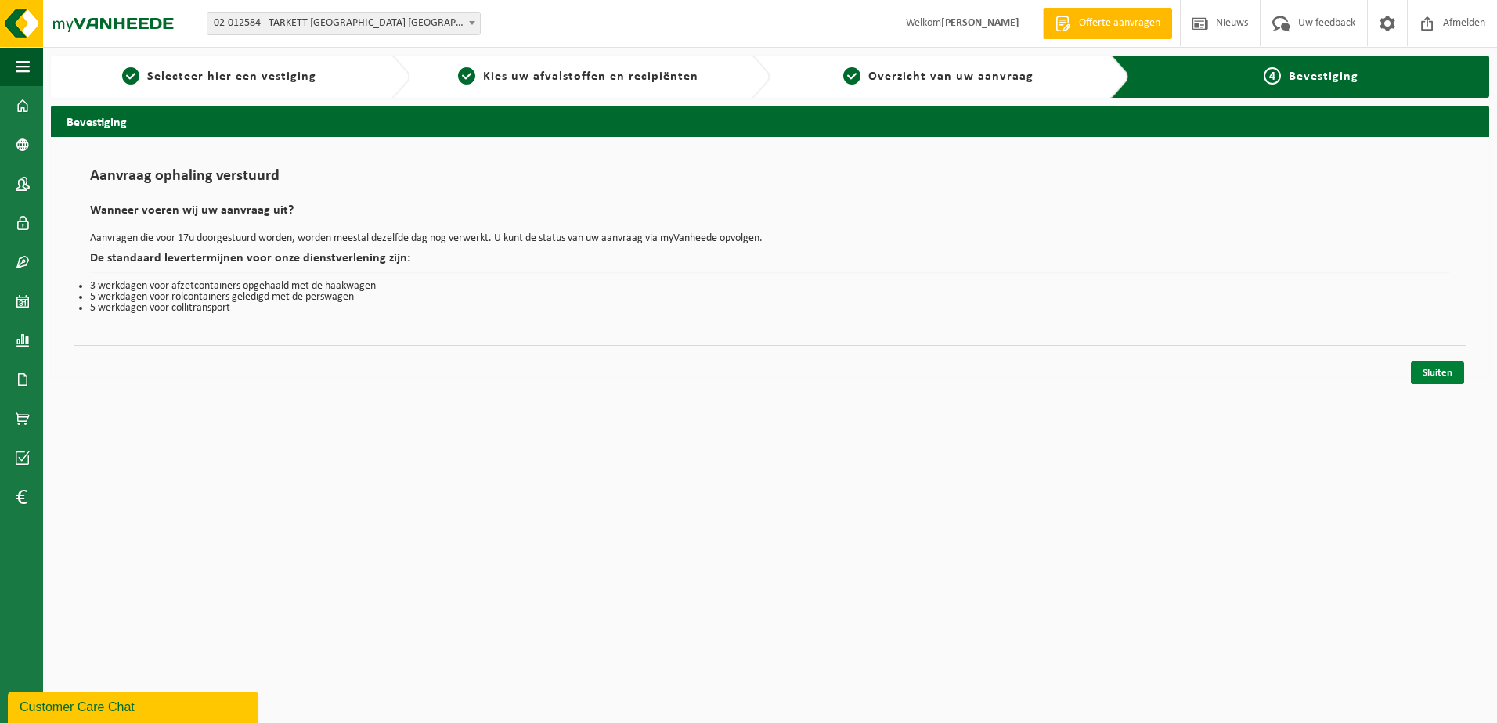
click at [1441, 363] on link "Sluiten" at bounding box center [1437, 373] width 53 height 23
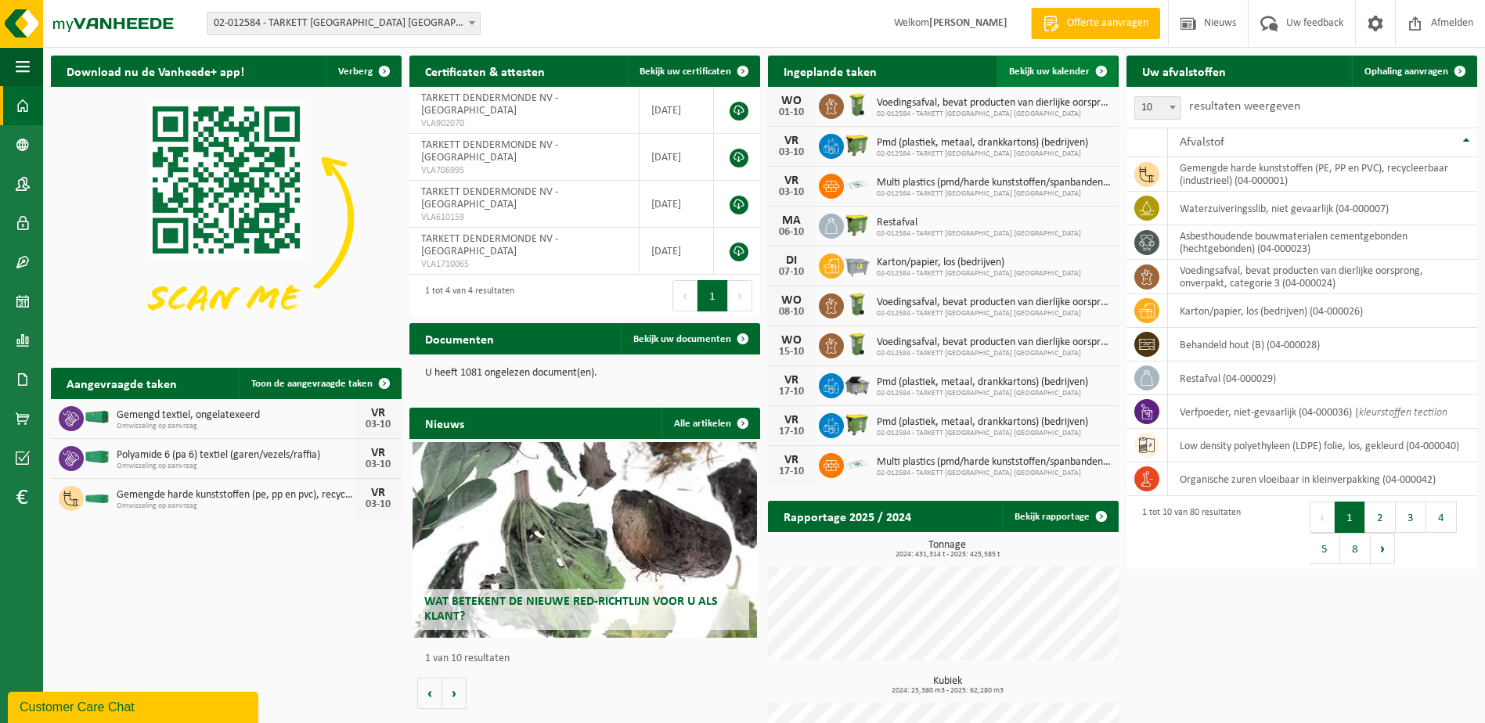
click at [1056, 68] on span "Bekijk uw kalender" at bounding box center [1049, 72] width 81 height 10
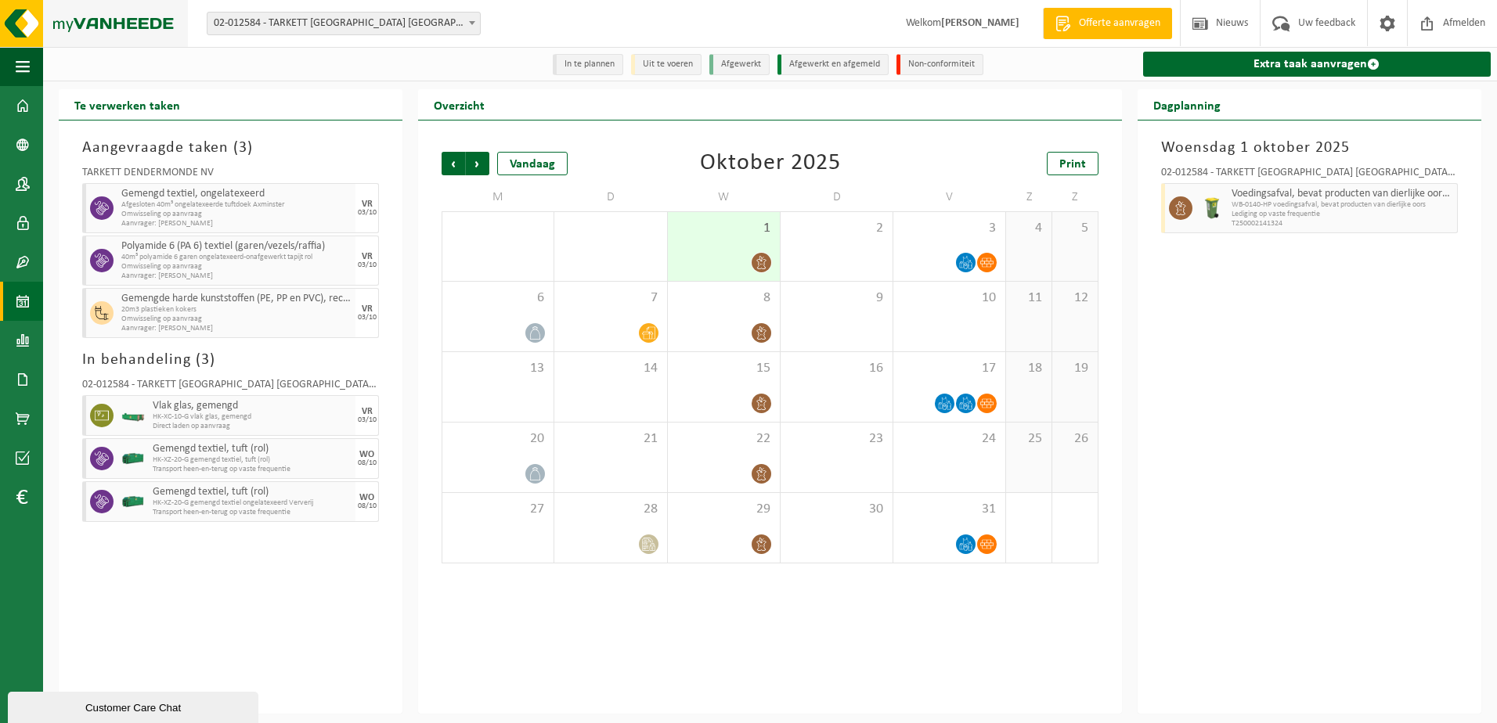
click at [116, 24] on img at bounding box center [94, 23] width 188 height 47
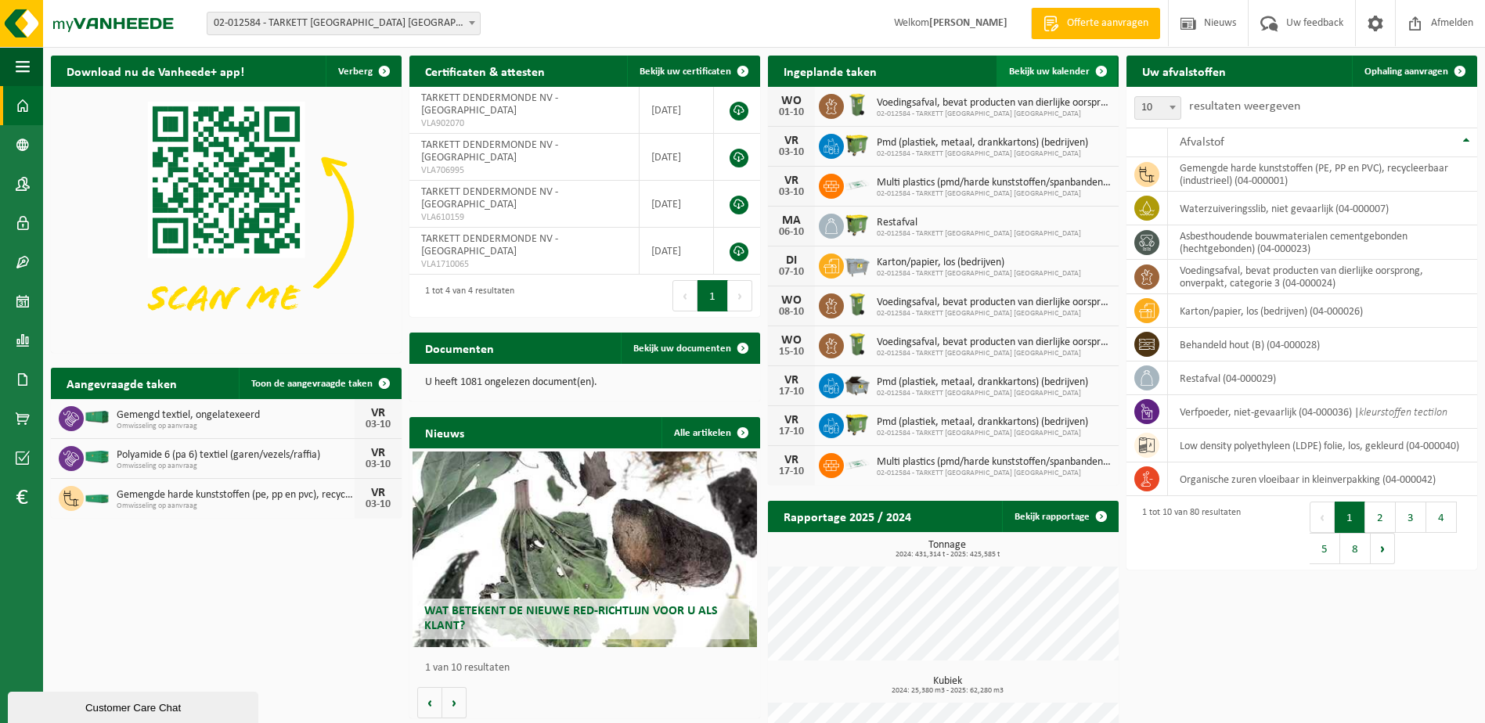
click at [1057, 71] on span "Bekijk uw kalender" at bounding box center [1049, 72] width 81 height 10
